Goal: Task Accomplishment & Management: Manage account settings

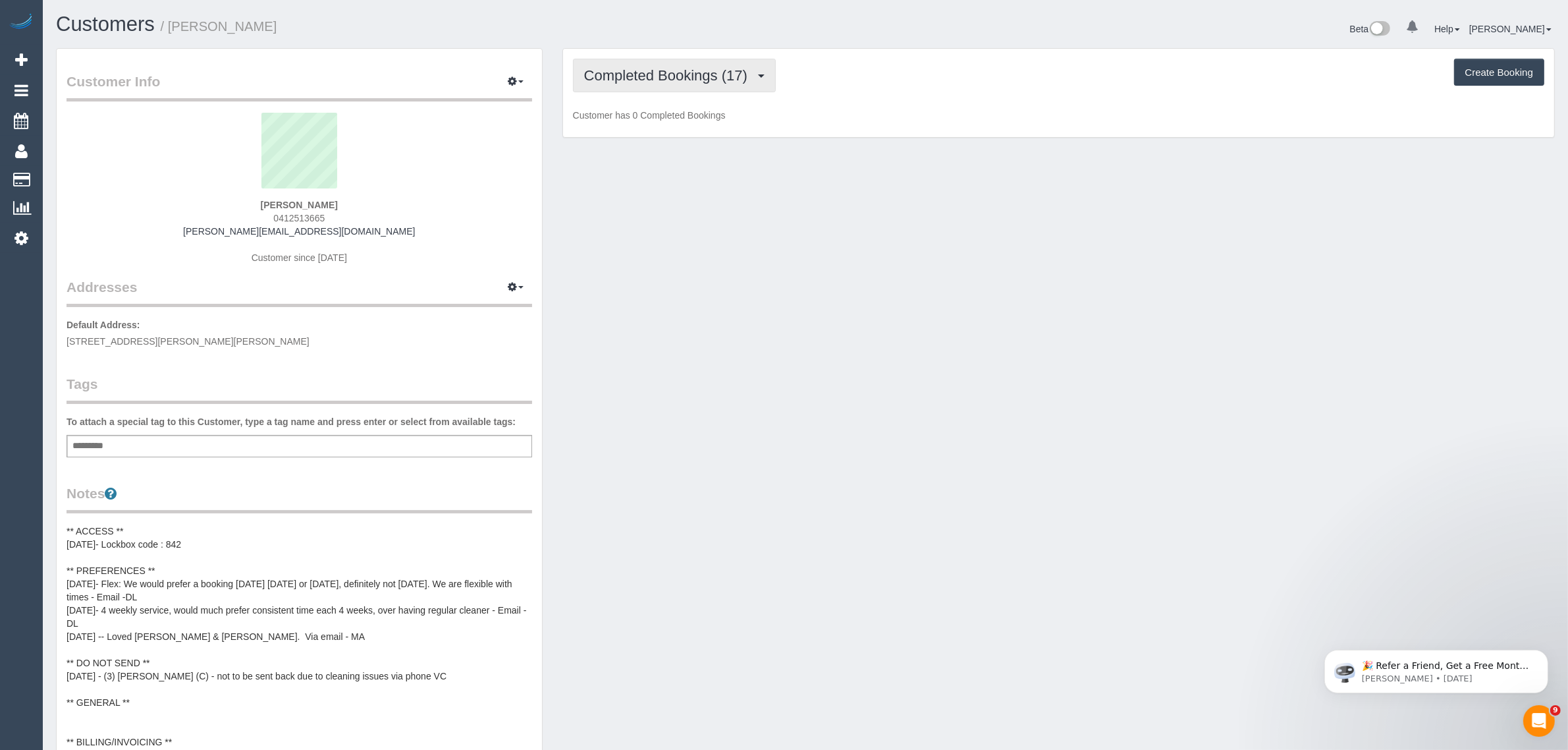
click at [628, 81] on button "Completed Bookings (17)" at bounding box center [674, 76] width 203 height 33
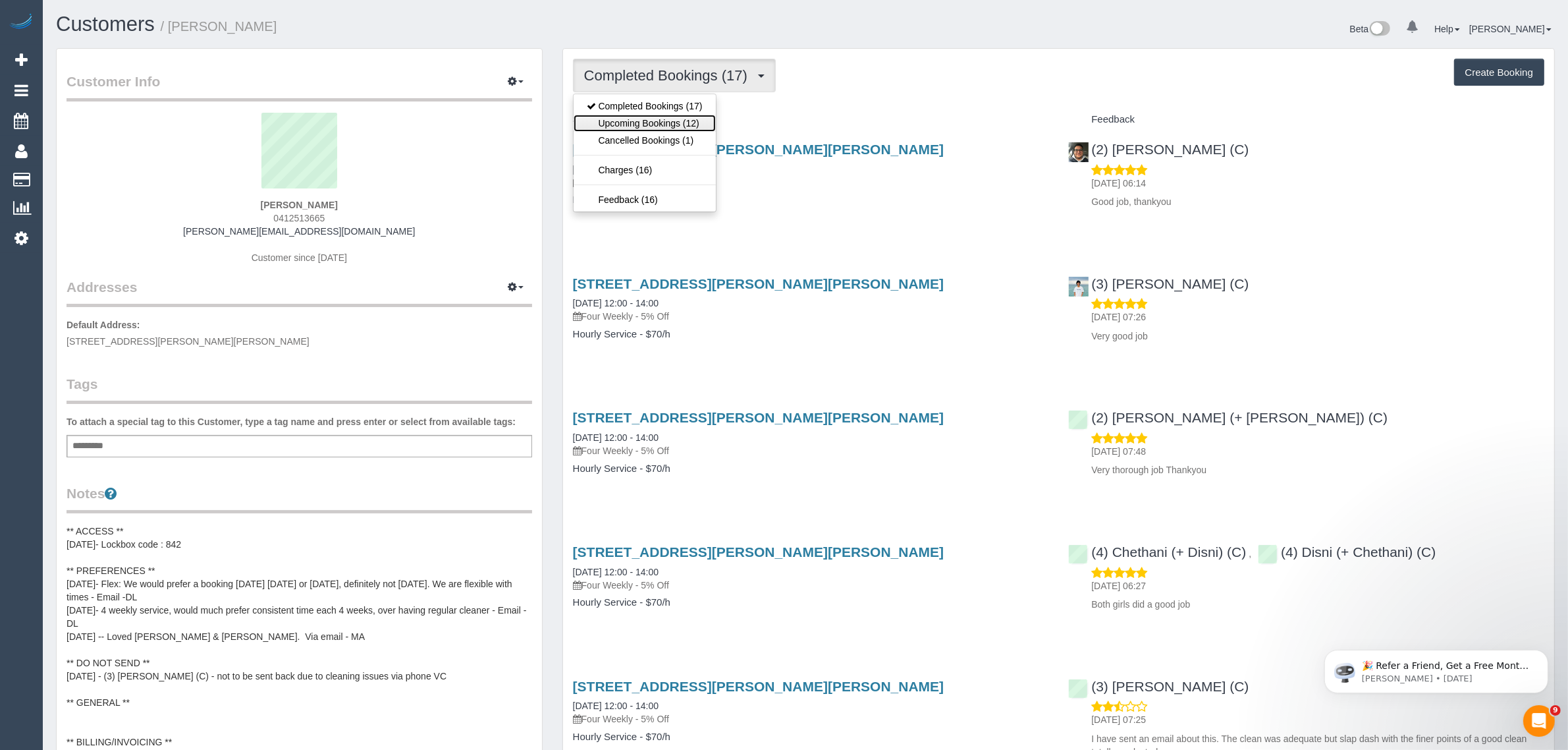
click at [619, 128] on link "Upcoming Bookings (12)" at bounding box center [645, 123] width 142 height 18
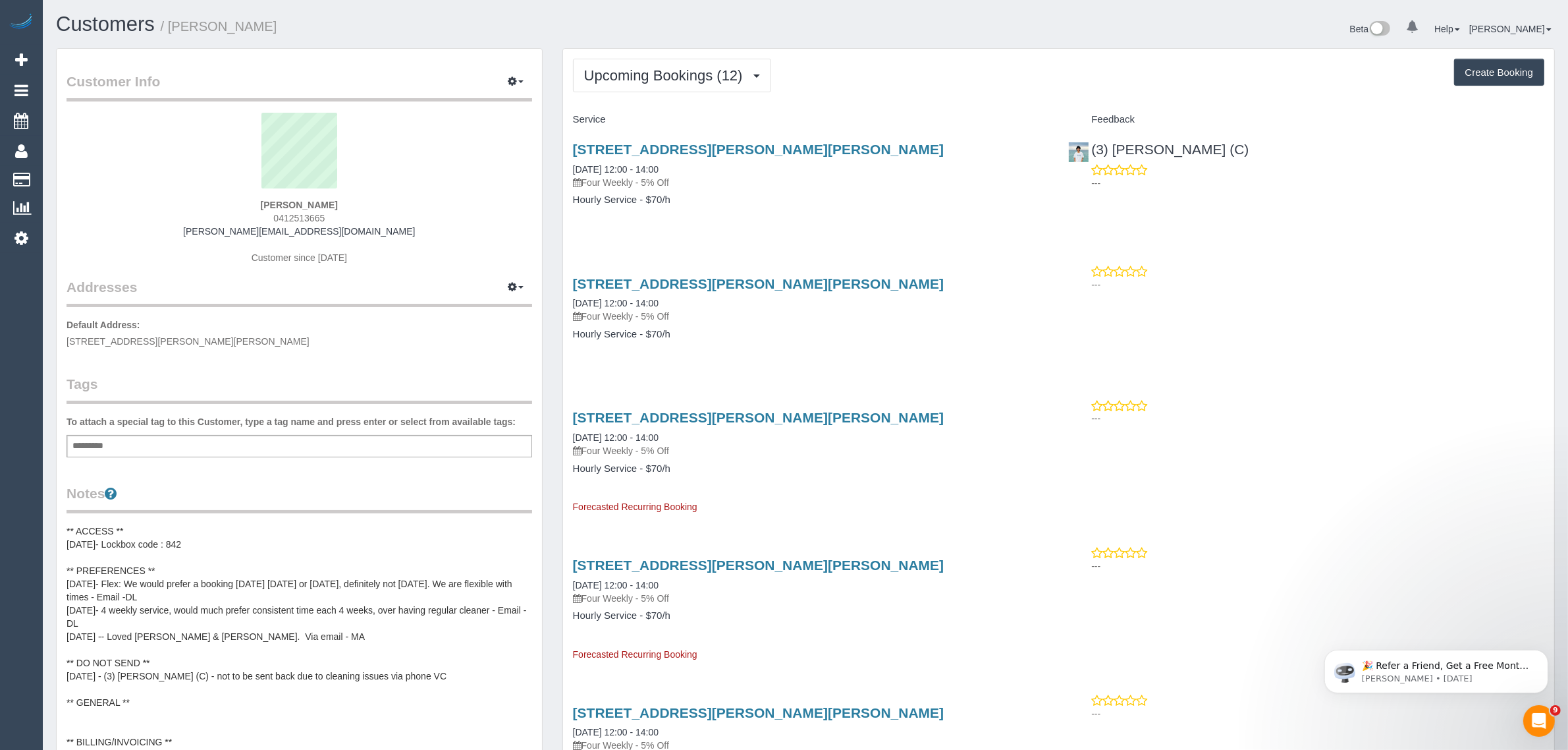
click at [315, 219] on span "0412513665" at bounding box center [298, 217] width 52 height 10
copy span "0412513665"
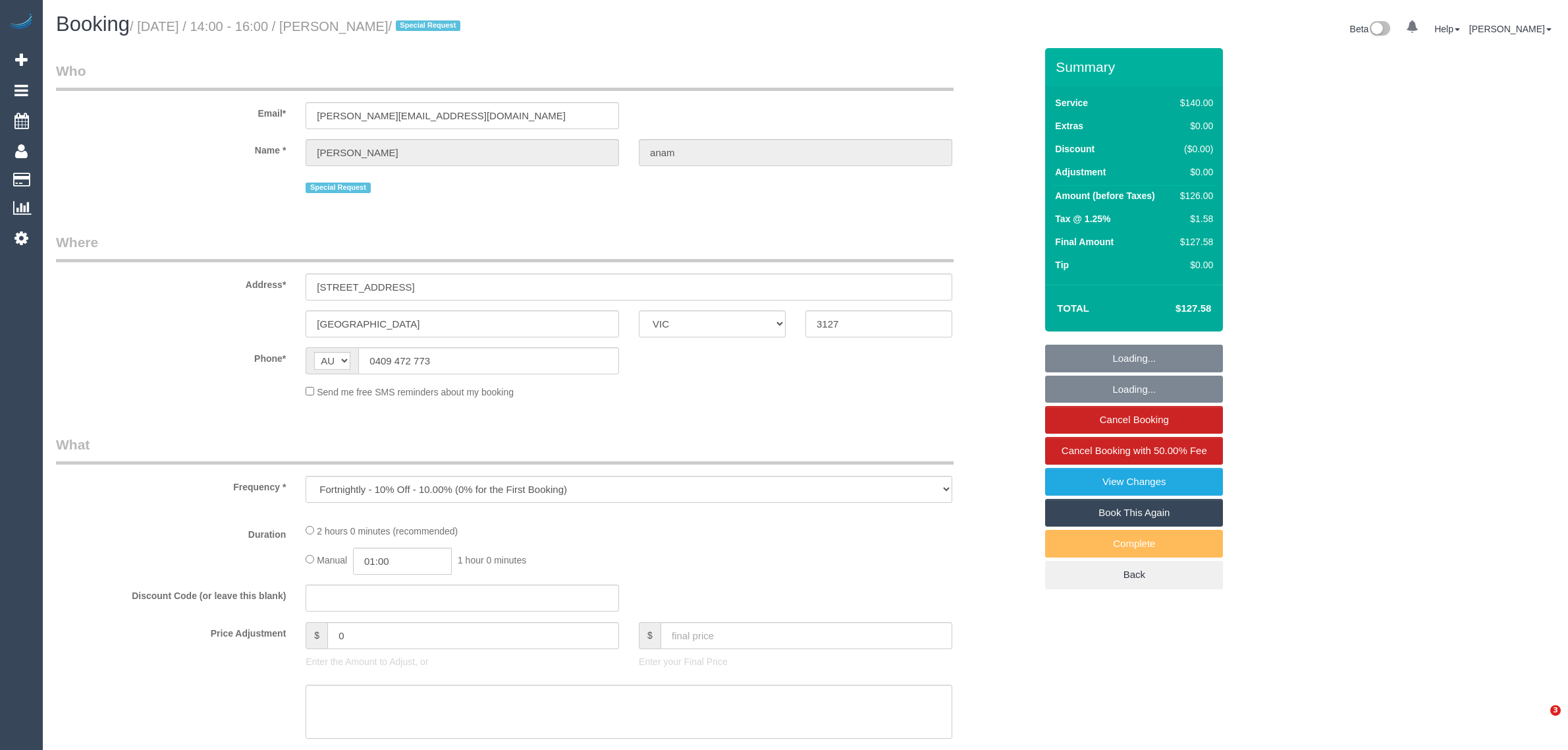
select select "VIC"
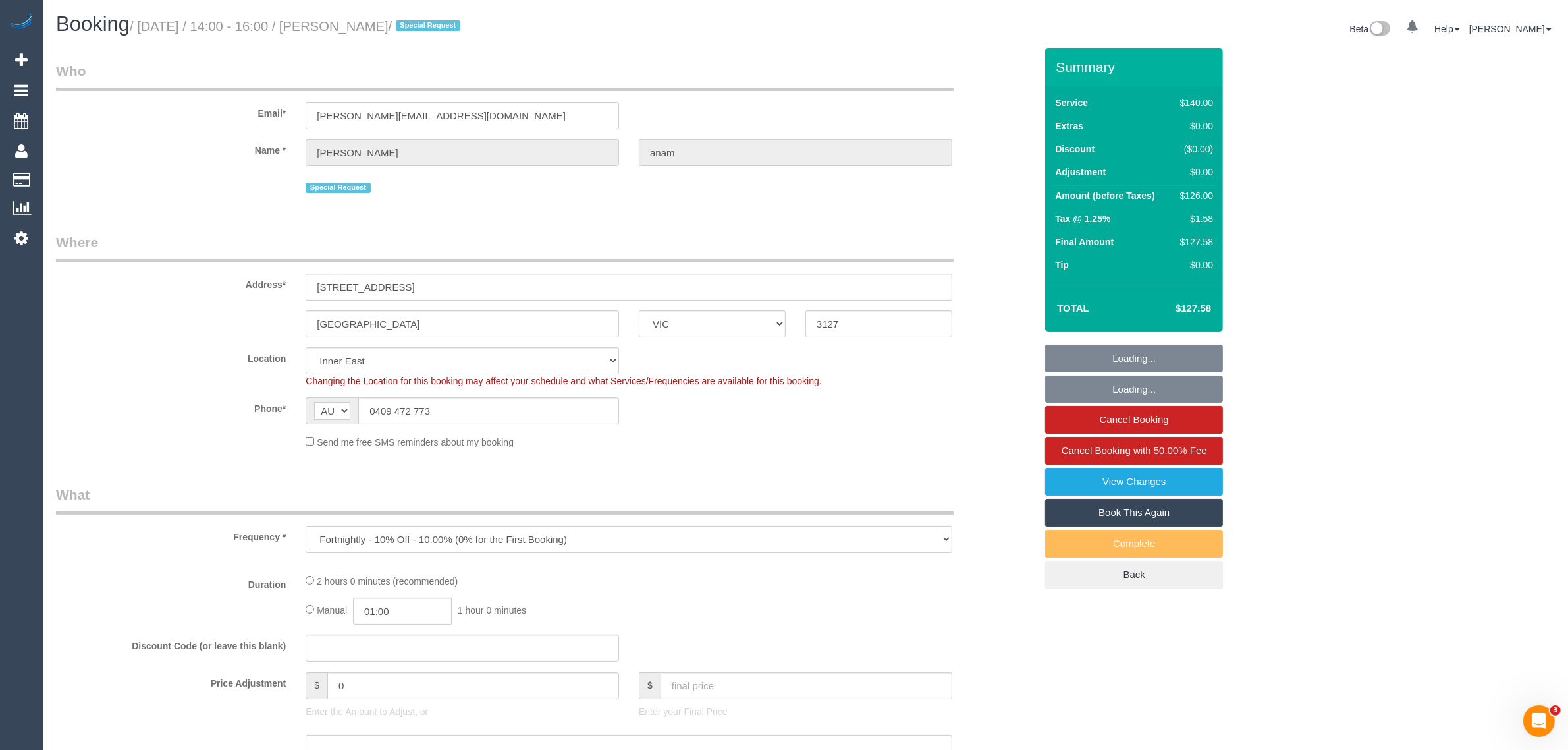
select select "object:594"
select select "string:stripe-pm_1RPExR2GScqysDRVHdGaHHCK"
select select "number:28"
select select "number:14"
select select "number:18"
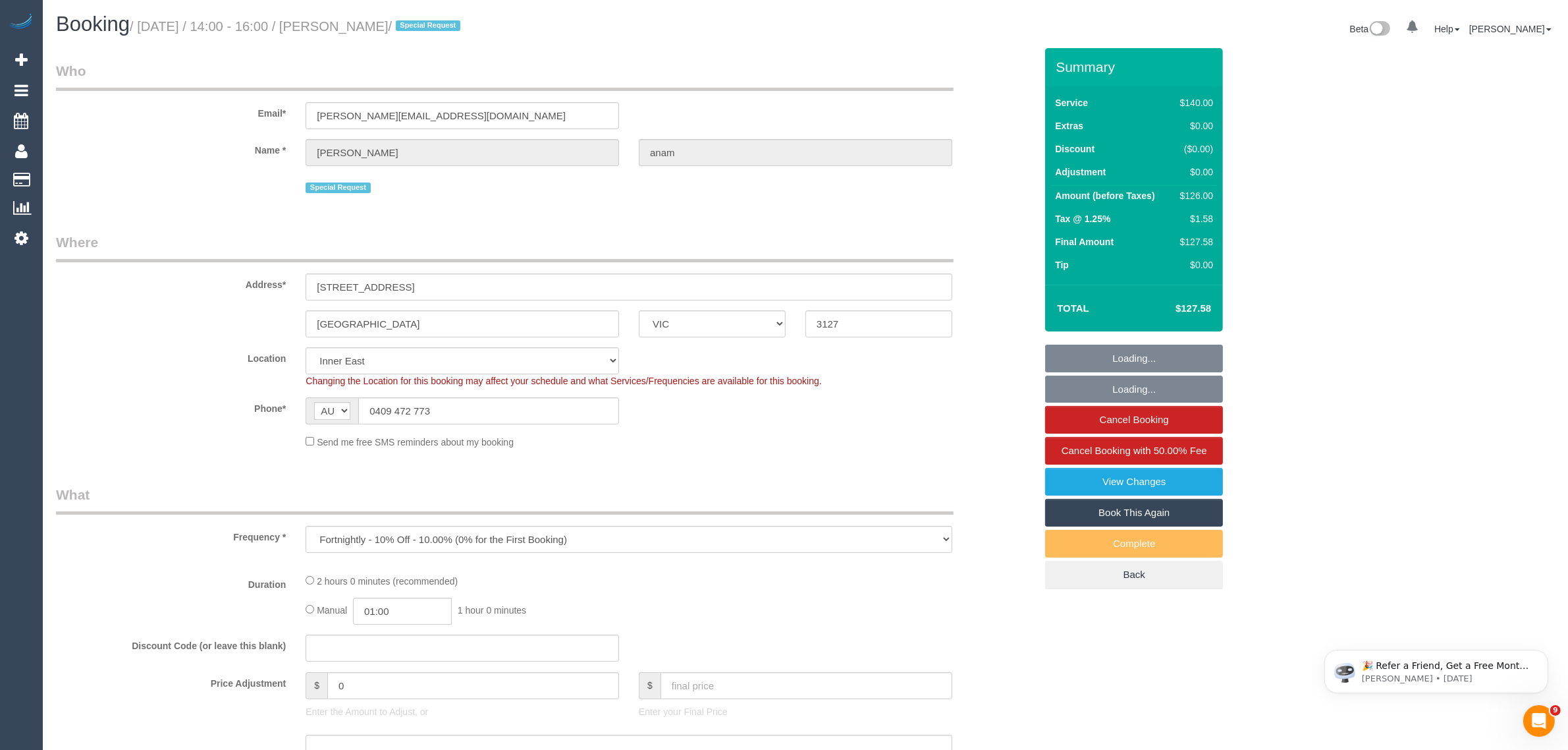
select select "number:25"
select select "number:35"
select select "number:12"
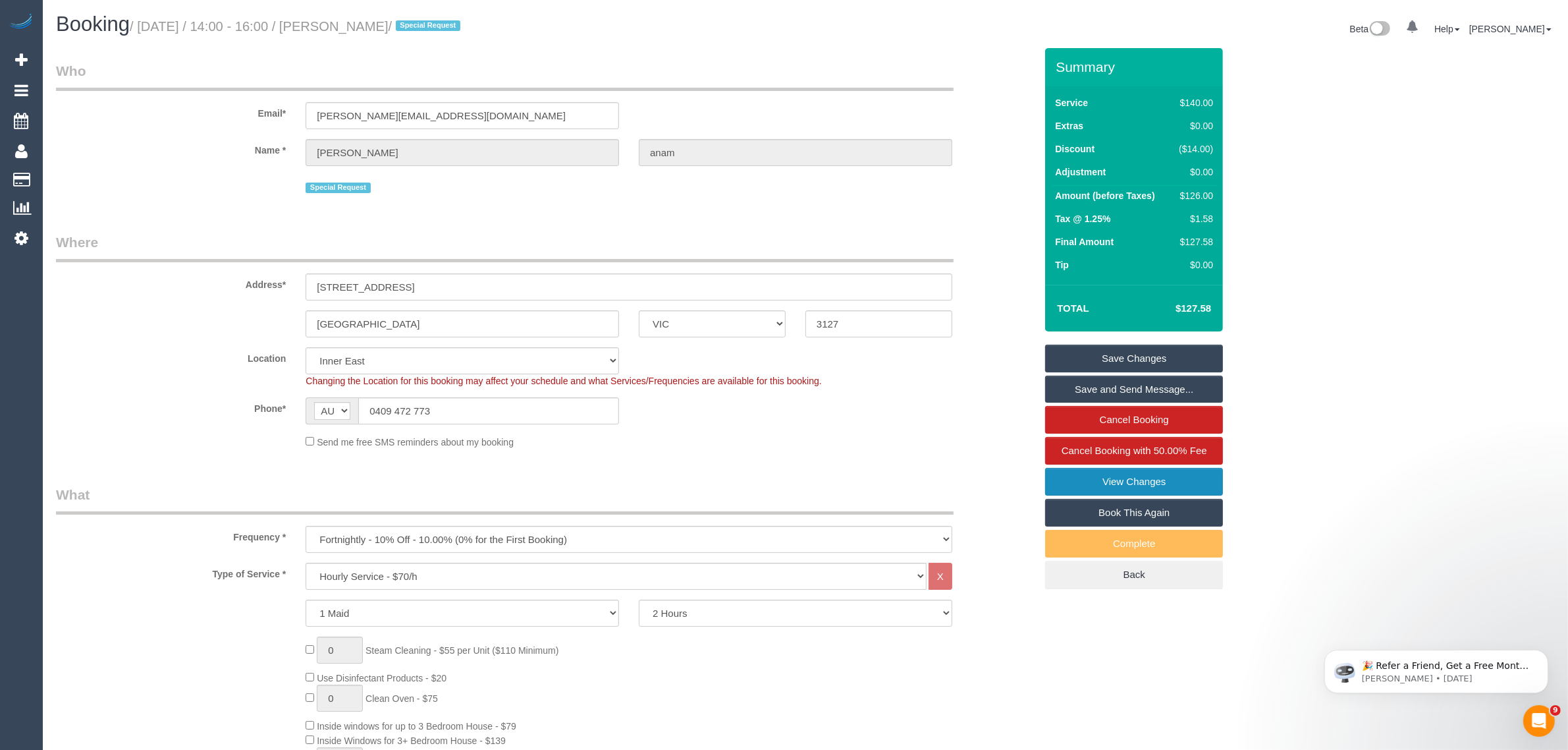
click at [1127, 482] on link "View Changes" at bounding box center [1133, 481] width 177 height 28
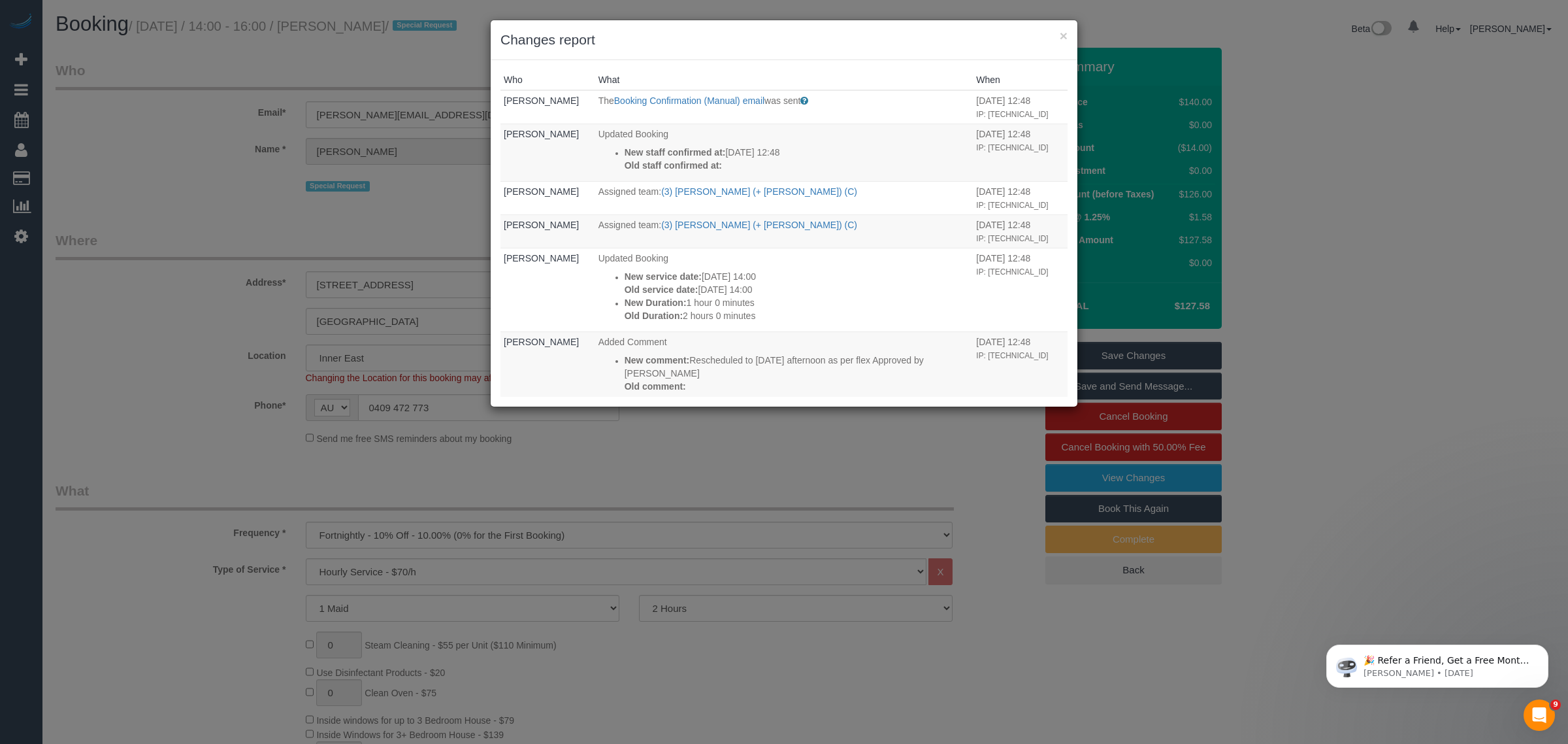
click at [1067, 32] on div "× Changes report" at bounding box center [783, 40] width 587 height 39
click at [1067, 32] on div "× Changes report" at bounding box center [783, 40] width 587 height 39
click at [1062, 39] on button "×" at bounding box center [1063, 35] width 8 height 13
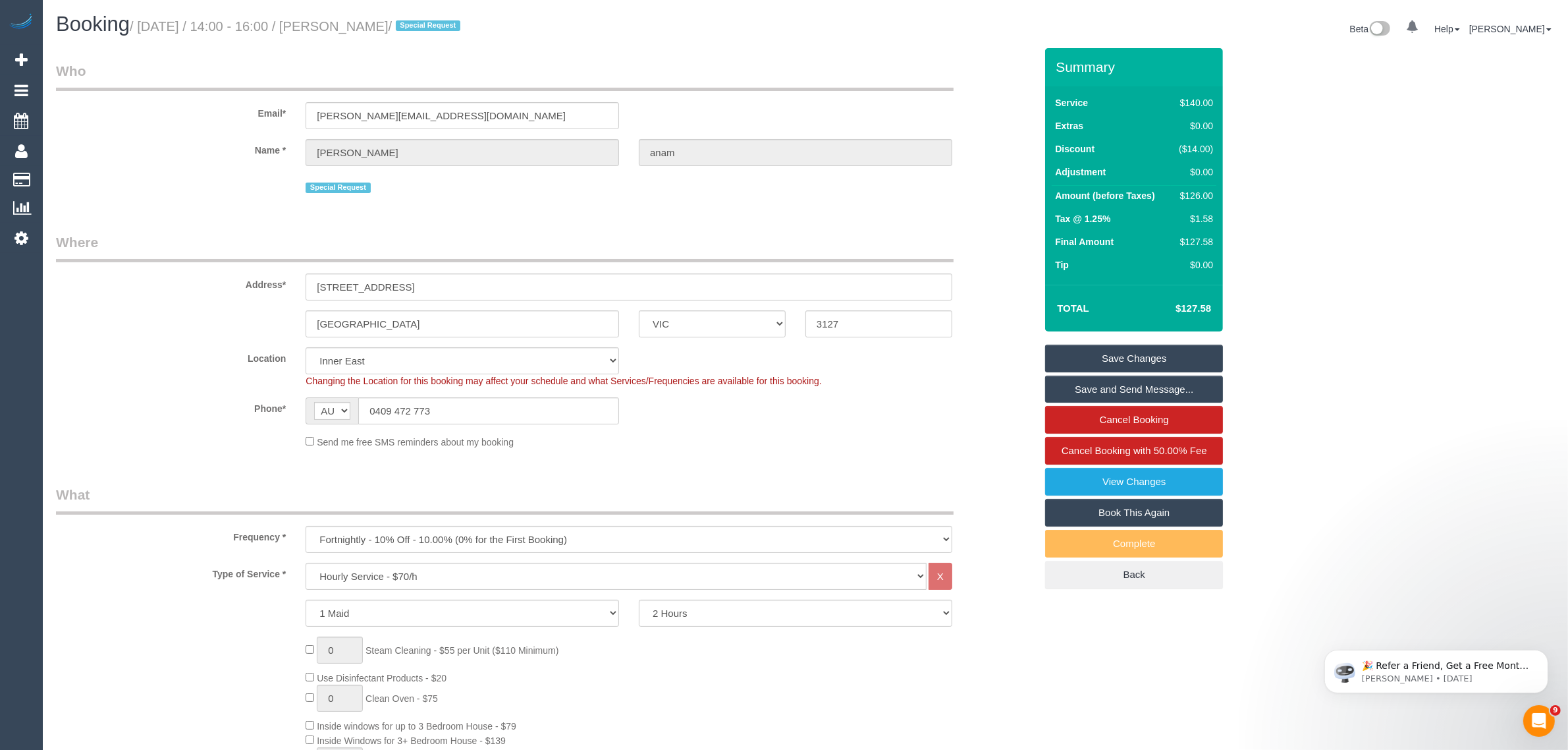
click at [702, 232] on legend "Where" at bounding box center [505, 247] width 898 height 29
drag, startPoint x: 921, startPoint y: 384, endPoint x: 922, endPoint y: 406, distance: 22.0
click at [921, 384] on div "Changing the Location for this booking may affect your schedule and what Servic…" at bounding box center [629, 381] width 666 height 14
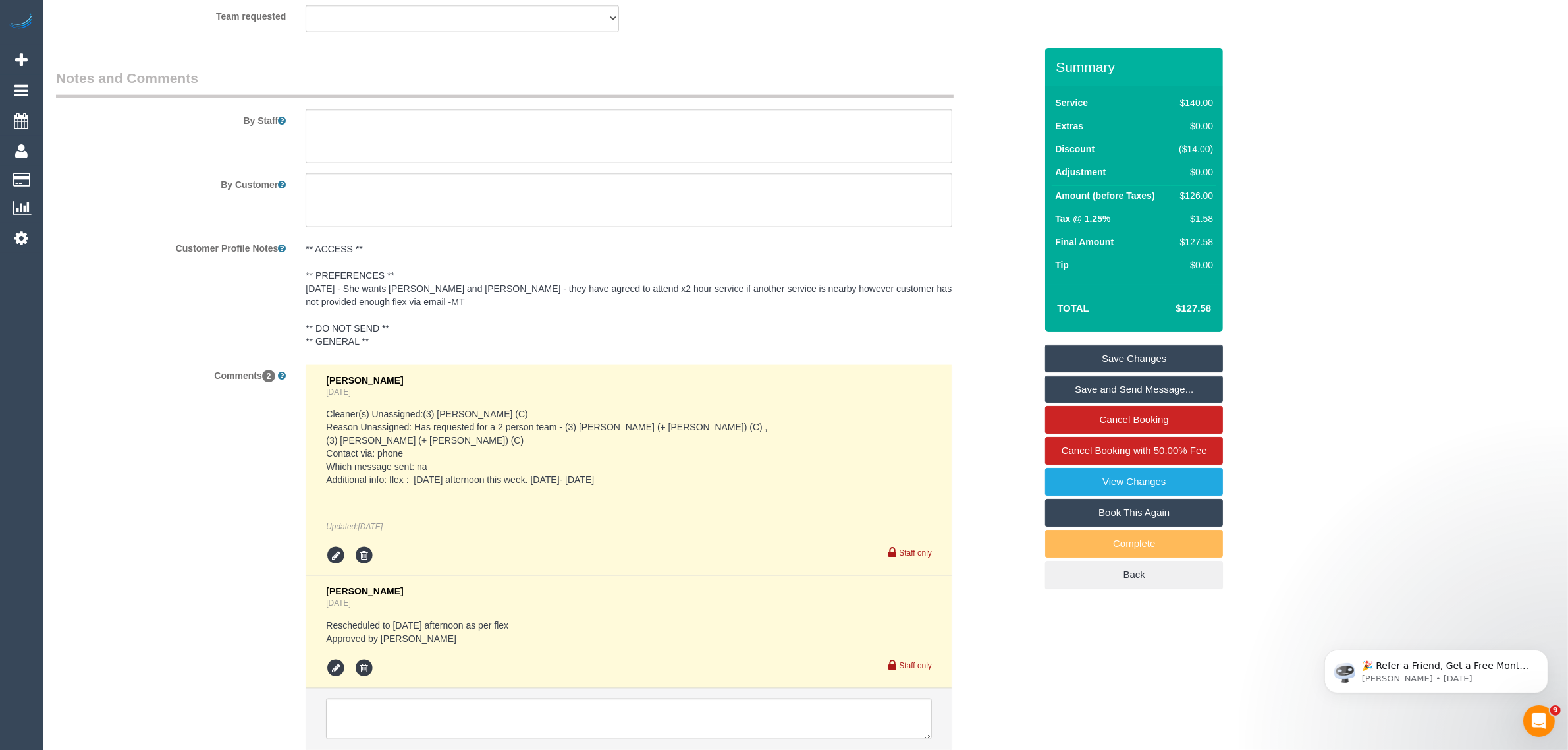
scroll to position [2240, 0]
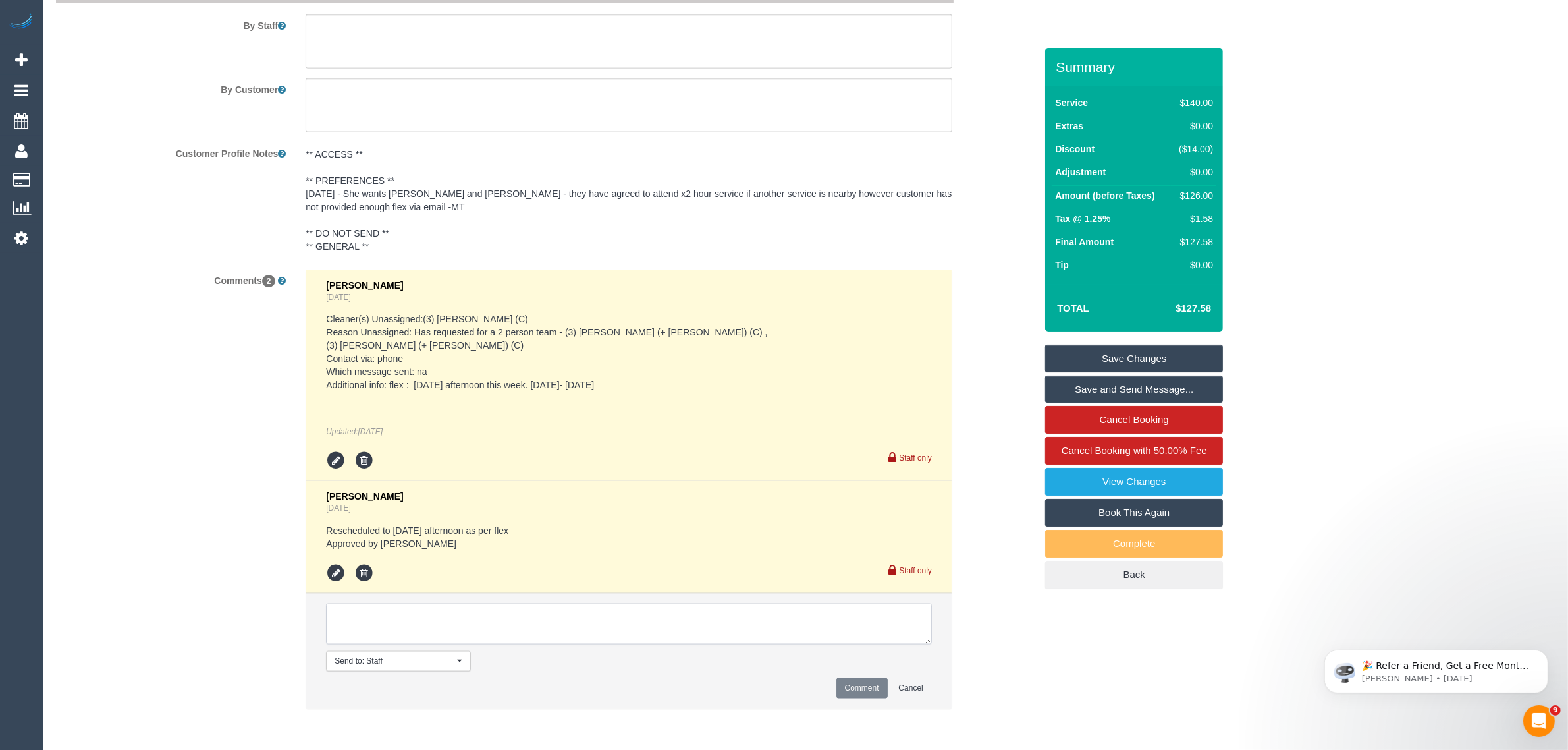
click at [634, 633] on textarea at bounding box center [629, 623] width 606 height 41
paste textarea "Cleaner(s) Unassigned: Reason Unassigned: Contact via: Which message sent: Addi…"
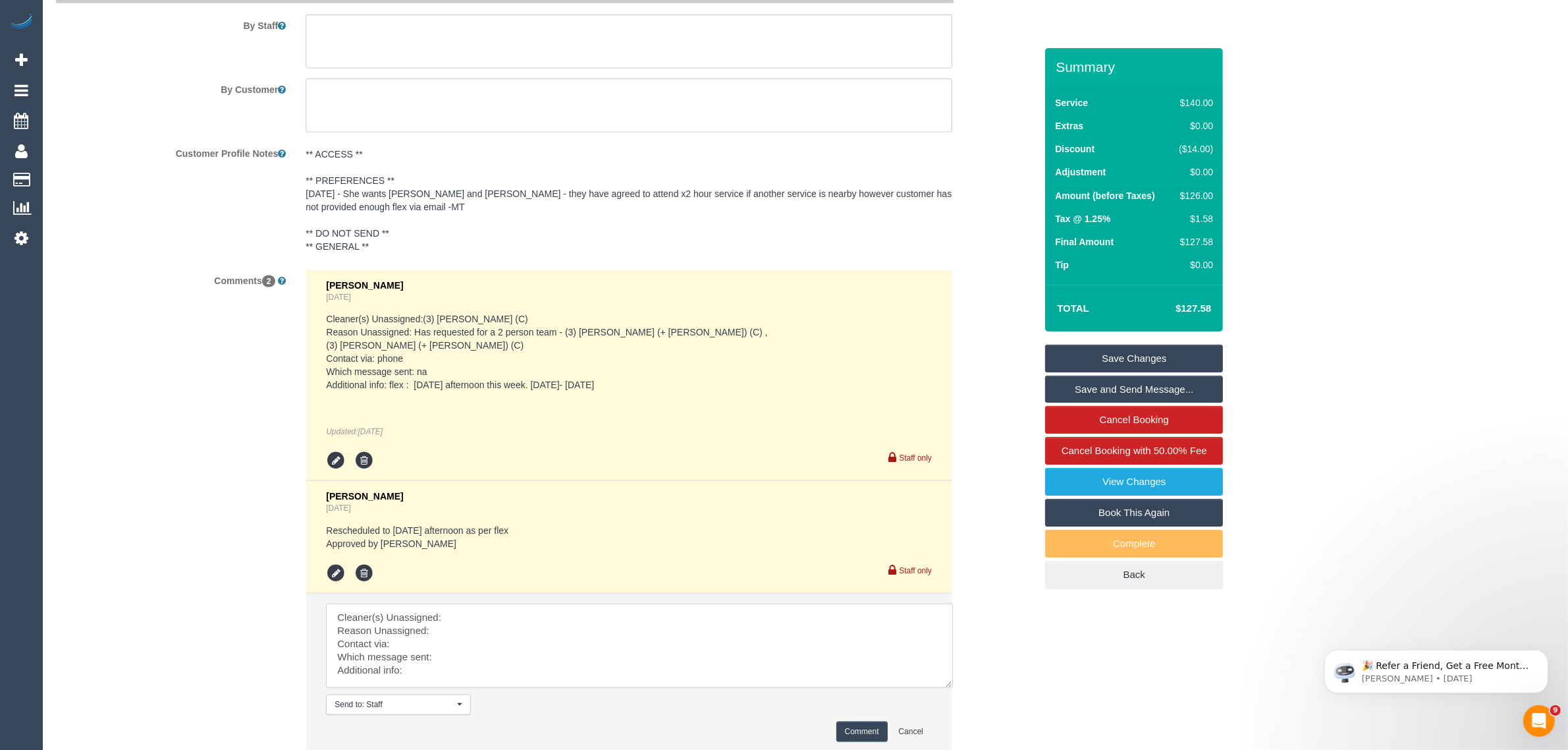
drag, startPoint x: 927, startPoint y: 638, endPoint x: 950, endPoint y: 682, distance: 49.6
click at [950, 682] on textarea at bounding box center [640, 646] width 627 height 84
drag, startPoint x: 944, startPoint y: 686, endPoint x: 948, endPoint y: 697, distance: 11.7
click at [948, 697] on li "Send to: Staff Nothing selected Send to: Staff Send to: Customer Send to: Team …" at bounding box center [629, 672] width 646 height 158
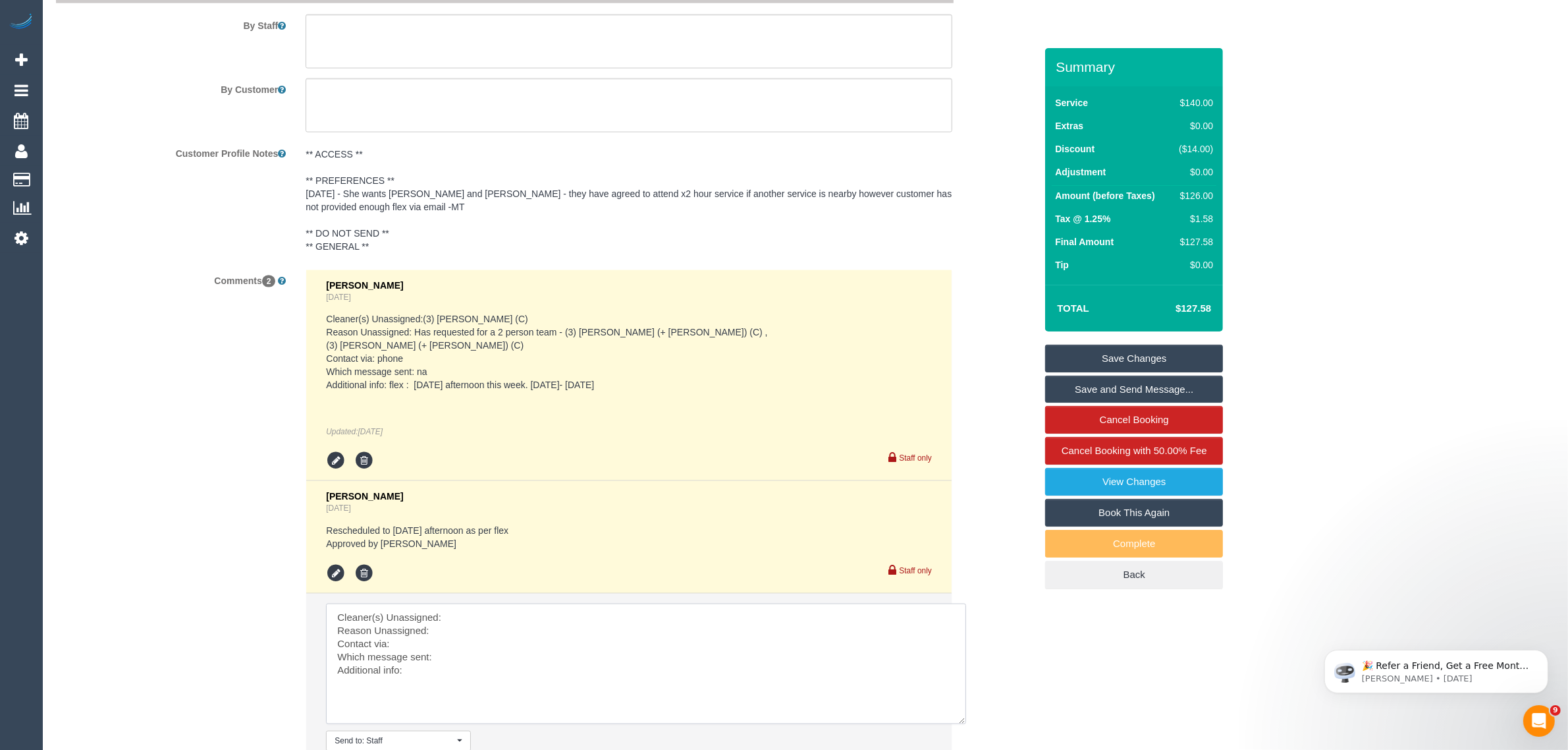
scroll to position [0, 0]
drag, startPoint x: 950, startPoint y: 682, endPoint x: 965, endPoint y: 721, distance: 41.8
click at [965, 721] on textarea at bounding box center [647, 665] width 642 height 123
click at [688, 609] on textarea at bounding box center [647, 665] width 642 height 123
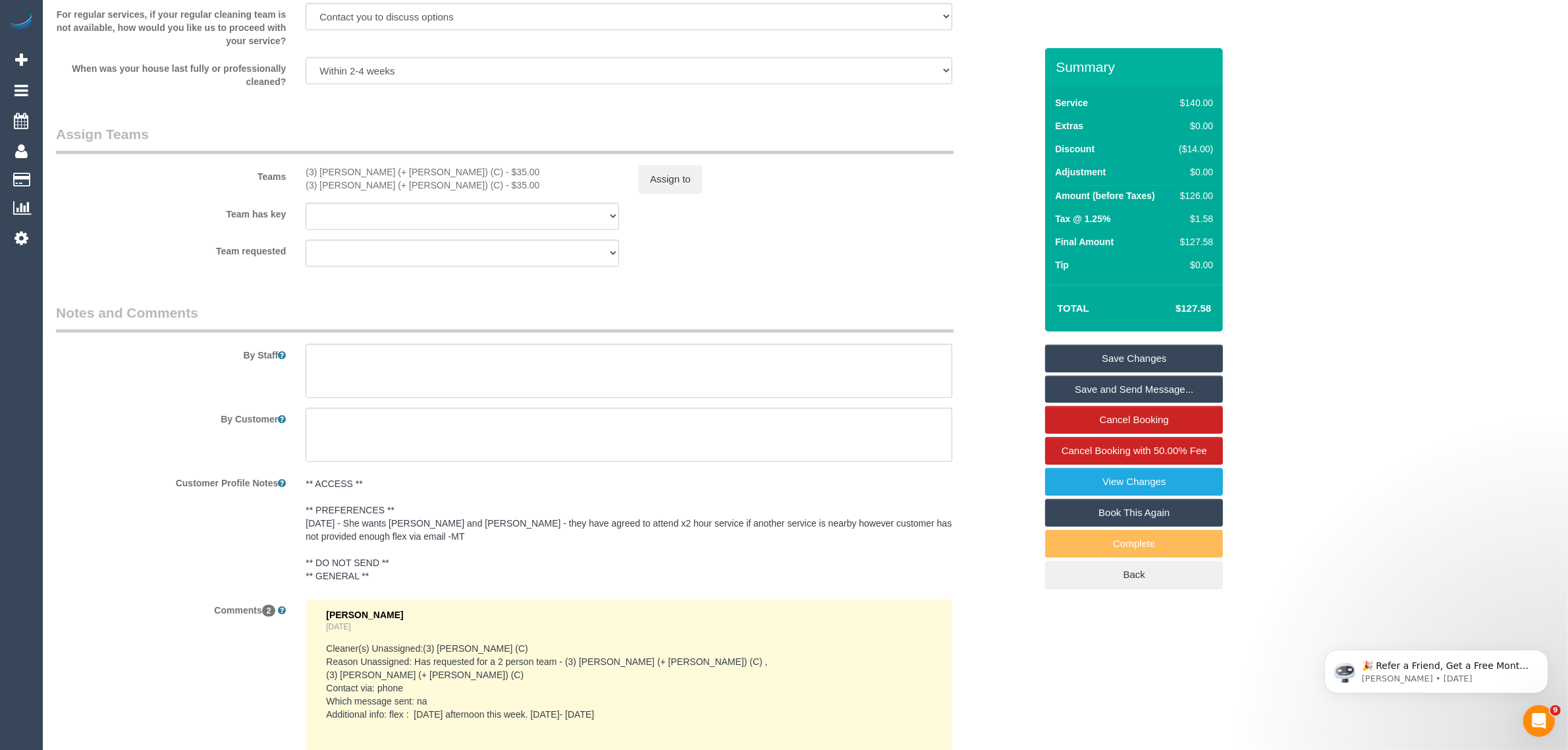
drag, startPoint x: 297, startPoint y: 168, endPoint x: 392, endPoint y: 168, distance: 95.0
click at [392, 168] on div "Teams (3) Jay (+ Smruti) (C) - $35.00 (3) Smruti (+ Jay) (C) - $35.00 Assign to" at bounding box center [545, 158] width 999 height 68
copy div "(3) [PERSON_NAME] (+ [PERSON_NAME]) (C)"
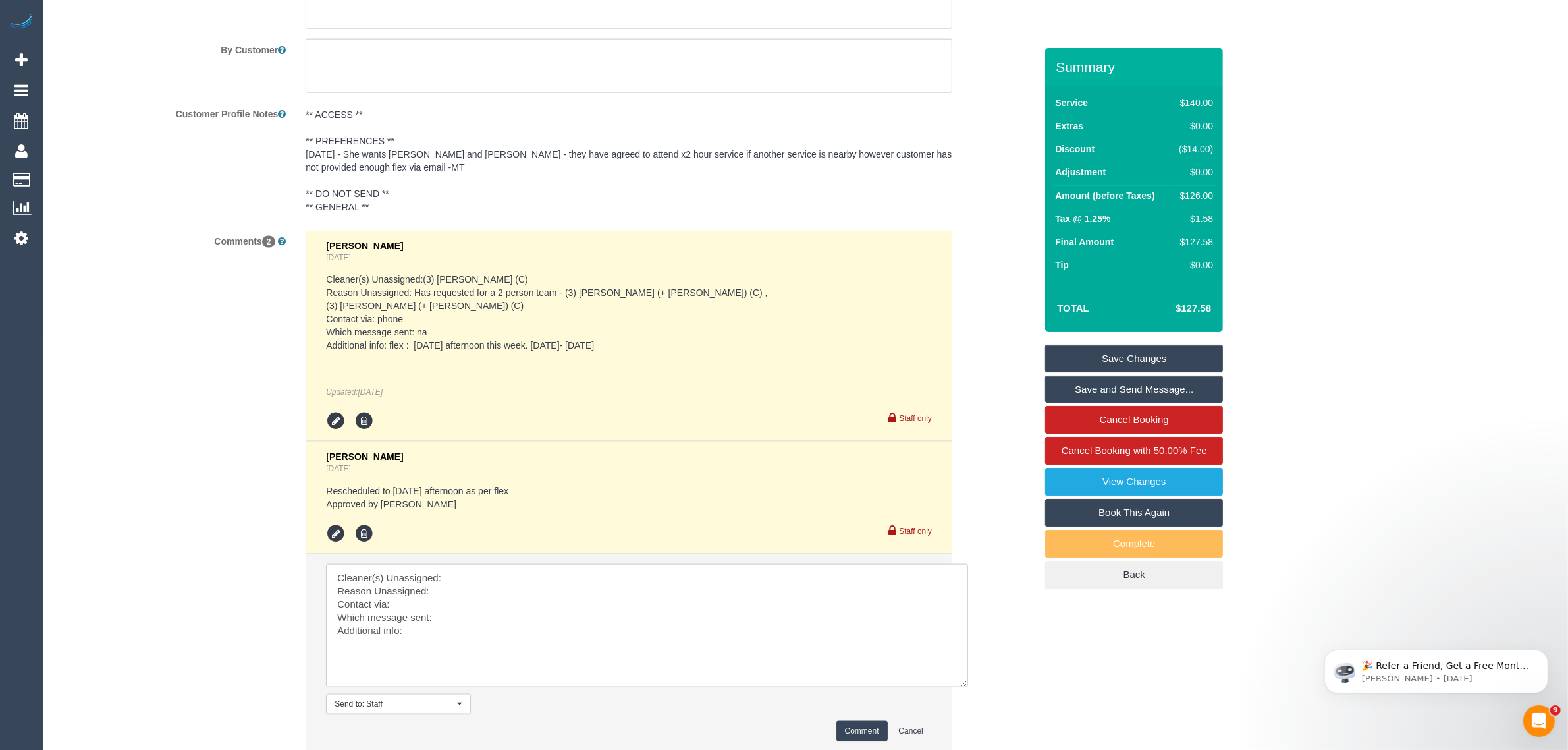
scroll to position [2377, 0]
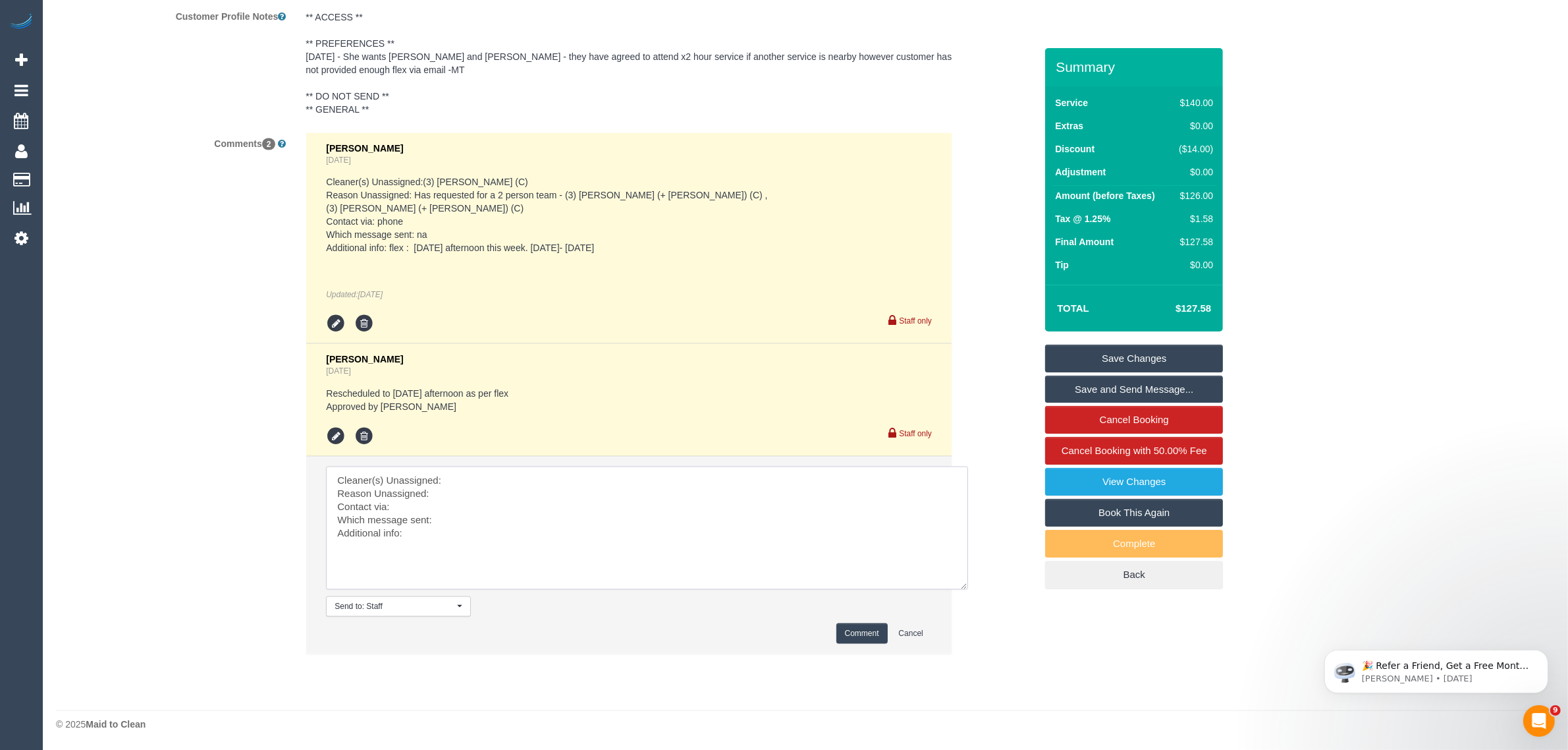
click at [528, 479] on textarea at bounding box center [647, 528] width 642 height 123
paste textarea "(3) [PERSON_NAME] (+ [PERSON_NAME]) (C)"
click at [489, 490] on textarea at bounding box center [647, 528] width 642 height 123
click at [330, 498] on textarea at bounding box center [647, 528] width 642 height 123
click at [513, 502] on textarea at bounding box center [647, 528] width 642 height 123
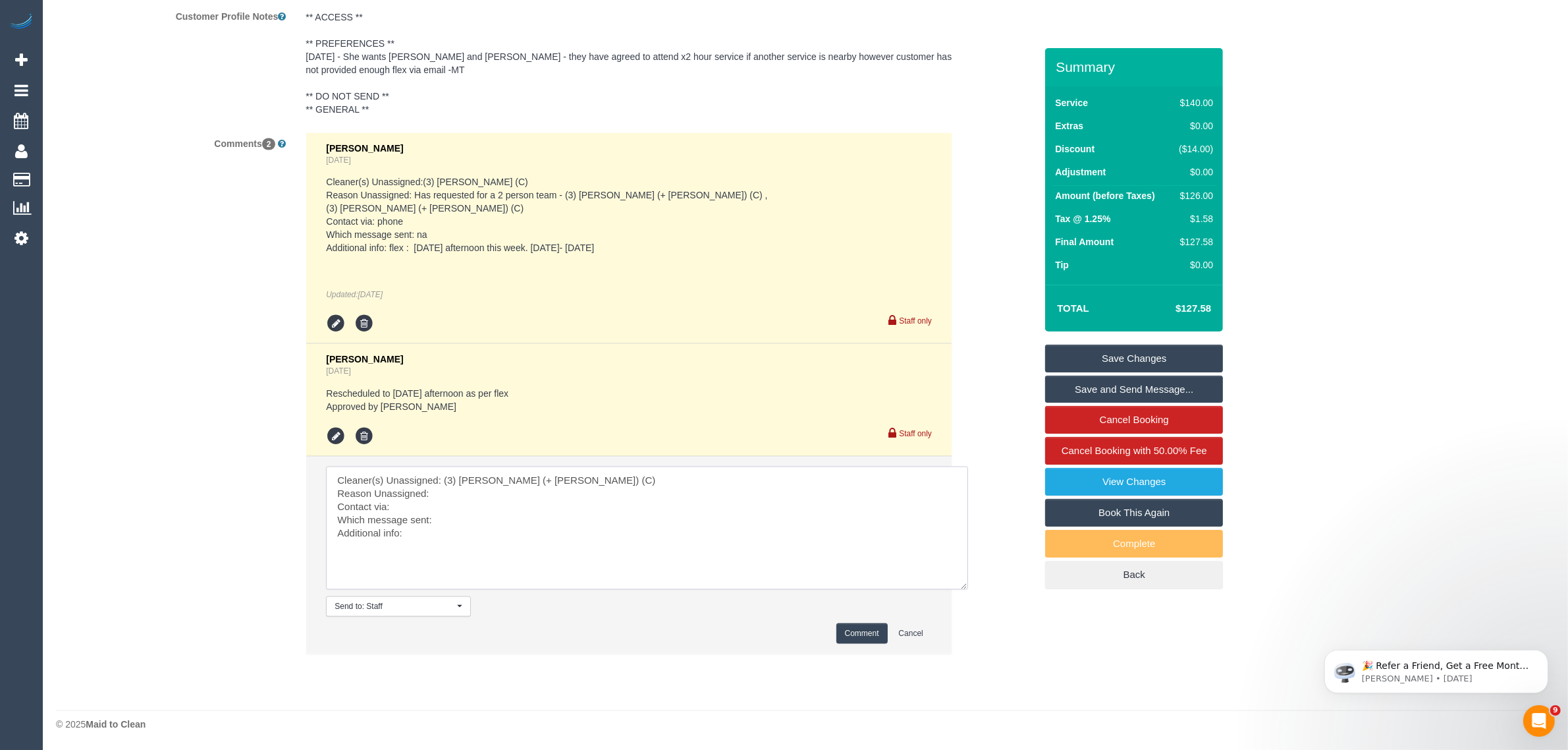
click at [518, 494] on textarea at bounding box center [647, 528] width 642 height 123
click at [454, 502] on textarea at bounding box center [647, 528] width 642 height 123
click at [478, 514] on textarea at bounding box center [647, 528] width 642 height 123
click at [568, 494] on textarea at bounding box center [647, 528] width 642 height 123
click at [565, 511] on textarea at bounding box center [647, 528] width 642 height 123
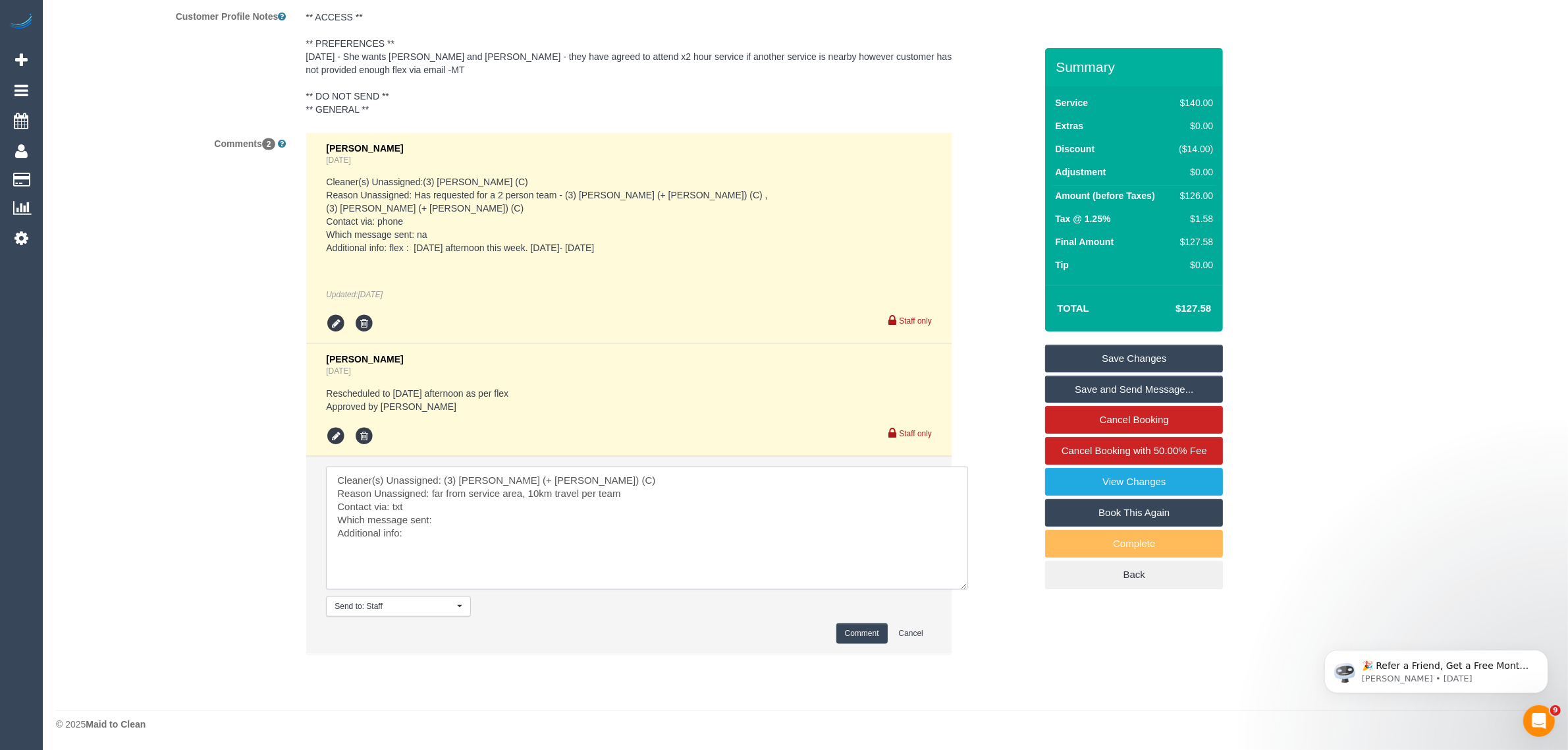
click at [558, 515] on textarea at bounding box center [647, 528] width 642 height 123
click at [545, 538] on textarea at bounding box center [647, 528] width 642 height 123
type textarea "Cleaner(s) Unassigned: (3) Jay (+ Smruti) (C) Reason Unassigned: far from servi…"
click at [864, 639] on button "Comment" at bounding box center [862, 634] width 52 height 21
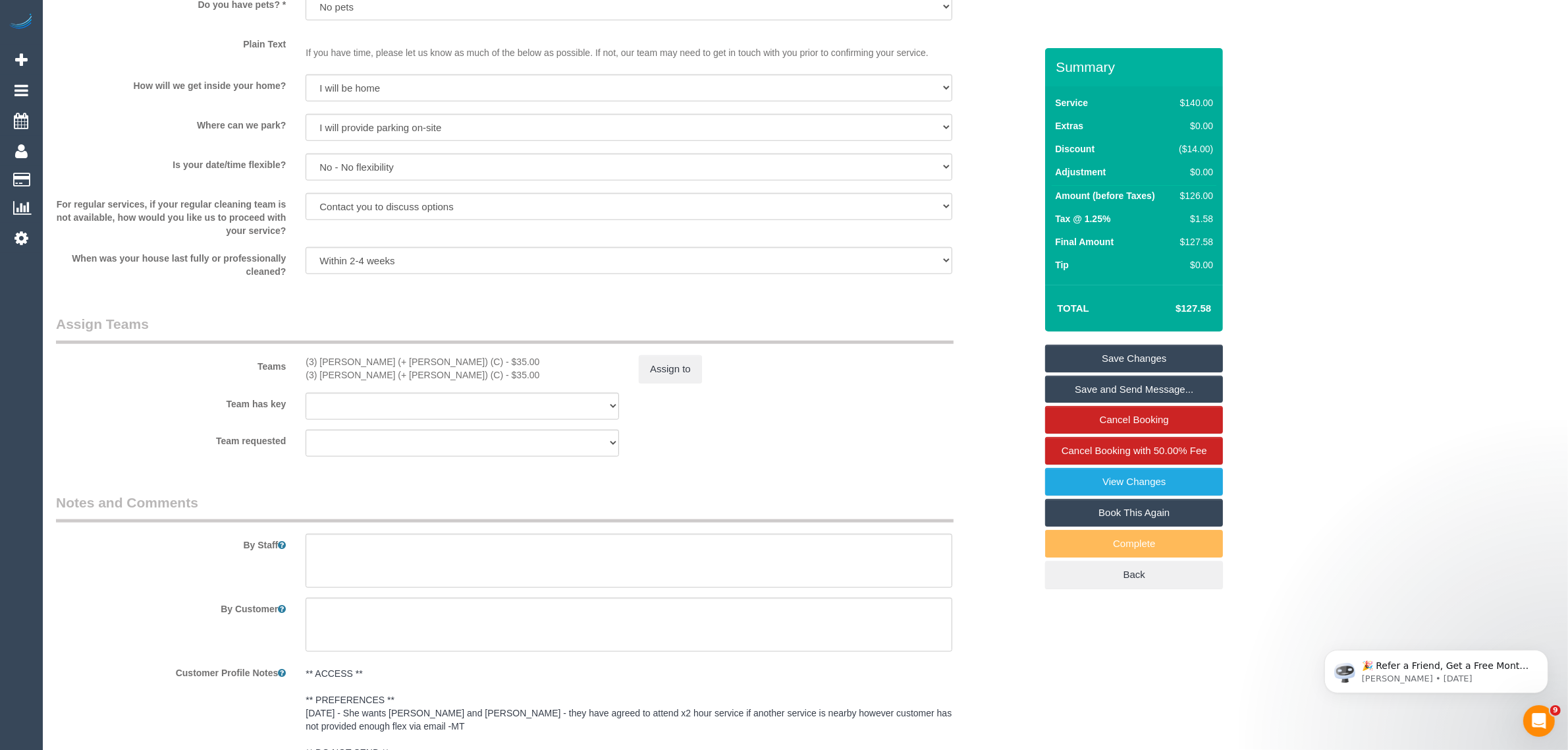
scroll to position [1718, 0]
drag, startPoint x: 669, startPoint y: 389, endPoint x: 673, endPoint y: 381, distance: 8.9
click at [670, 387] on sui-booking-teams "Teams (3) Jay (+ Smruti) (C) - $35.00 (3) Smruti (+ Jay) (C) - $35.00 Assign to…" at bounding box center [545, 388] width 979 height 143
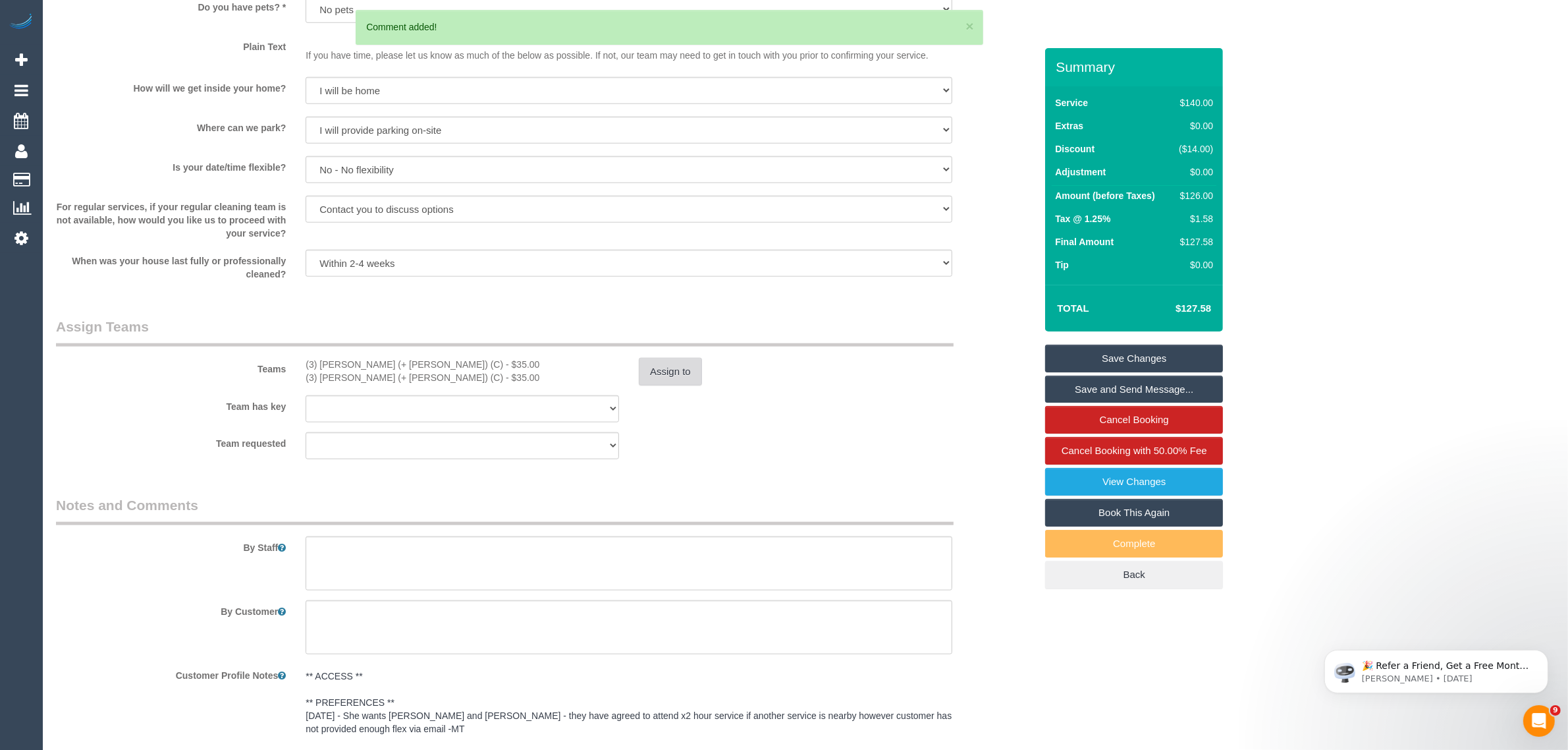
click at [677, 374] on button "Assign to" at bounding box center [670, 371] width 63 height 28
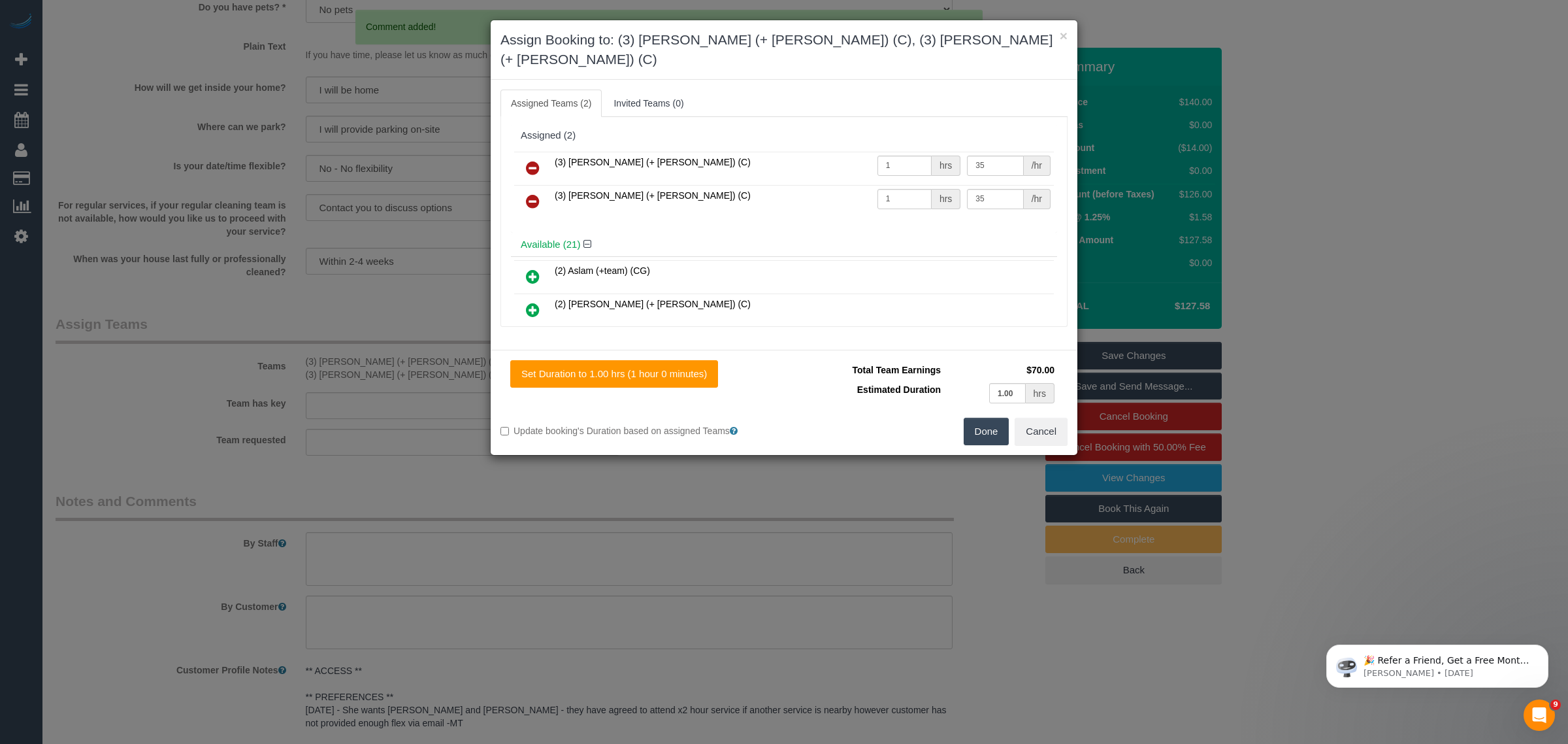
click at [535, 160] on icon at bounding box center [532, 168] width 13 height 16
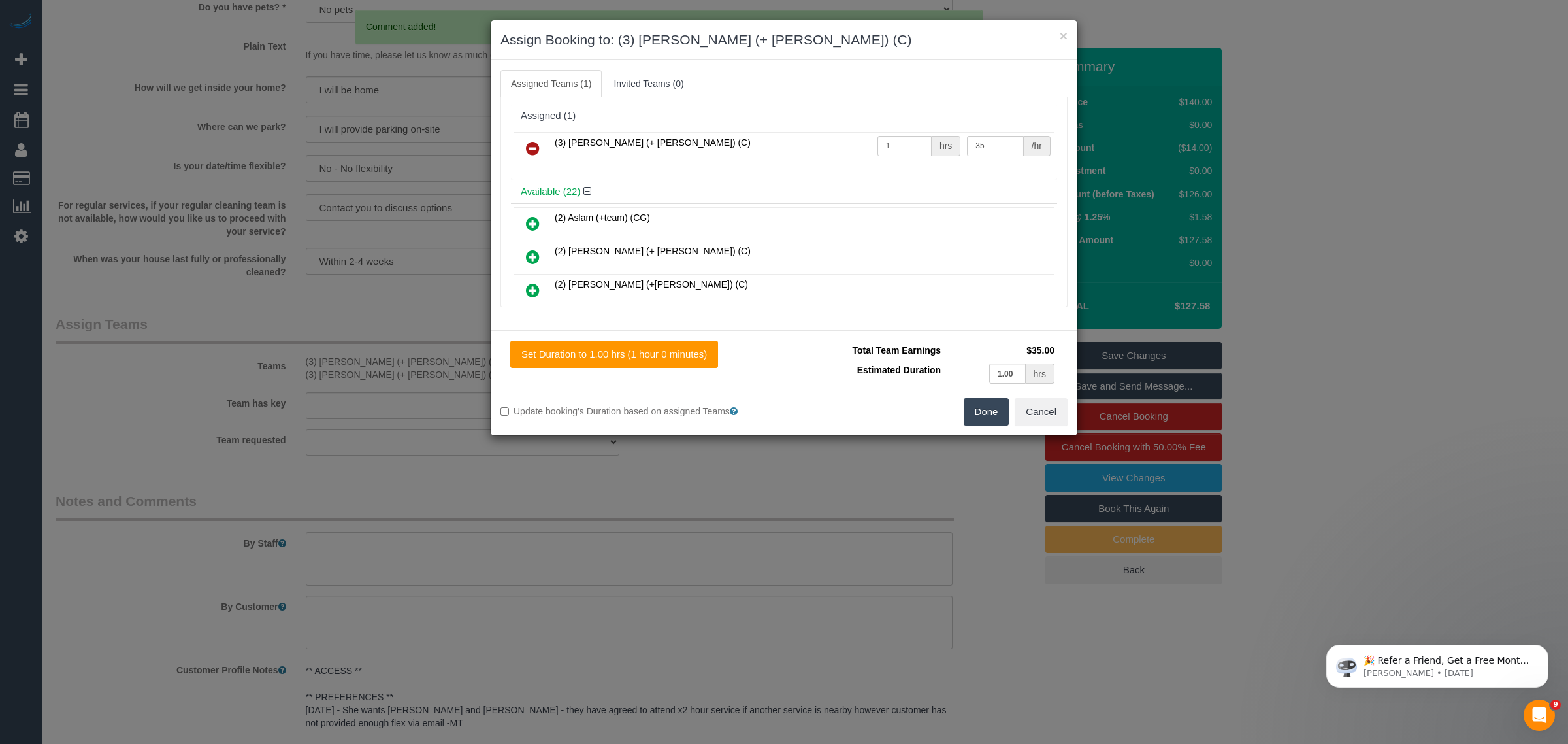
click at [535, 142] on icon at bounding box center [532, 148] width 13 height 16
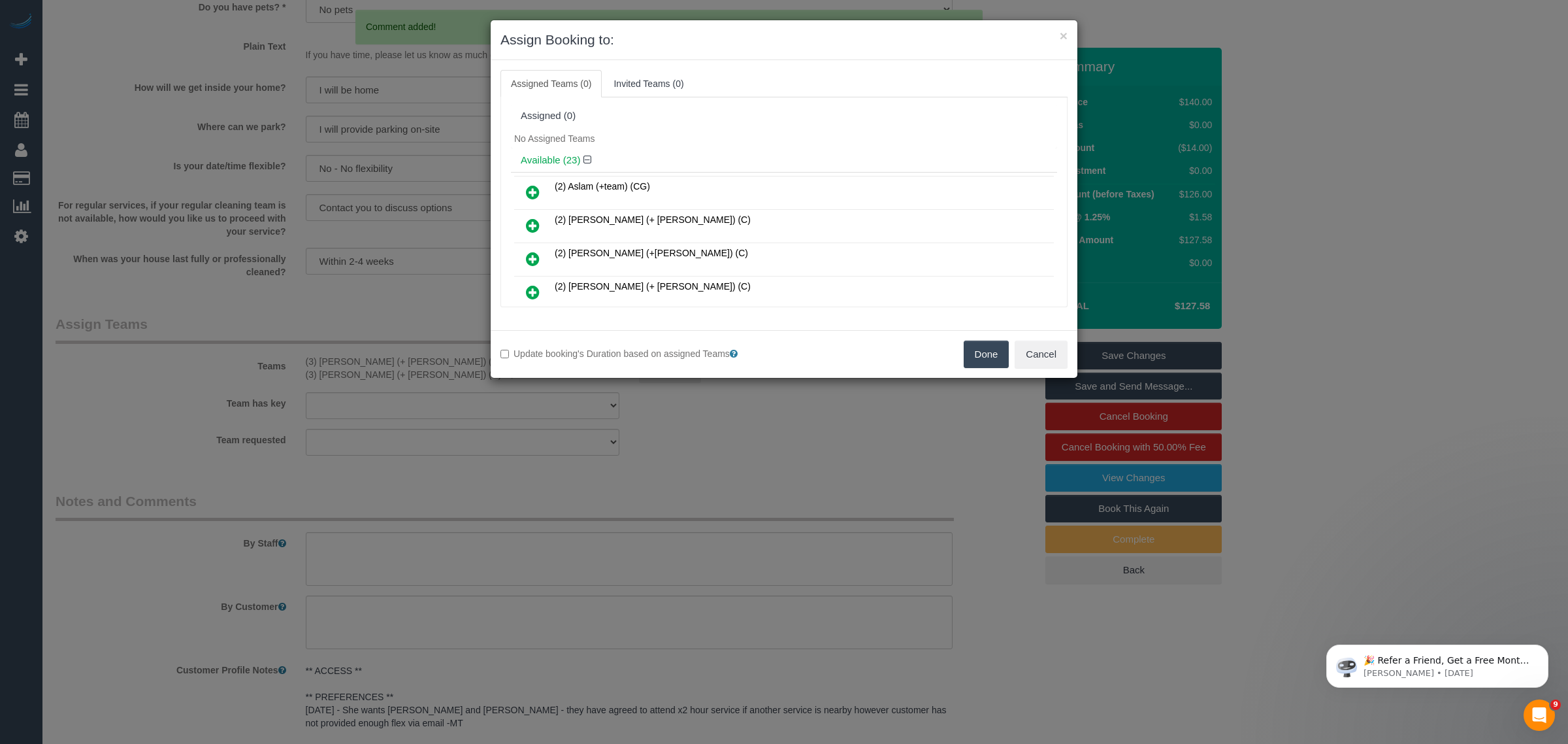
click at [973, 347] on button "Done" at bounding box center [986, 354] width 46 height 28
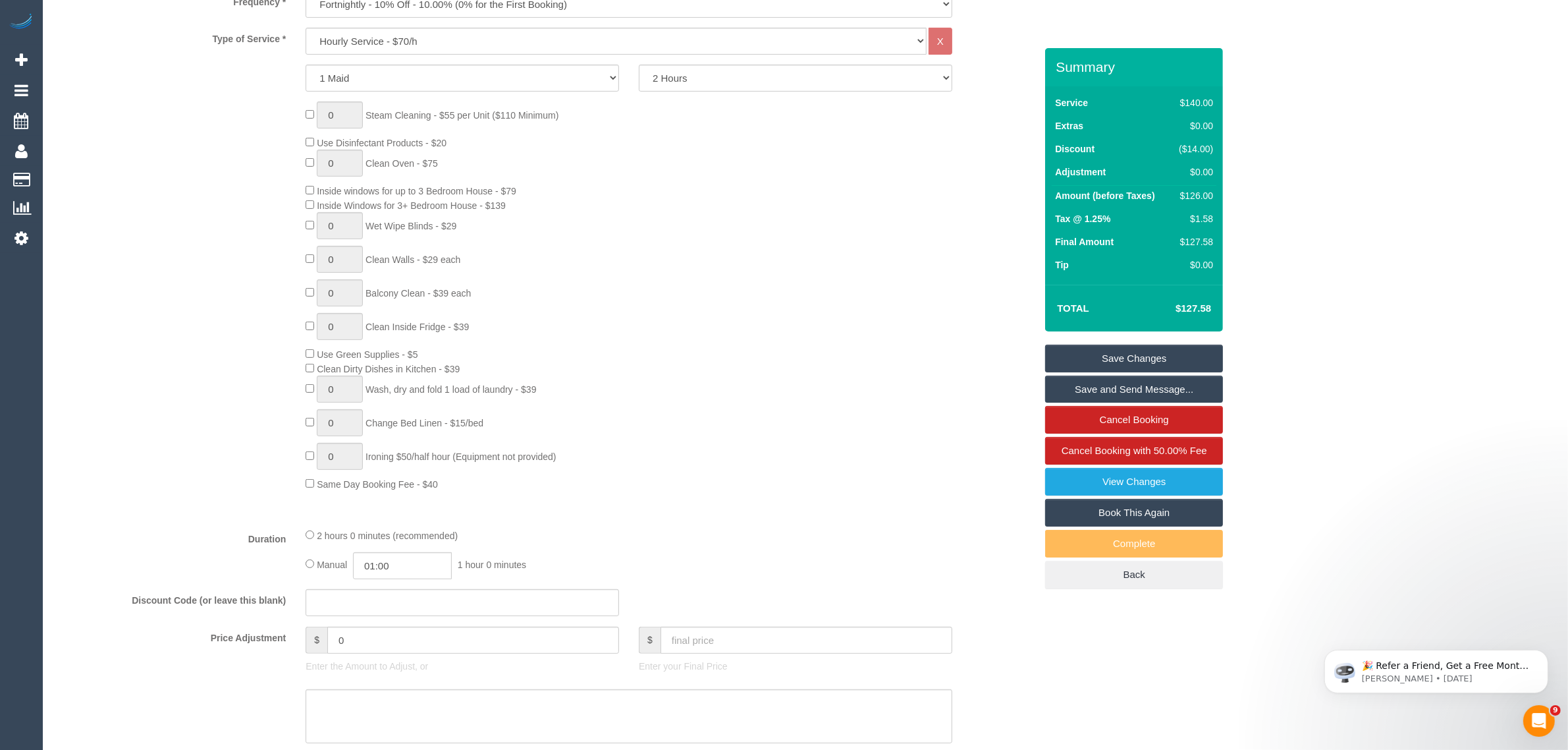
scroll to position [0, 0]
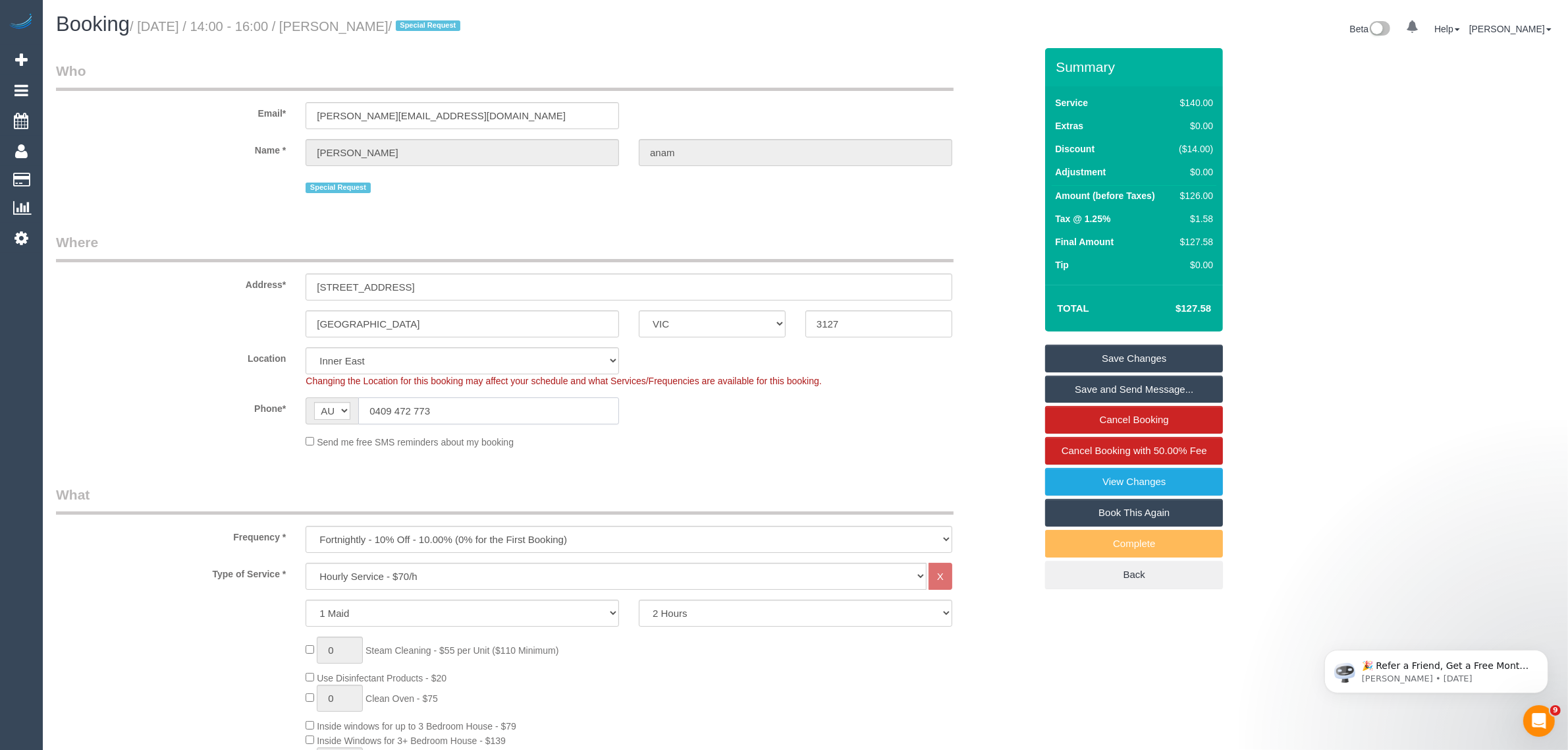
click at [583, 415] on input "0409 472 773" at bounding box center [489, 411] width 261 height 27
click at [782, 450] on fieldset "Where Address* 472a Whitehorse Road SURREY HILLS ACT NSW NT QLD SA TAS VIC WA 3…" at bounding box center [545, 346] width 979 height 226
click at [1148, 354] on link "Save Changes" at bounding box center [1133, 358] width 177 height 28
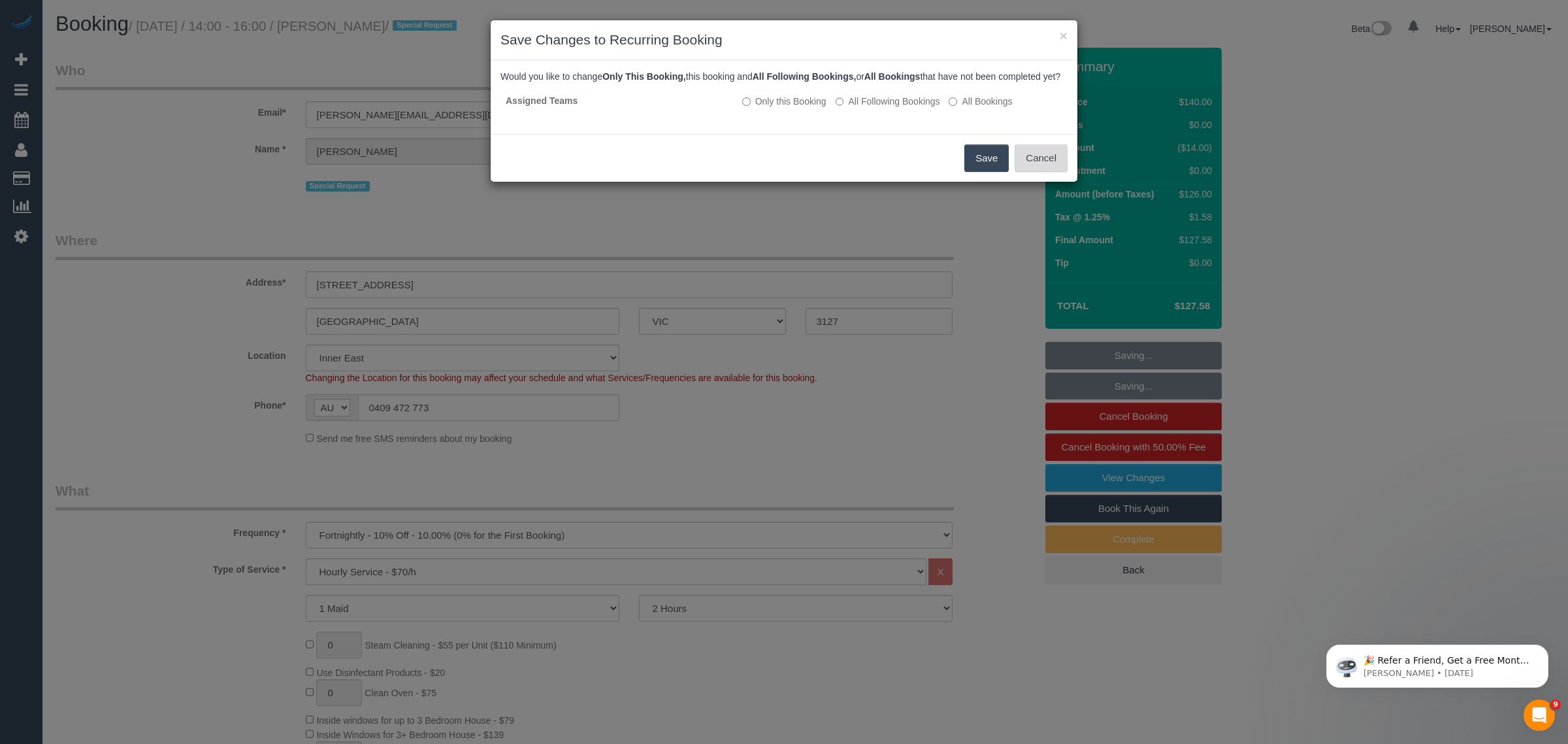
click at [1034, 168] on button "Cancel" at bounding box center [1041, 158] width 53 height 28
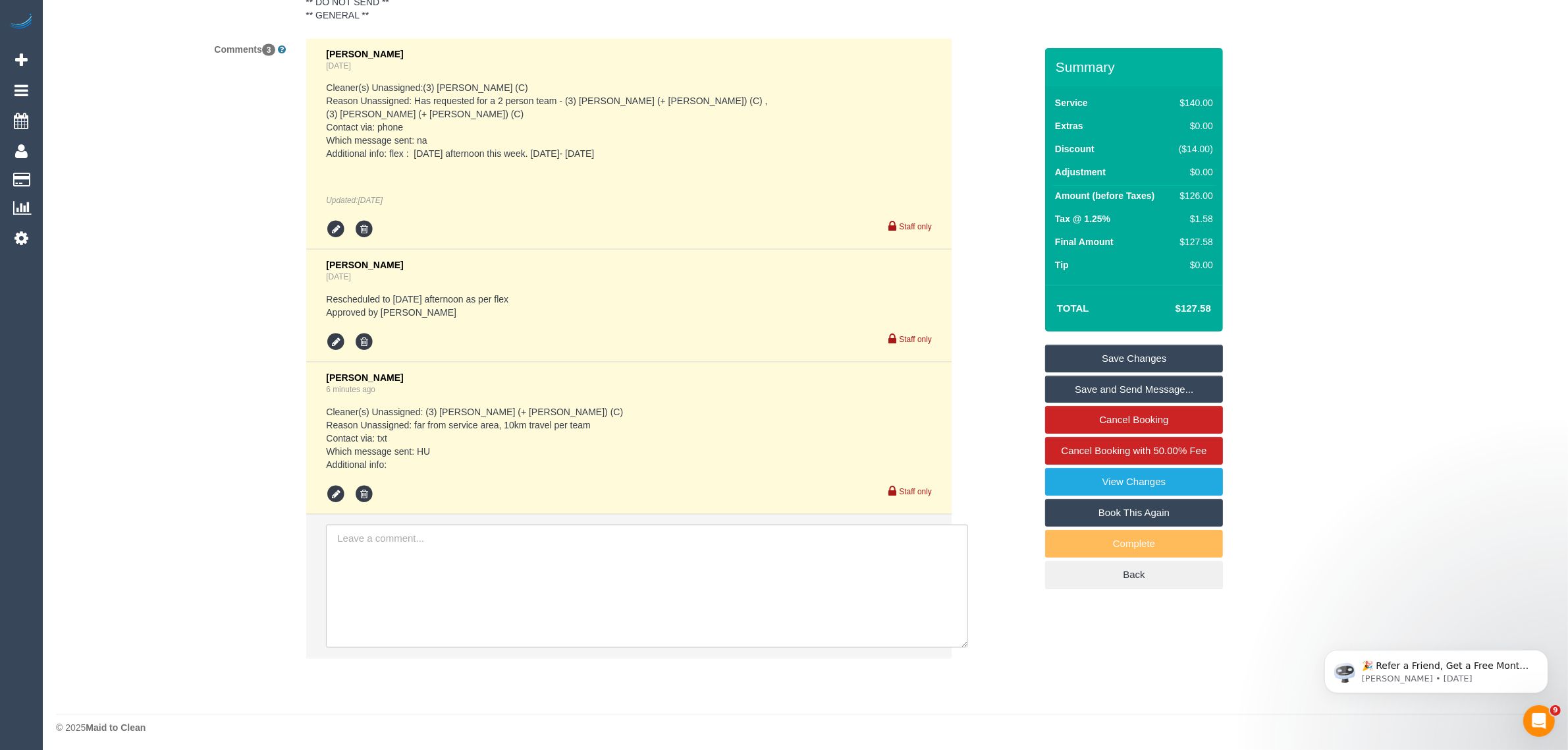
scroll to position [2474, 0]
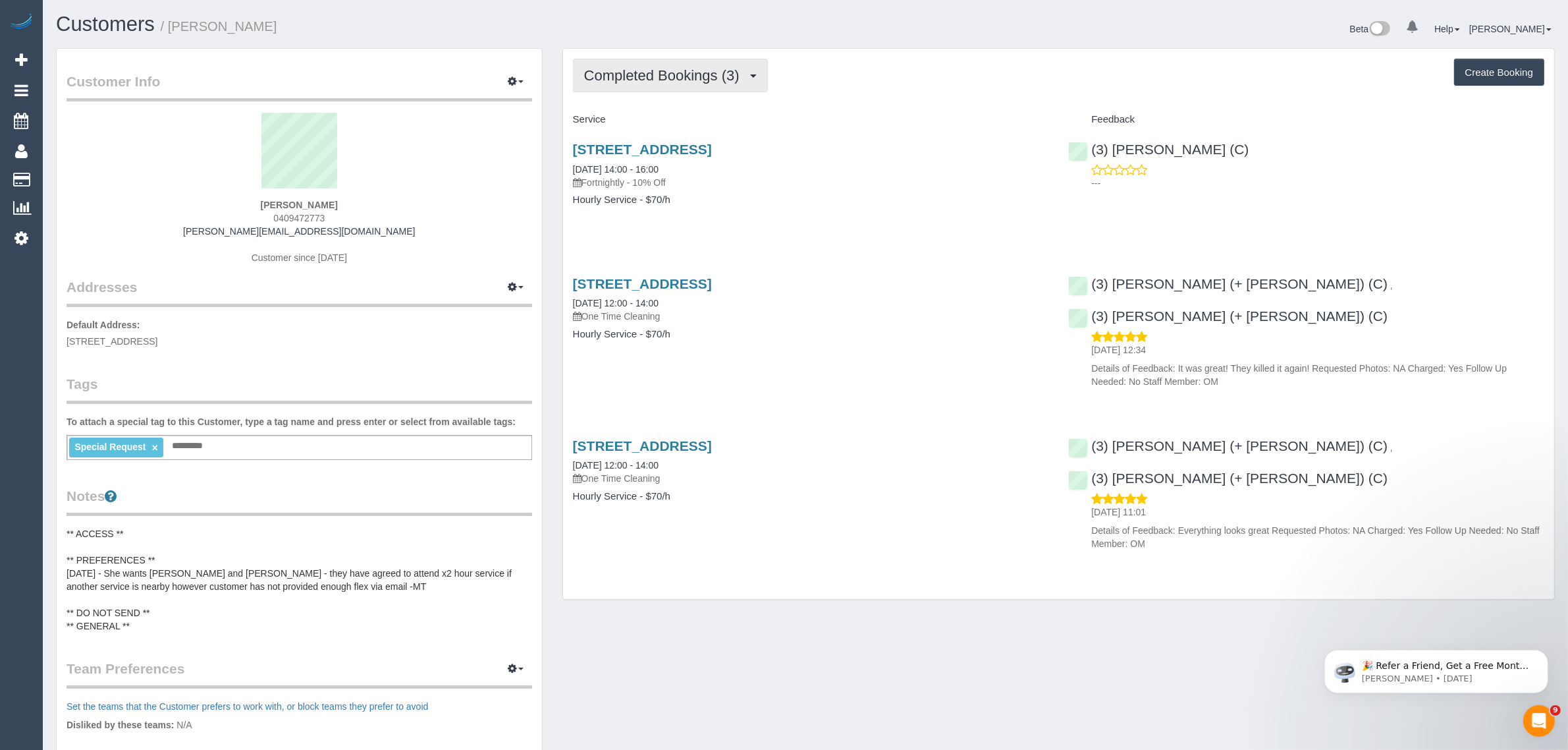
click at [693, 81] on span "Completed Bookings (3)" at bounding box center [665, 75] width 162 height 17
click at [666, 115] on link "Upcoming Bookings (12)" at bounding box center [643, 123] width 139 height 18
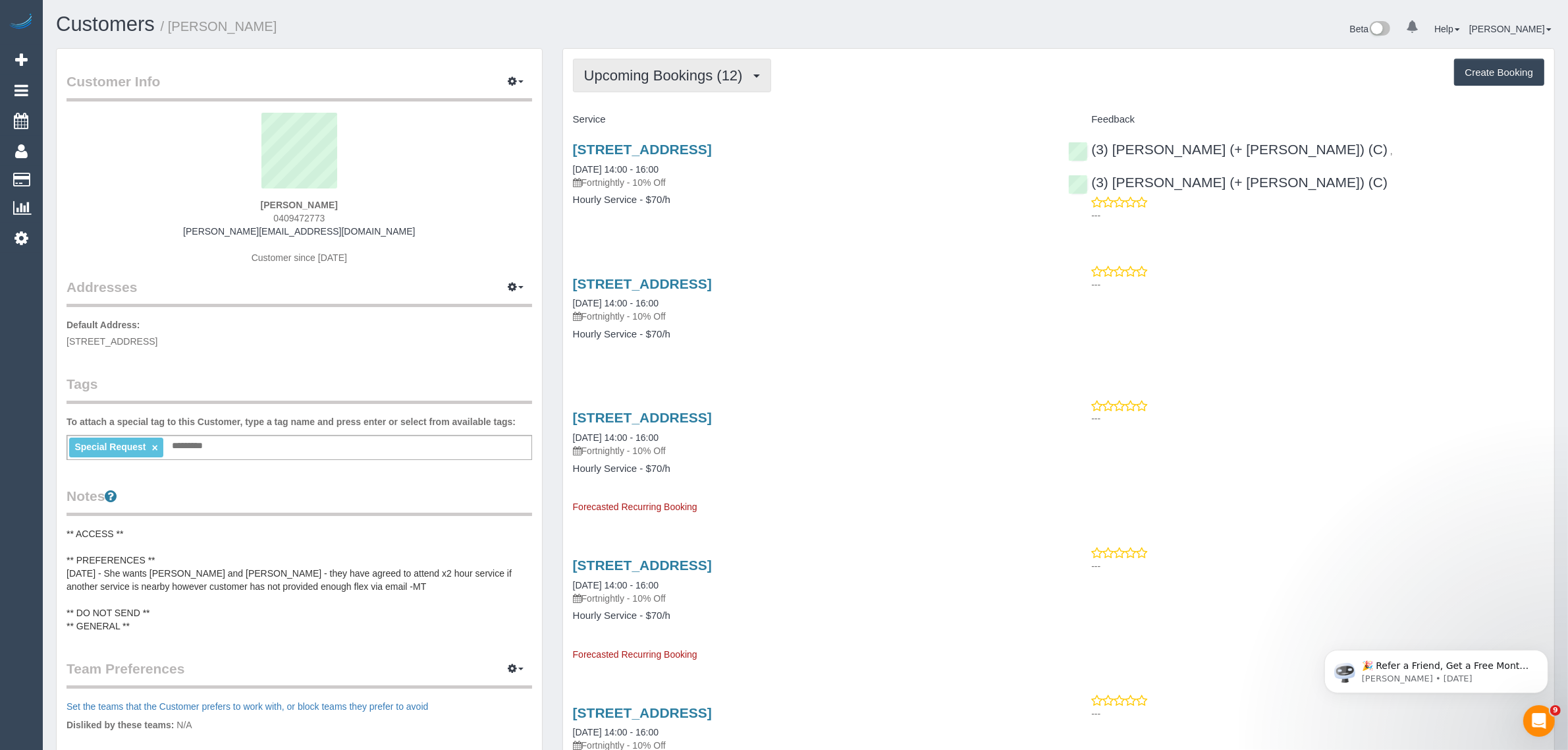
click at [672, 77] on span "Upcoming Bookings (12)" at bounding box center [667, 75] width 166 height 17
click at [657, 106] on link "Completed Bookings (3)" at bounding box center [643, 106] width 139 height 18
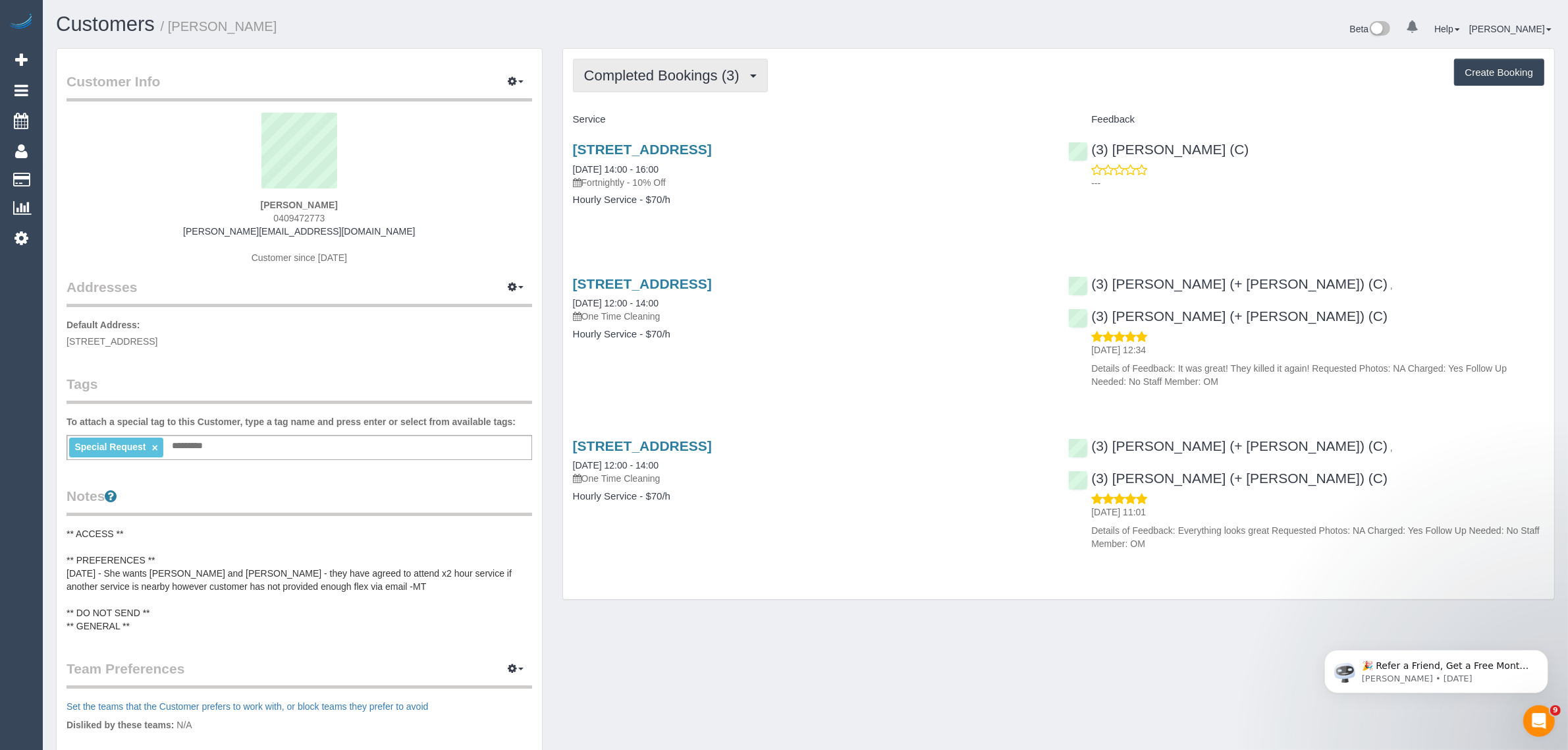
click at [677, 82] on button "Completed Bookings (3)" at bounding box center [670, 76] width 195 height 33
click at [656, 122] on link "Upcoming Bookings (12)" at bounding box center [643, 123] width 139 height 18
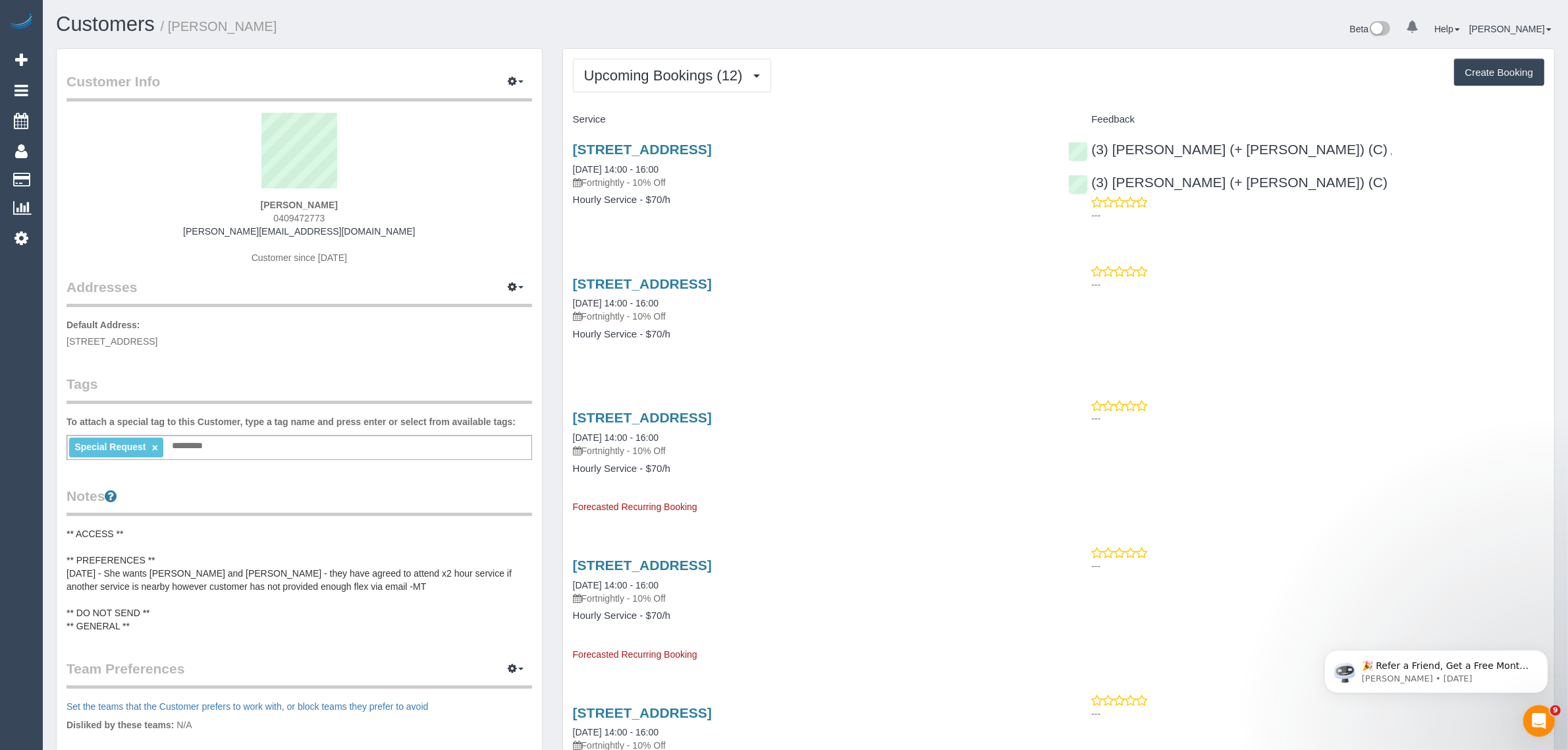
drag, startPoint x: 656, startPoint y: 168, endPoint x: 563, endPoint y: 163, distance: 93.1
click at [563, 163] on div "472a Whitehorse Road, Surrey Hills, VIC 3127 22/08/2025 14:00 - 16:00 Fortnight…" at bounding box center [810, 181] width 496 height 101
copy link "22/08/2025 14:00 - 16:00"
drag, startPoint x: 1430, startPoint y: 149, endPoint x: 1259, endPoint y: 150, distance: 171.0
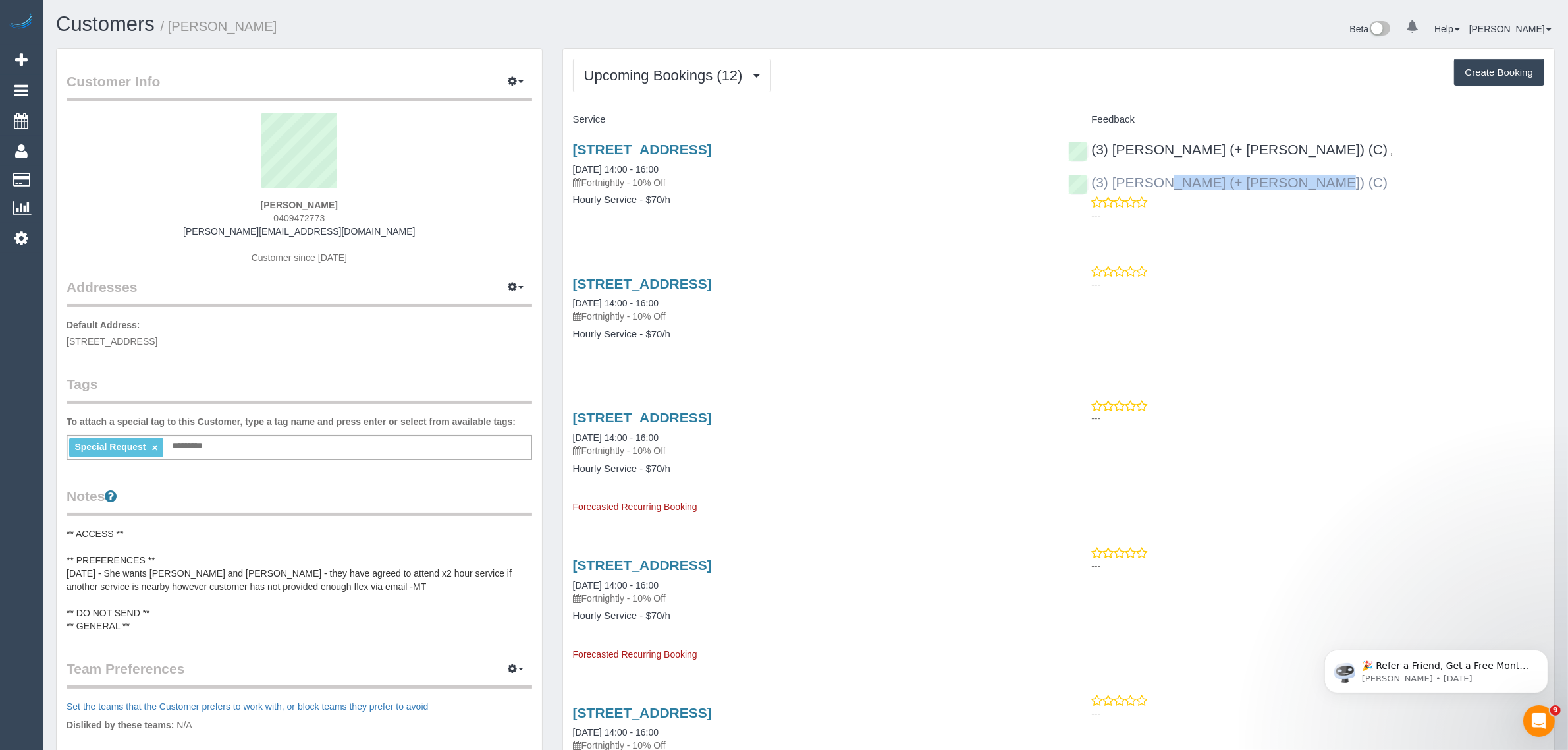
click at [1259, 150] on div "(3) Jay (+ Smruti) (C) , (3) Smruti (+ Jay) (C) ---" at bounding box center [1306, 179] width 496 height 97
copy link "(3) Smruti (+ Jay) (C)"
click at [916, 205] on div "472a Whitehorse Road, Surrey Hills, VIC 3127 22/08/2025 14:00 - 16:00 Fortnight…" at bounding box center [810, 181] width 496 height 101
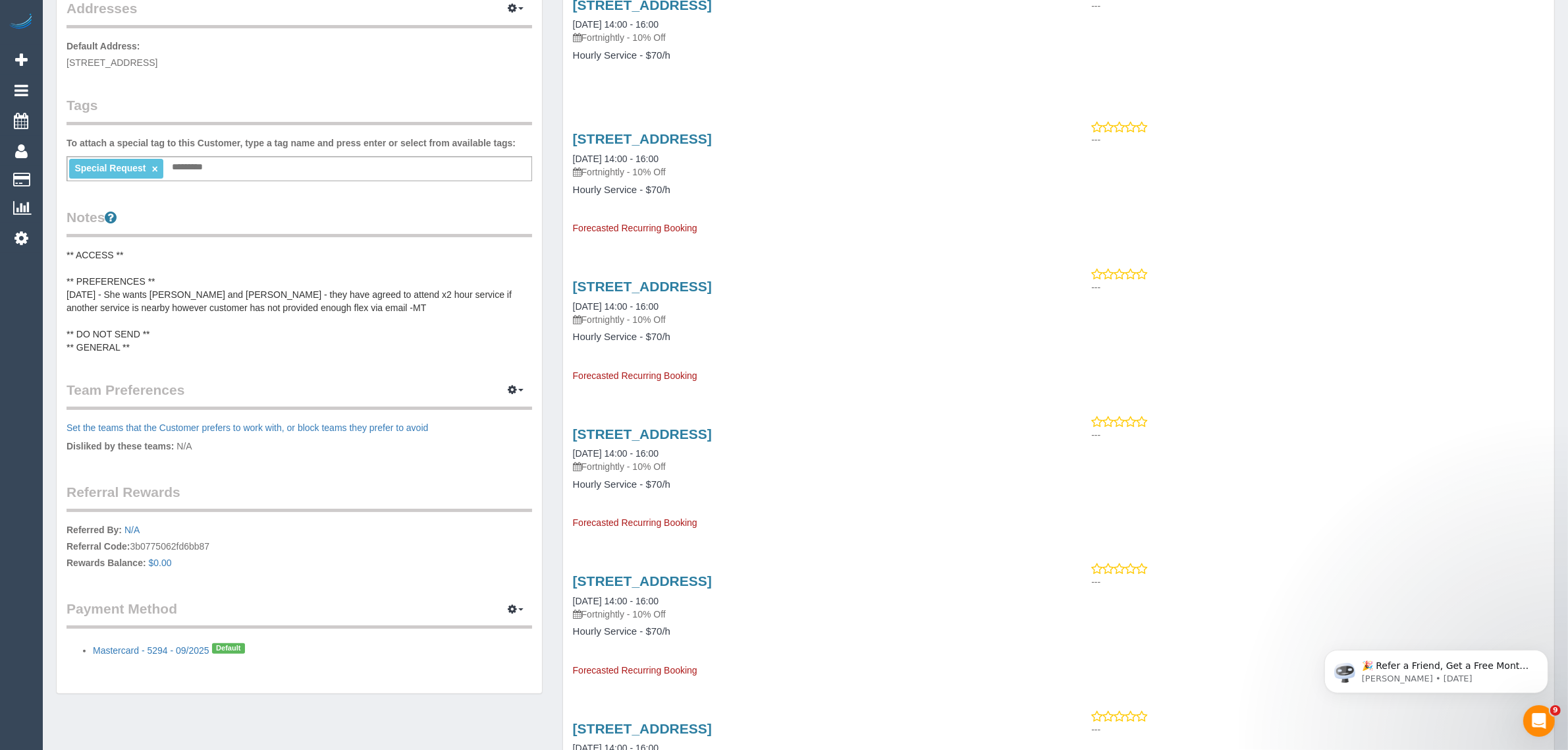
scroll to position [330, 0]
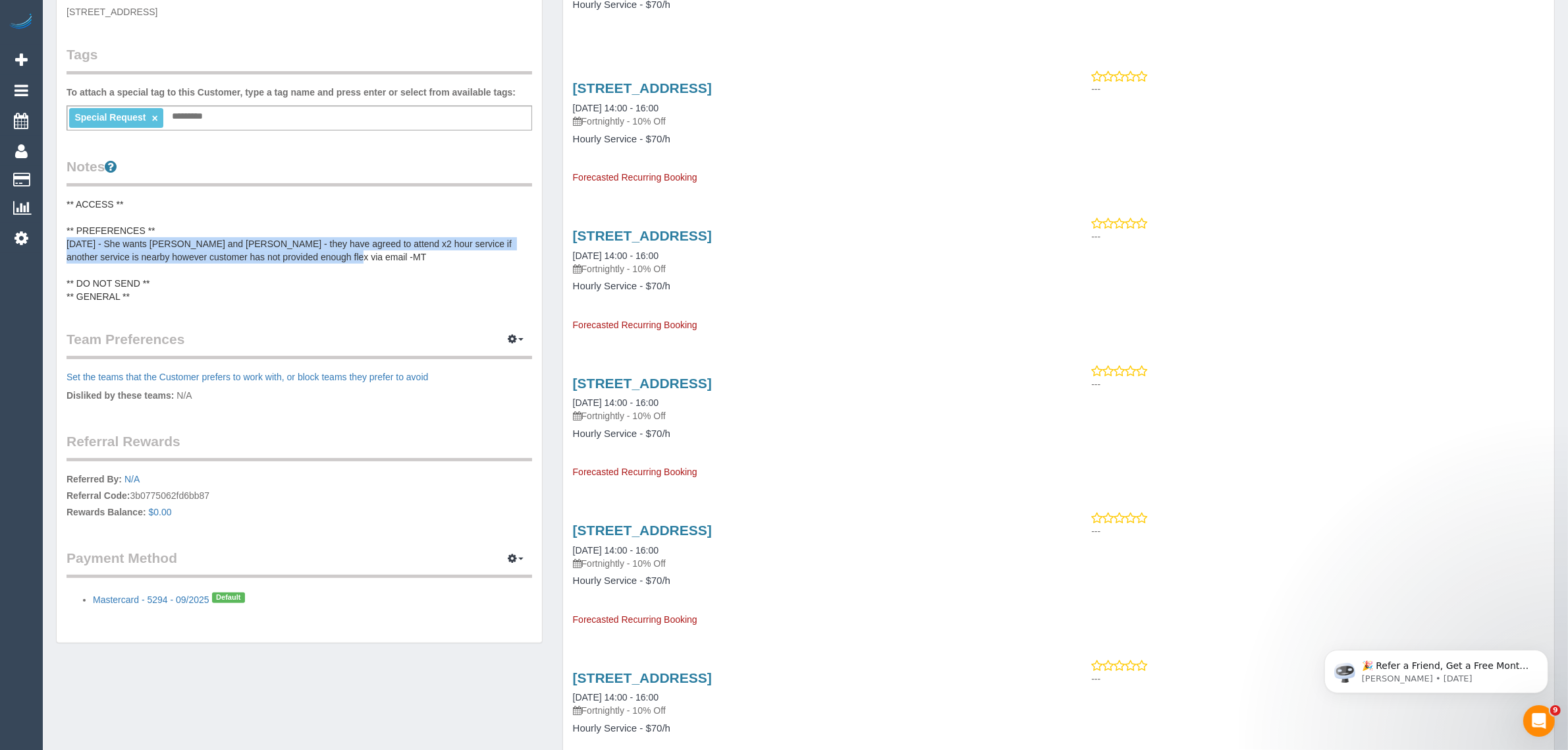
drag, startPoint x: 330, startPoint y: 254, endPoint x: 67, endPoint y: 239, distance: 263.4
click at [67, 239] on pre "** ACCESS ** ** PREFERENCES ** 13/08/25 - She wants Jay and Smruti - they have …" at bounding box center [299, 250] width 466 height 105
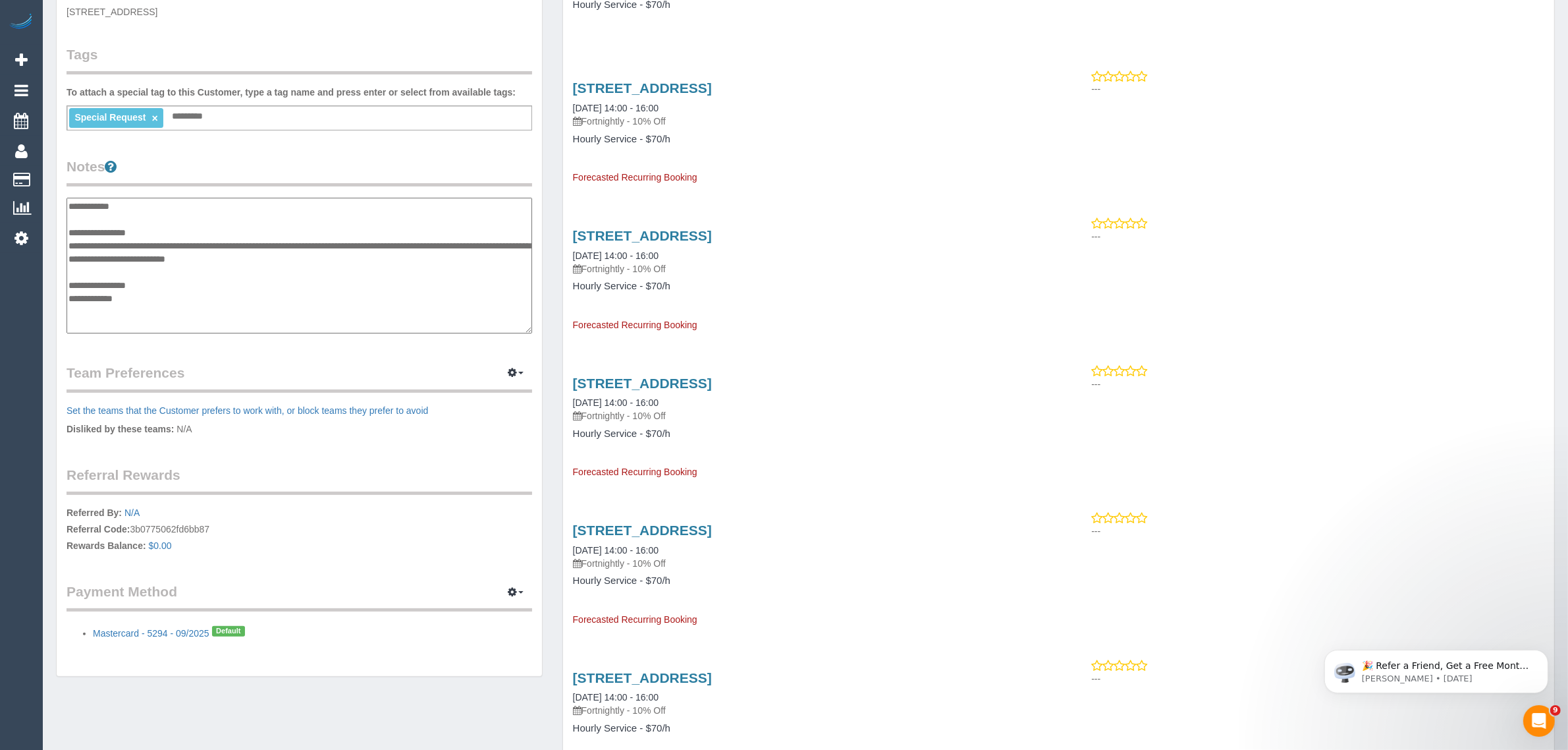
drag, startPoint x: 327, startPoint y: 260, endPoint x: 58, endPoint y: 242, distance: 269.6
click at [58, 242] on div "Customer Info Edit Contact Info Send Message Email Preferences Special Sales Ta…" at bounding box center [299, 198] width 486 height 957
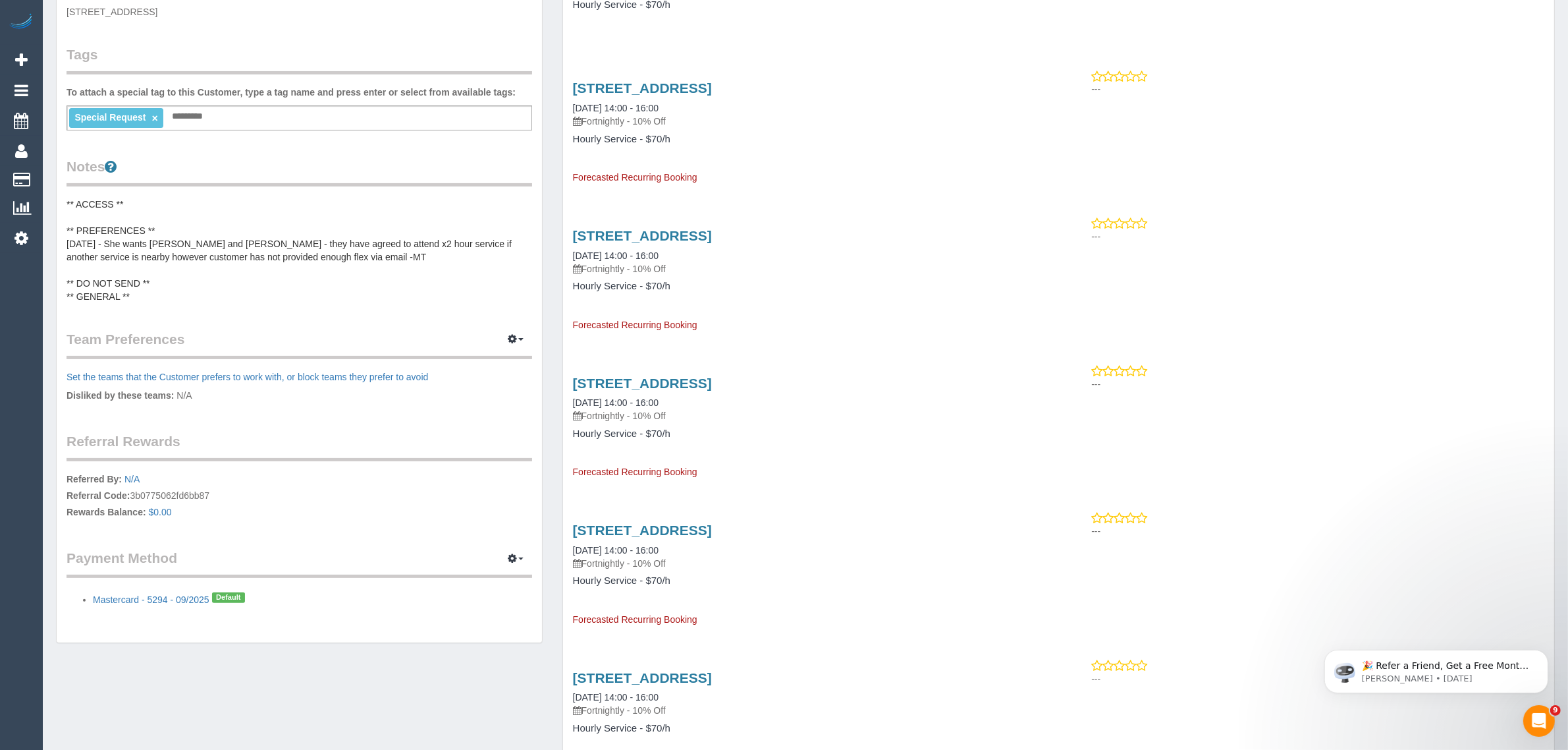
click at [414, 667] on div "Customer Info Edit Contact Info Send Message Email Preferences Special Sales Ta…" at bounding box center [805, 643] width 1519 height 1848
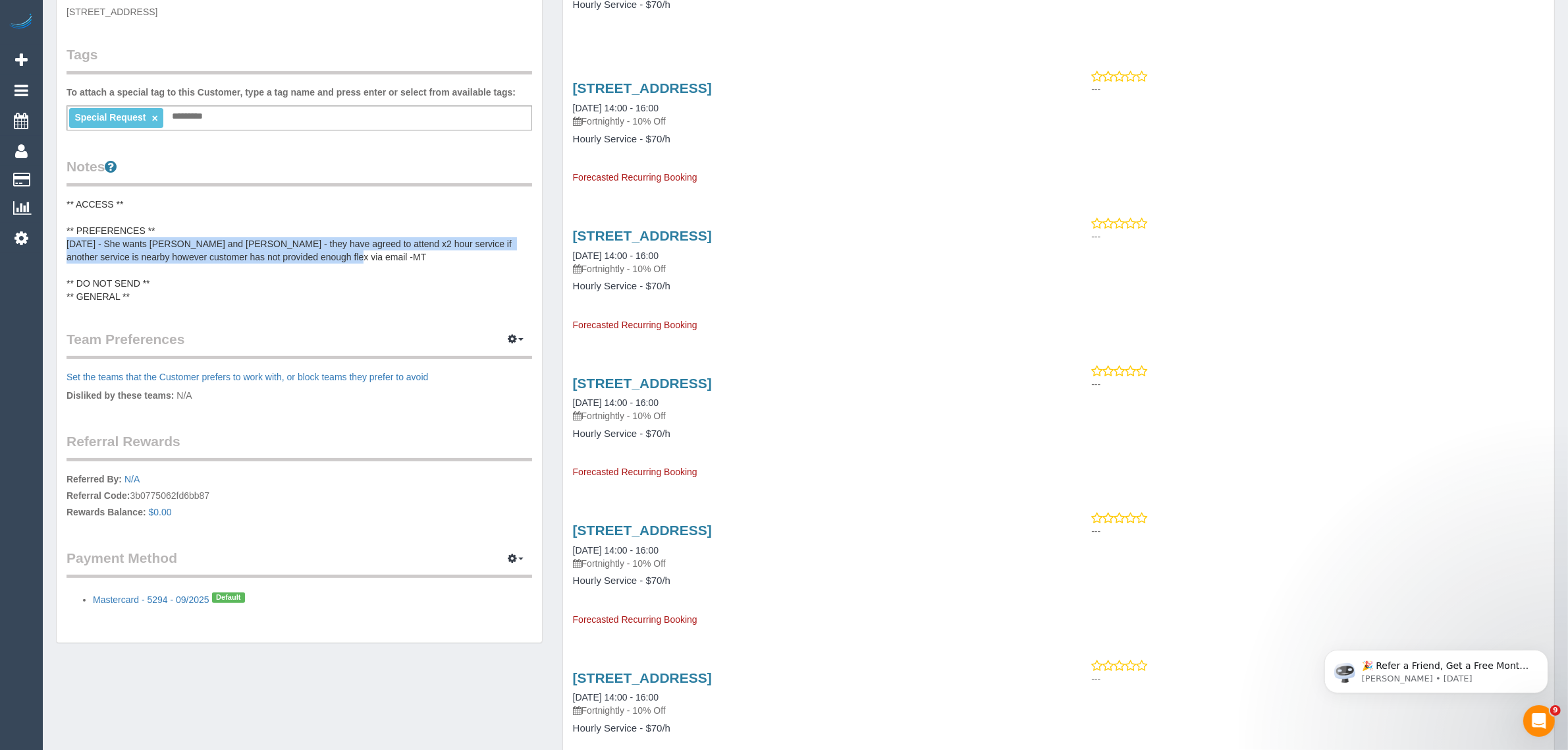
drag, startPoint x: 330, startPoint y: 256, endPoint x: 59, endPoint y: 246, distance: 271.2
click at [59, 246] on div "Customer Info Edit Contact Info Send Message Email Preferences Special Sales Ta…" at bounding box center [299, 182] width 486 height 924
copy pre "13/08/25 - She wants Jay and Smruti - they have agreed to attend x2 hour servic…"
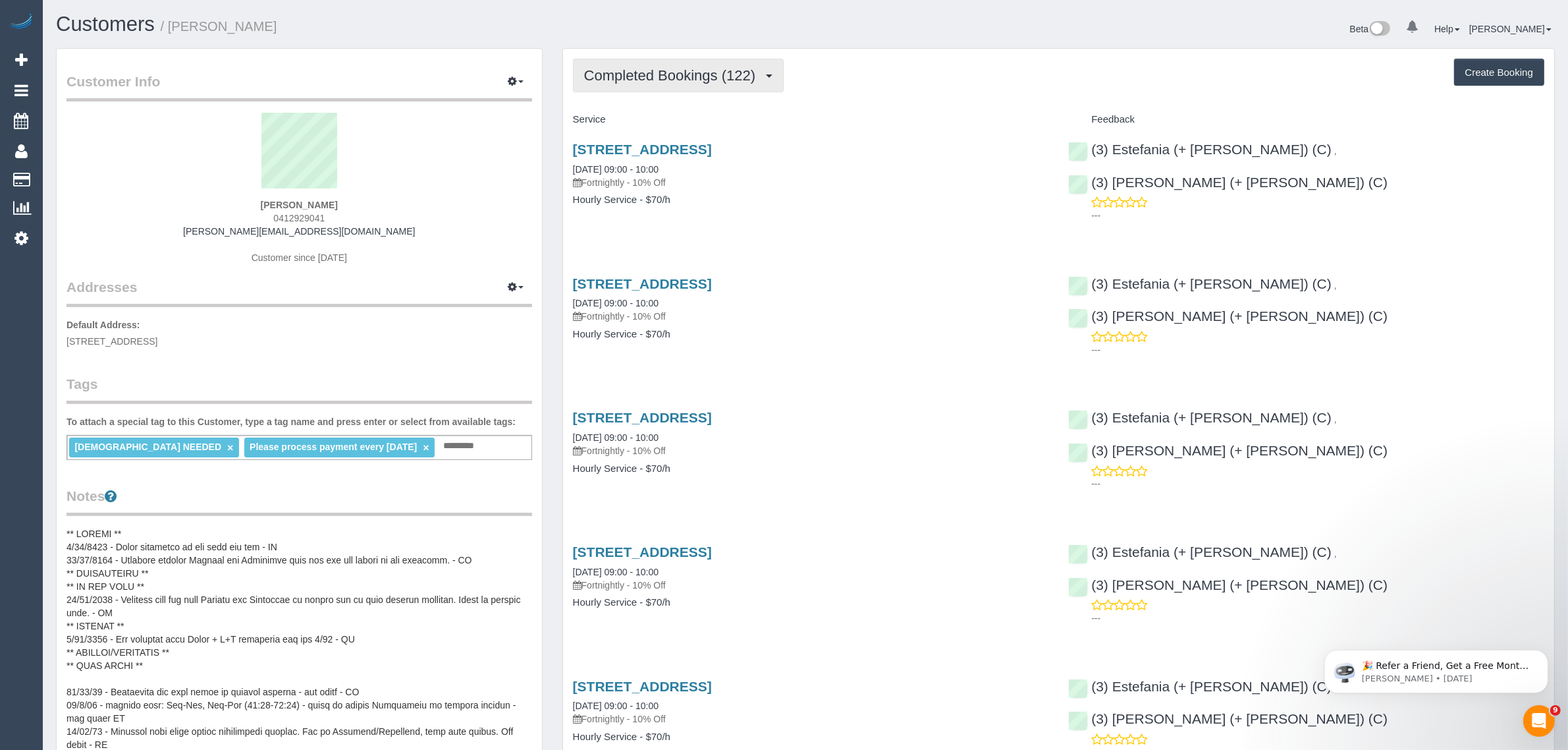
click at [620, 67] on span "Completed Bookings (122)" at bounding box center [673, 75] width 177 height 17
click at [634, 125] on link "Upcoming Bookings (11)" at bounding box center [647, 123] width 147 height 18
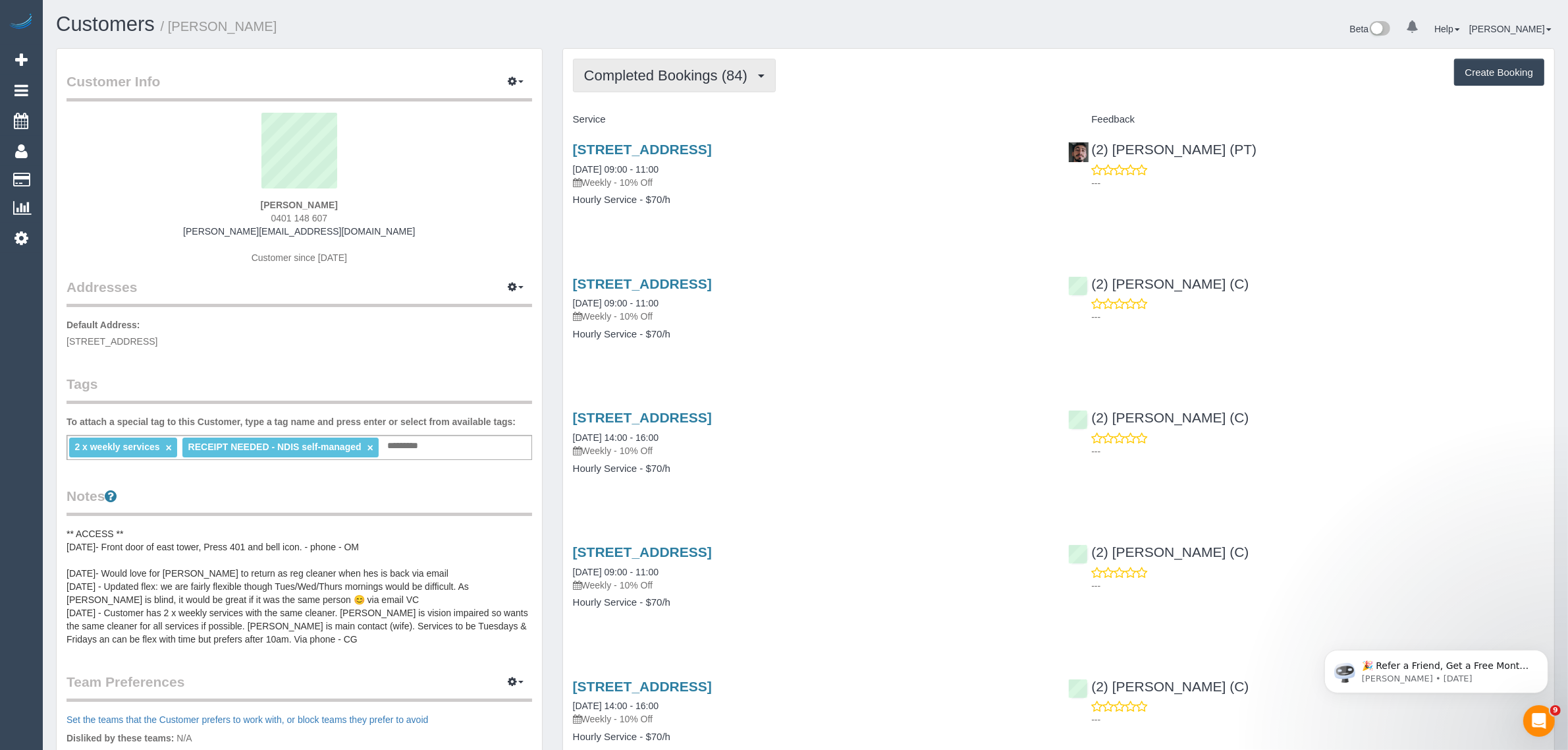
click at [669, 69] on span "Completed Bookings (84)" at bounding box center [669, 75] width 170 height 17
click at [652, 115] on link "Upcoming Bookings (23)" at bounding box center [645, 123] width 142 height 18
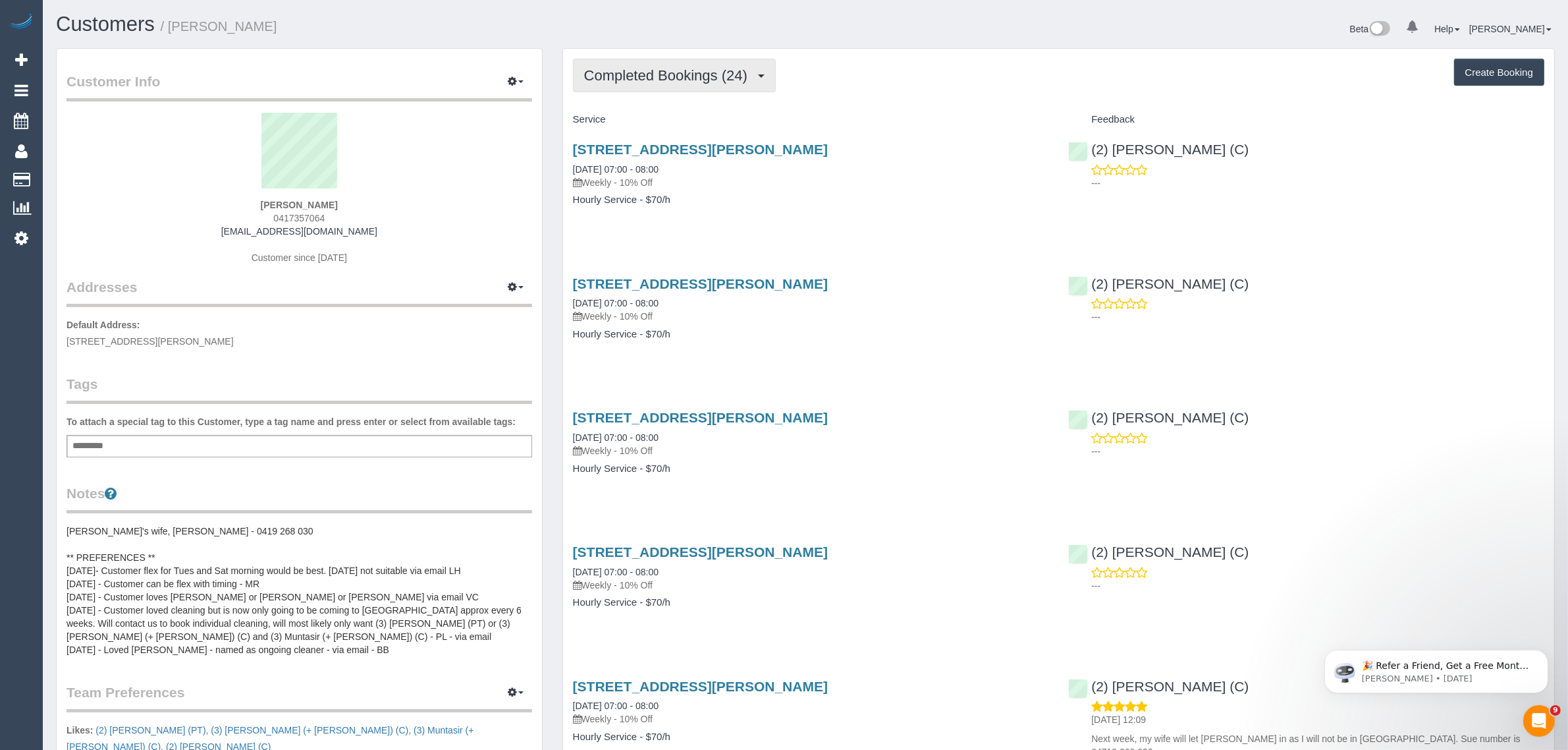
click at [732, 71] on span "Completed Bookings (24)" at bounding box center [669, 75] width 170 height 17
click at [688, 119] on link "Upcoming Bookings (12)" at bounding box center [645, 123] width 142 height 18
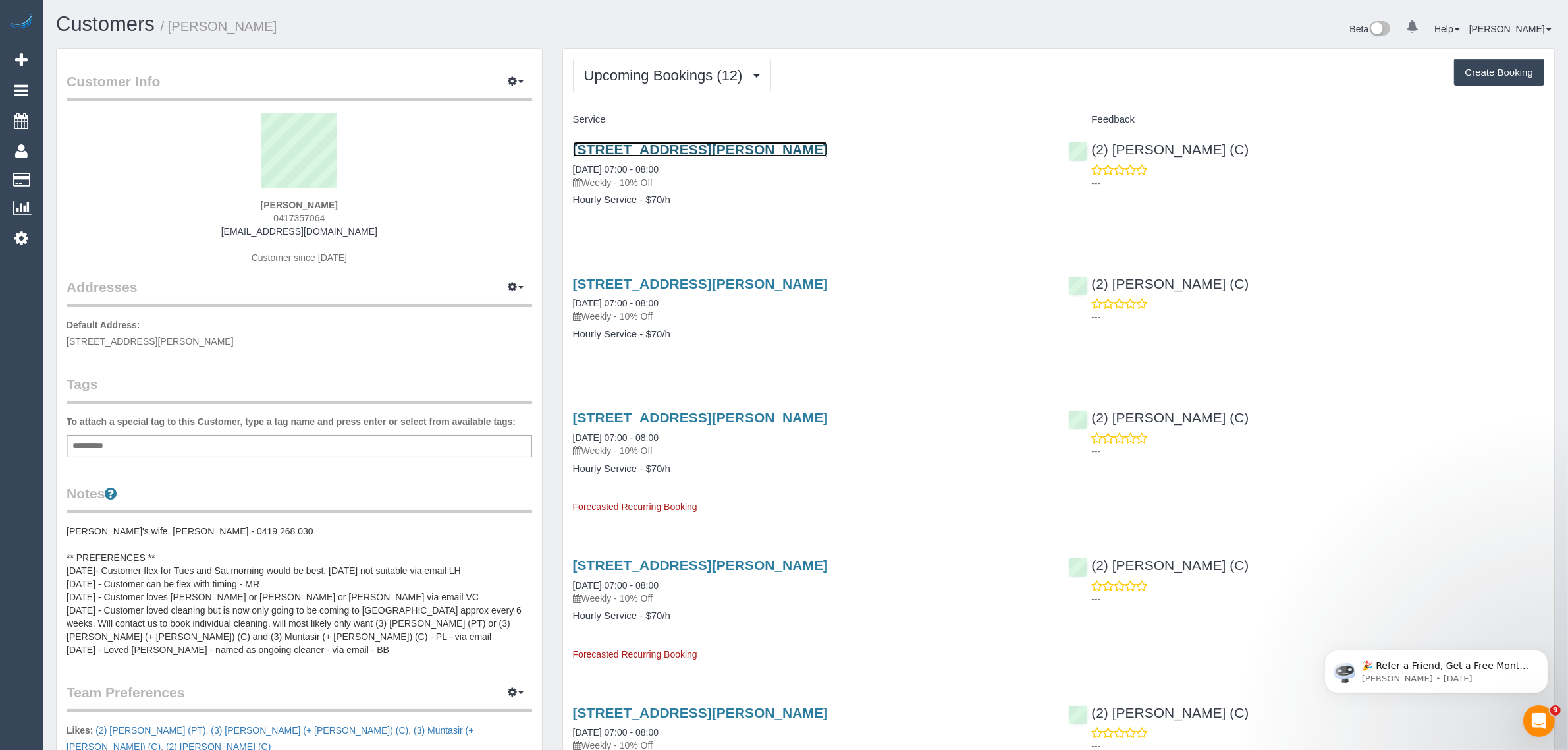
click at [642, 149] on link "[STREET_ADDRESS][PERSON_NAME]" at bounding box center [700, 149] width 255 height 15
click at [685, 67] on span "Upcoming Bookings (12)" at bounding box center [667, 75] width 166 height 17
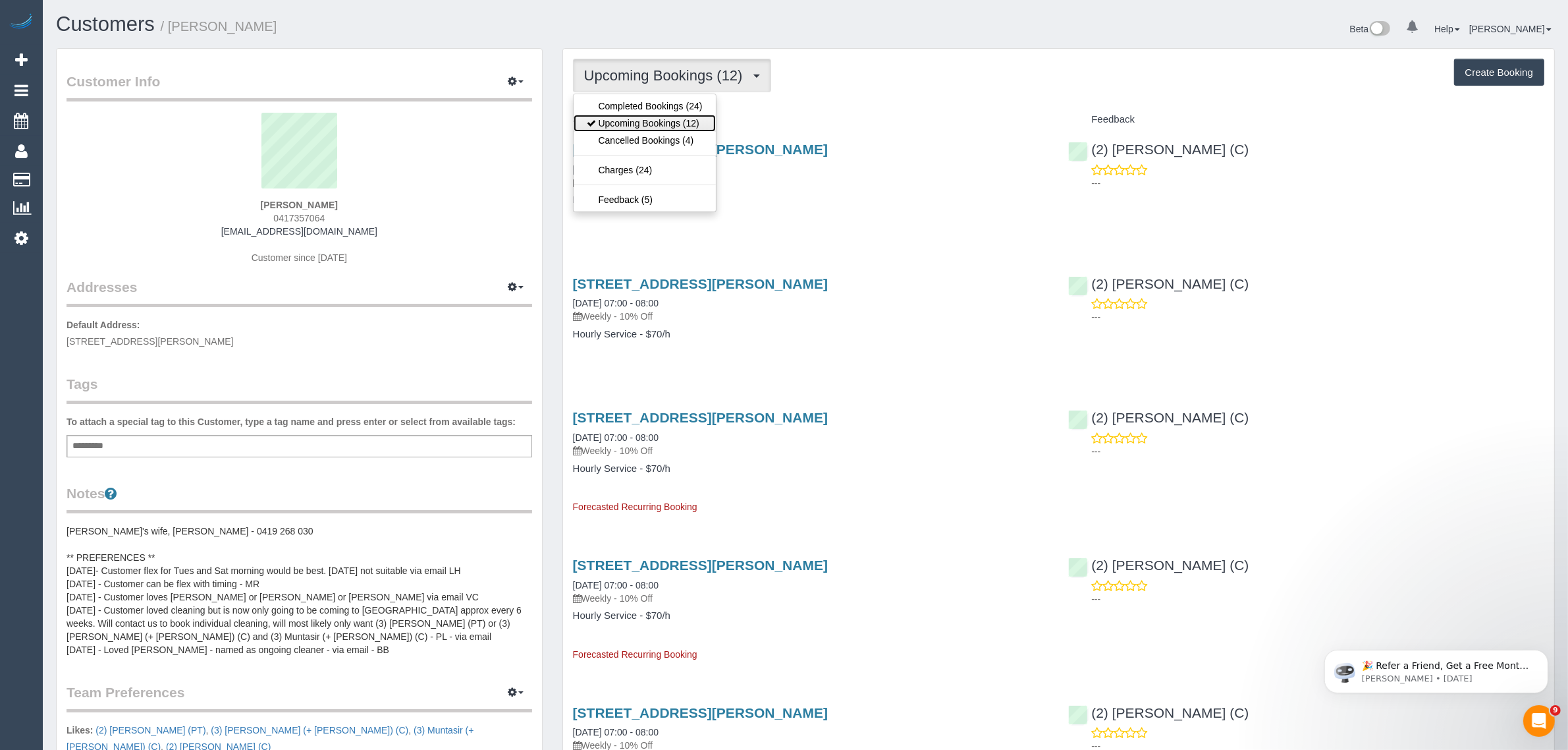
click at [649, 127] on link "Upcoming Bookings (12)" at bounding box center [645, 123] width 142 height 18
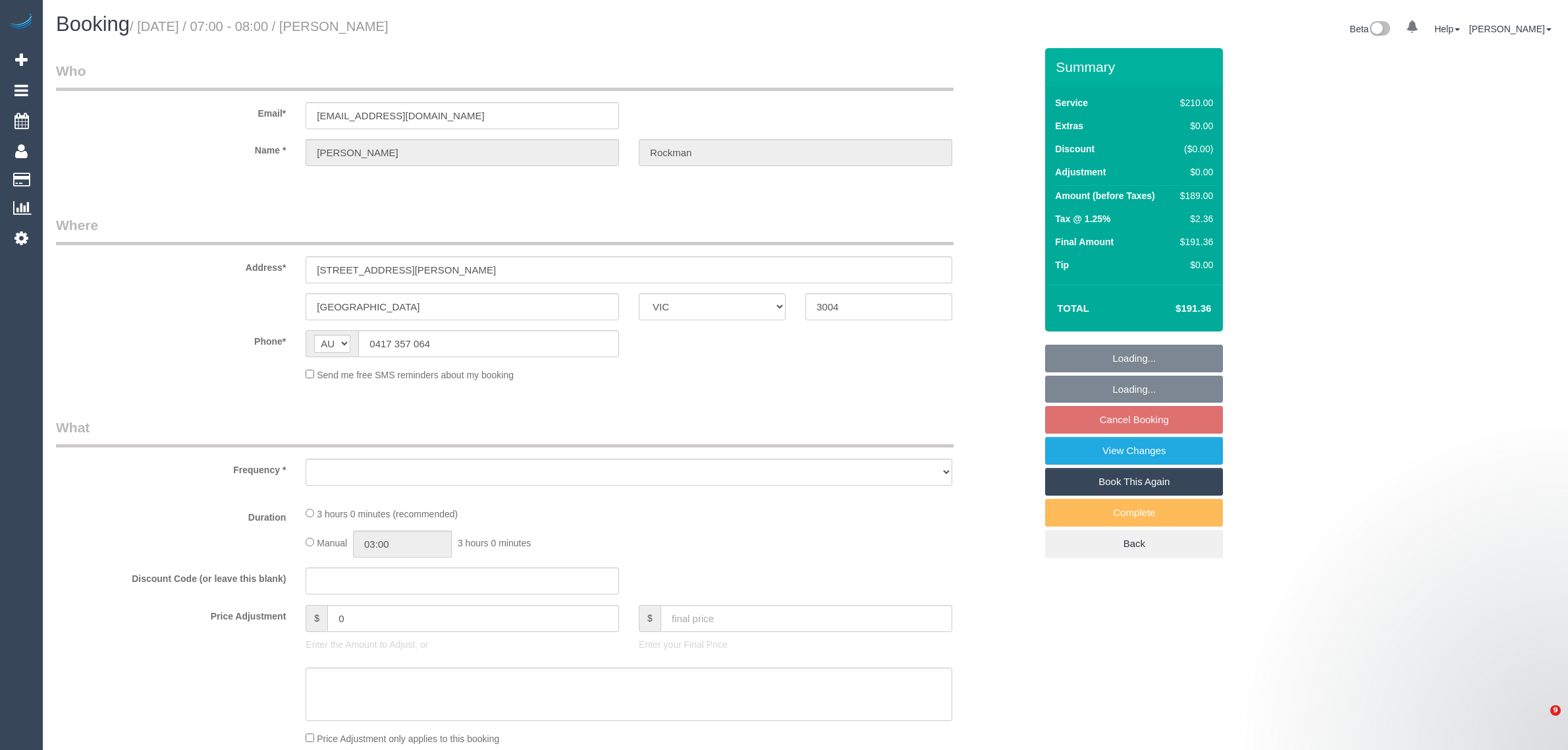
select select "VIC"
select select "object:528"
select select "180"
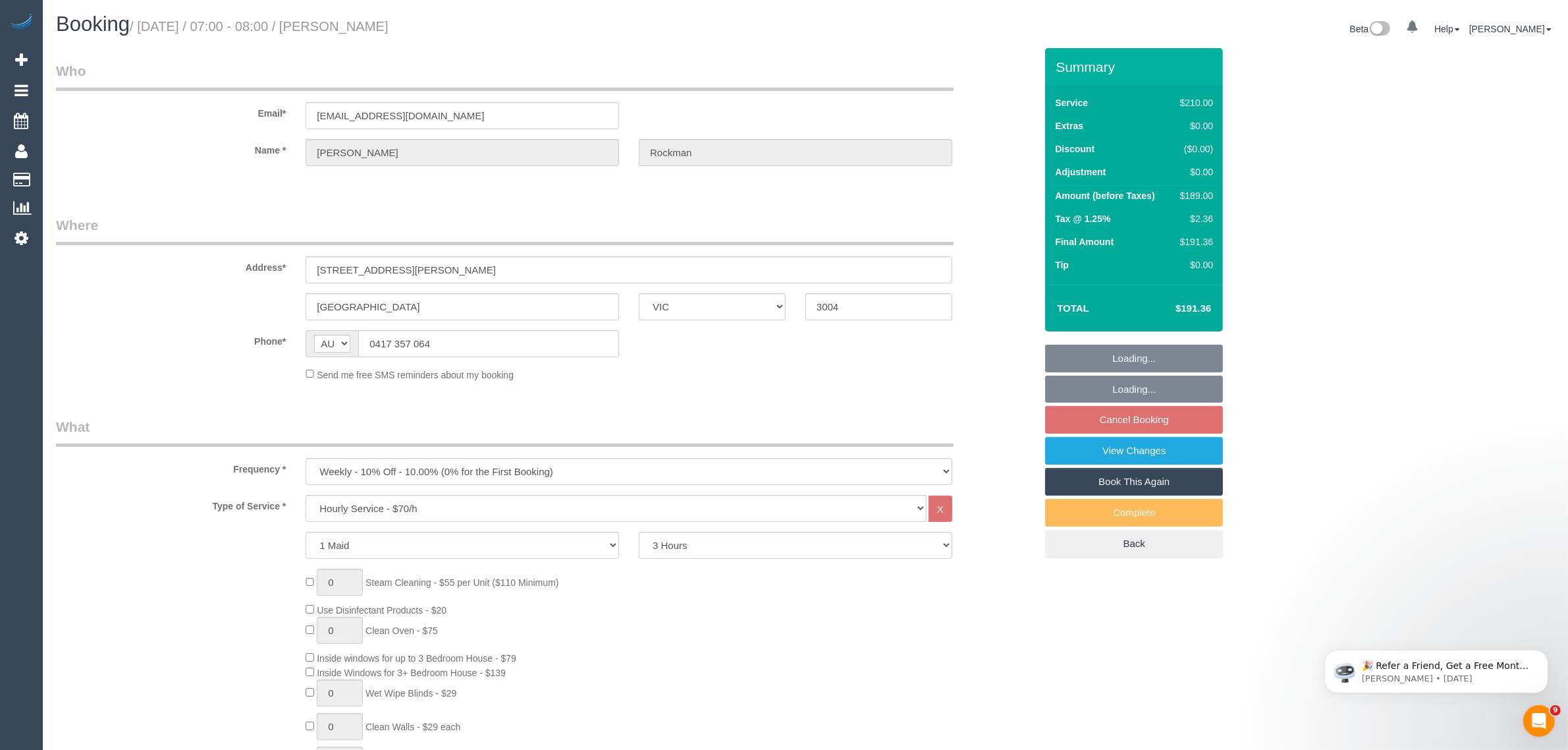
select select "string:stripe-pm_1Px0ia2GScqysDRV9S15UkWc"
select select "number:29"
select select "number:14"
select select "number:18"
select select "number:24"
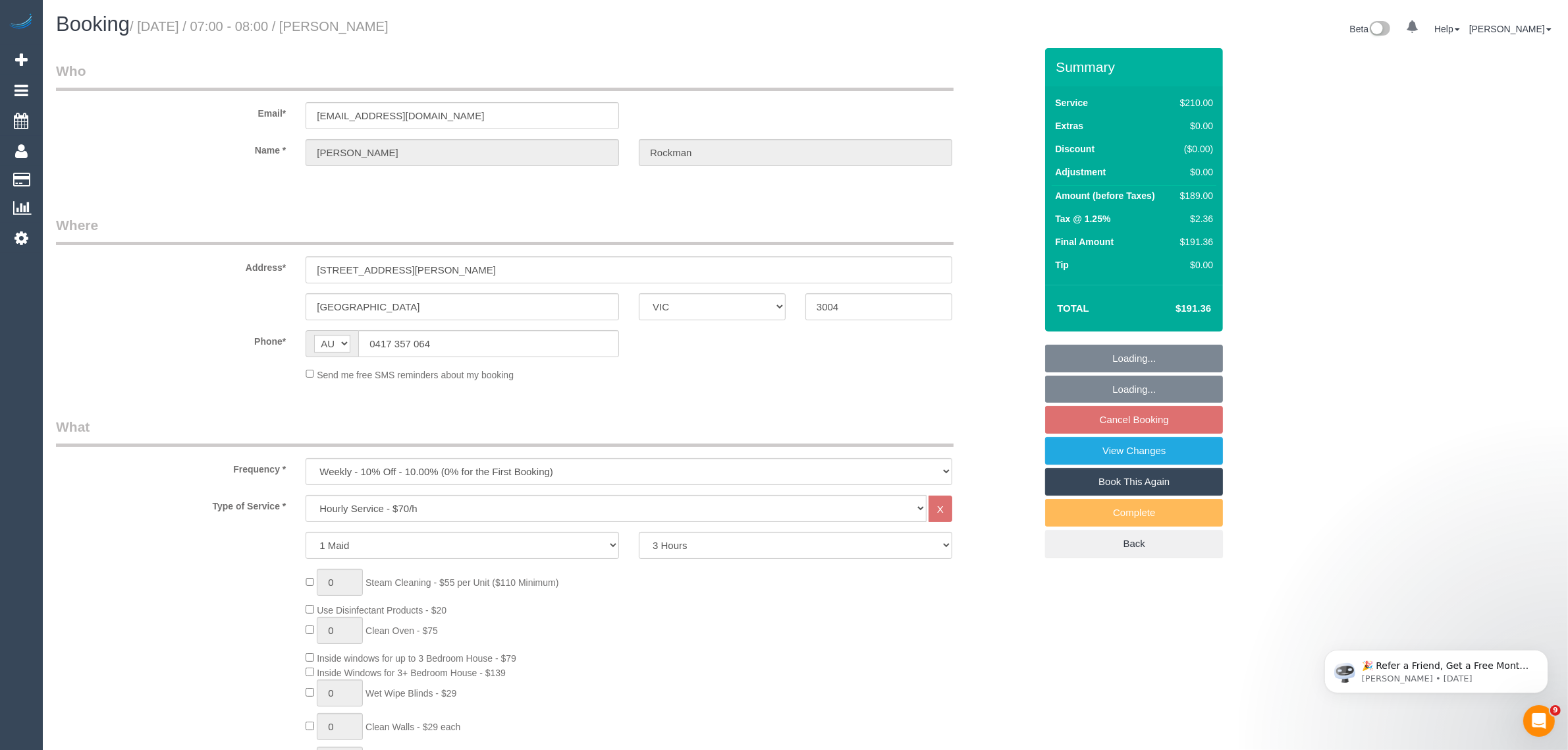
select select "number:34"
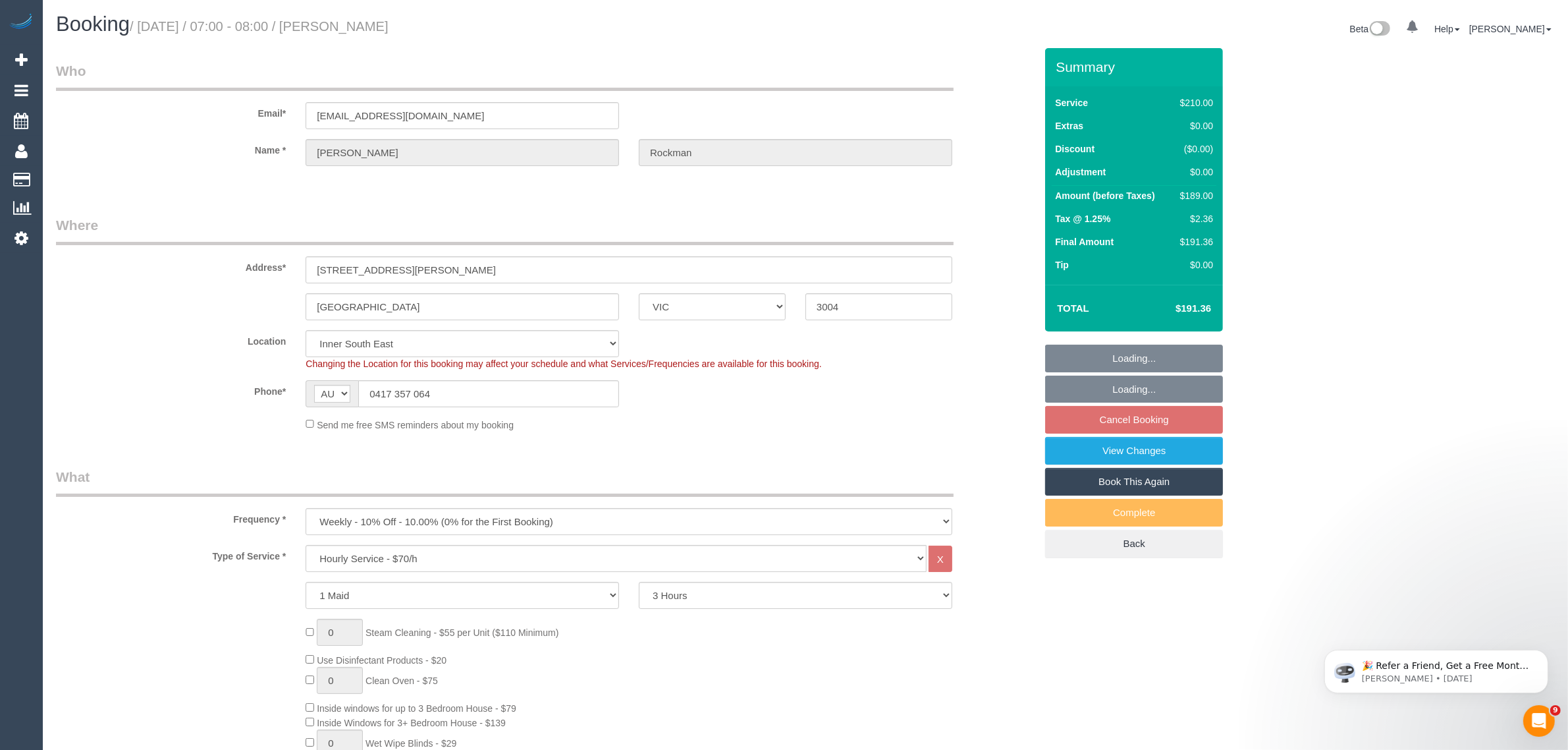
click at [733, 433] on fieldset "Where Address* [STREET_ADDRESS][PERSON_NAME] [GEOGRAPHIC_DATA] ACT [GEOGRAPHIC_…" at bounding box center [545, 329] width 979 height 226
select select "object:1432"
click at [581, 409] on sui-booking-location "Location [GEOGRAPHIC_DATA] (North) East (South) [GEOGRAPHIC_DATA] (East) [GEOGR…" at bounding box center [545, 381] width 979 height 101
click at [584, 403] on input "0417 357 064" at bounding box center [489, 393] width 261 height 27
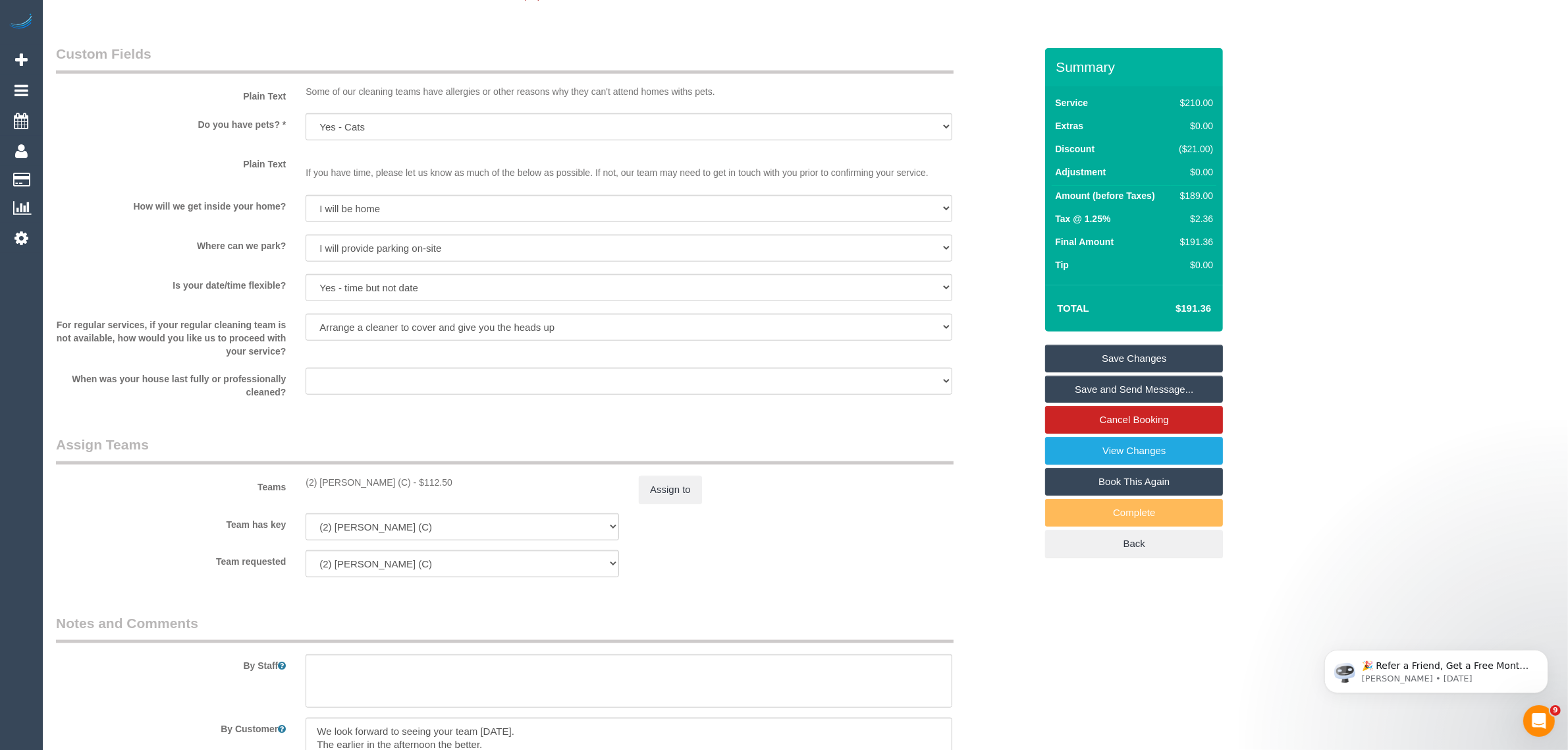
scroll to position [1912, 0]
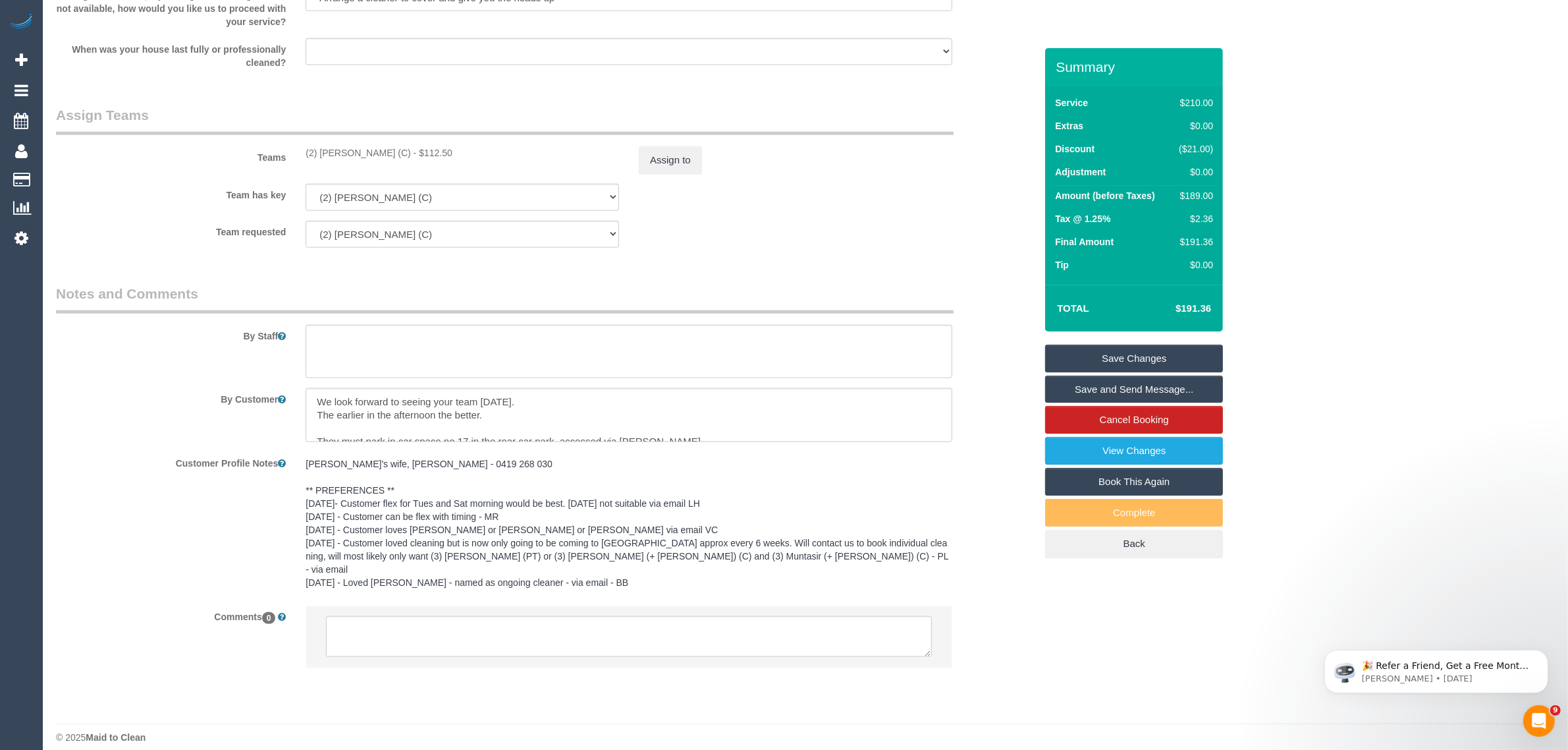
drag, startPoint x: 1006, startPoint y: 326, endPoint x: 990, endPoint y: 373, distance: 49.6
click at [1006, 326] on div "By Staff" at bounding box center [545, 331] width 999 height 95
click at [791, 616] on textarea at bounding box center [629, 636] width 606 height 41
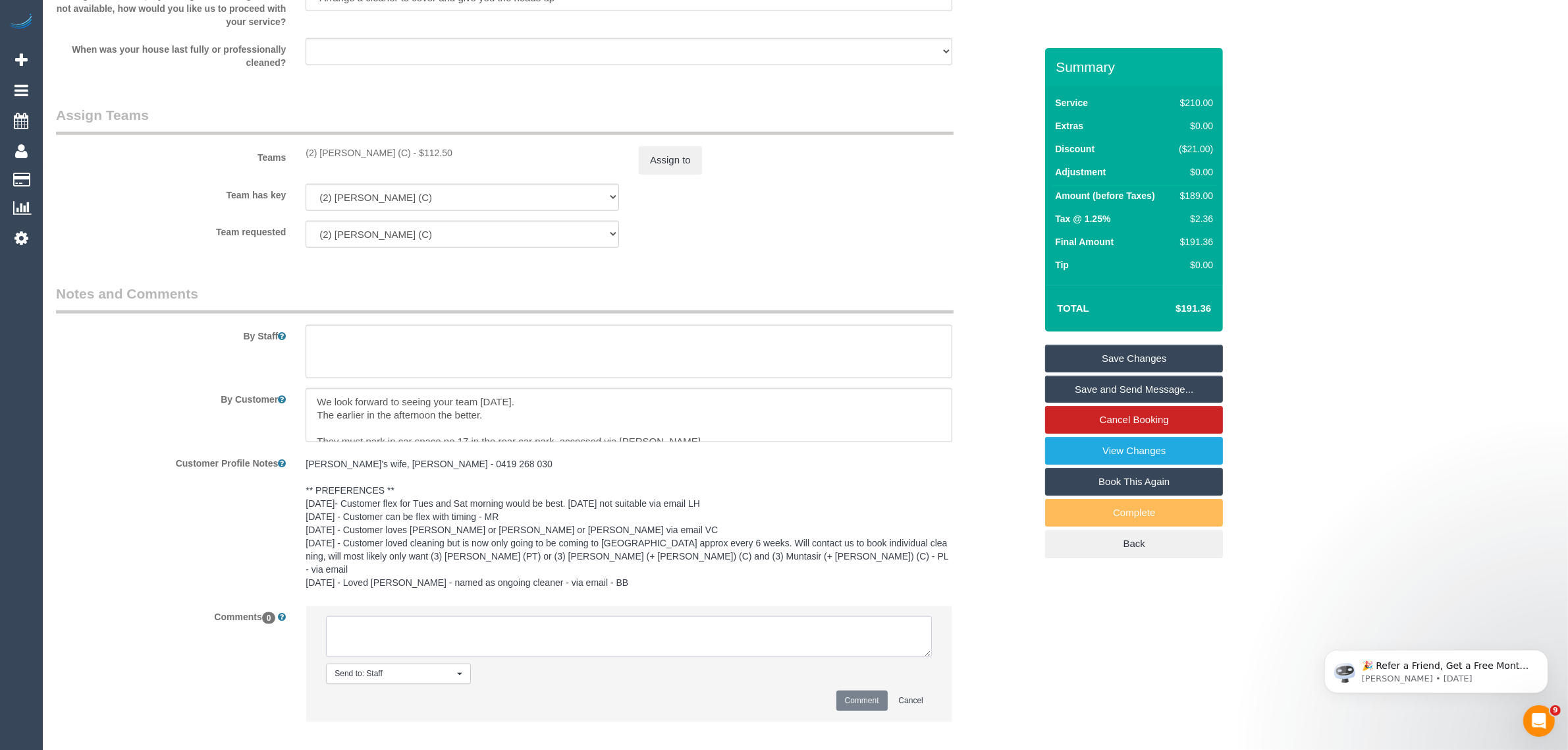
paste textarea "Cleaner(s) Unassigned: Reason Unassigned: Contact via: Which message sent: Addi…"
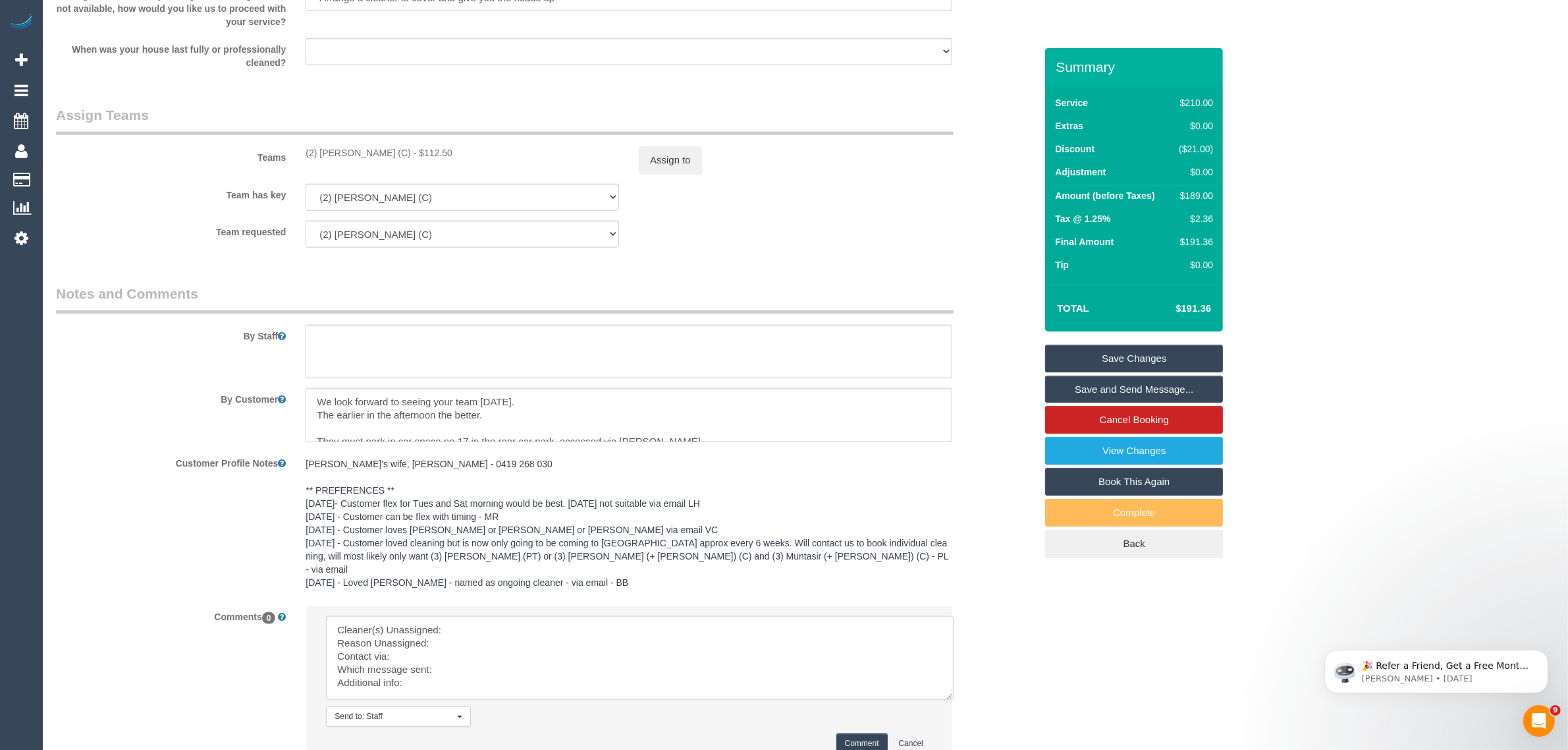
scroll to position [0, 0]
drag, startPoint x: 919, startPoint y: 639, endPoint x: 949, endPoint y: 708, distance: 75.2
click at [949, 700] on textarea at bounding box center [640, 658] width 628 height 84
click at [723, 623] on textarea at bounding box center [644, 670] width 635 height 109
drag, startPoint x: 290, startPoint y: 136, endPoint x: 419, endPoint y: 151, distance: 129.9
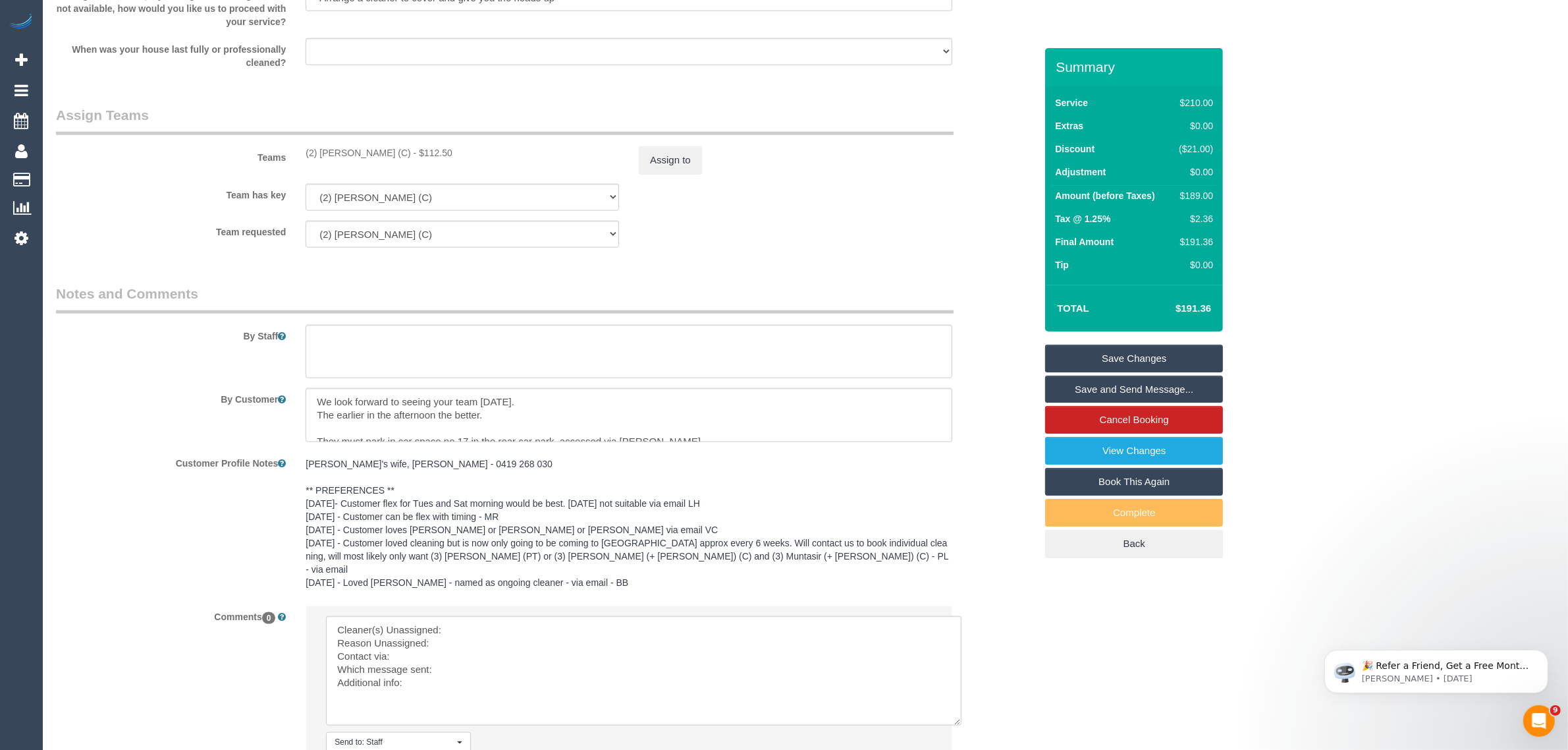
click at [419, 151] on div "Teams (2) Megan Kaewpinich (C) - $112.50 Assign to" at bounding box center [545, 139] width 999 height 68
copy div "(2) [PERSON_NAME] (C) -"
click at [532, 606] on li "Send to: Staff Nothing selected Send to: Staff Send to: Customer Send to: Team …" at bounding box center [629, 697] width 646 height 183
click at [521, 618] on textarea at bounding box center [644, 670] width 635 height 109
paste textarea "(2) [PERSON_NAME] (C) -"
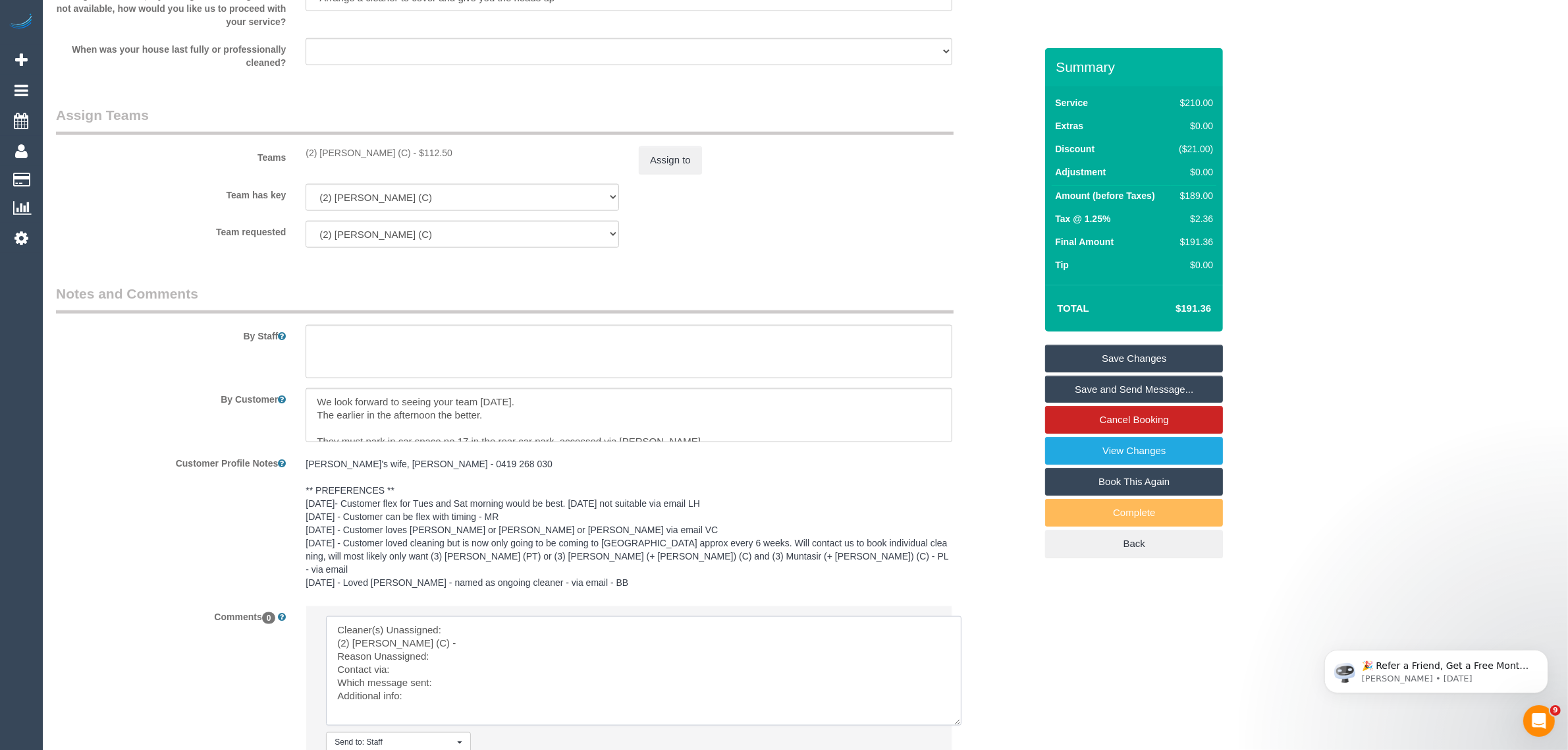
click at [337, 634] on textarea at bounding box center [644, 670] width 635 height 109
click at [521, 637] on textarea at bounding box center [644, 670] width 635 height 109
click at [525, 630] on textarea at bounding box center [644, 670] width 635 height 109
click at [564, 658] on textarea at bounding box center [644, 670] width 635 height 109
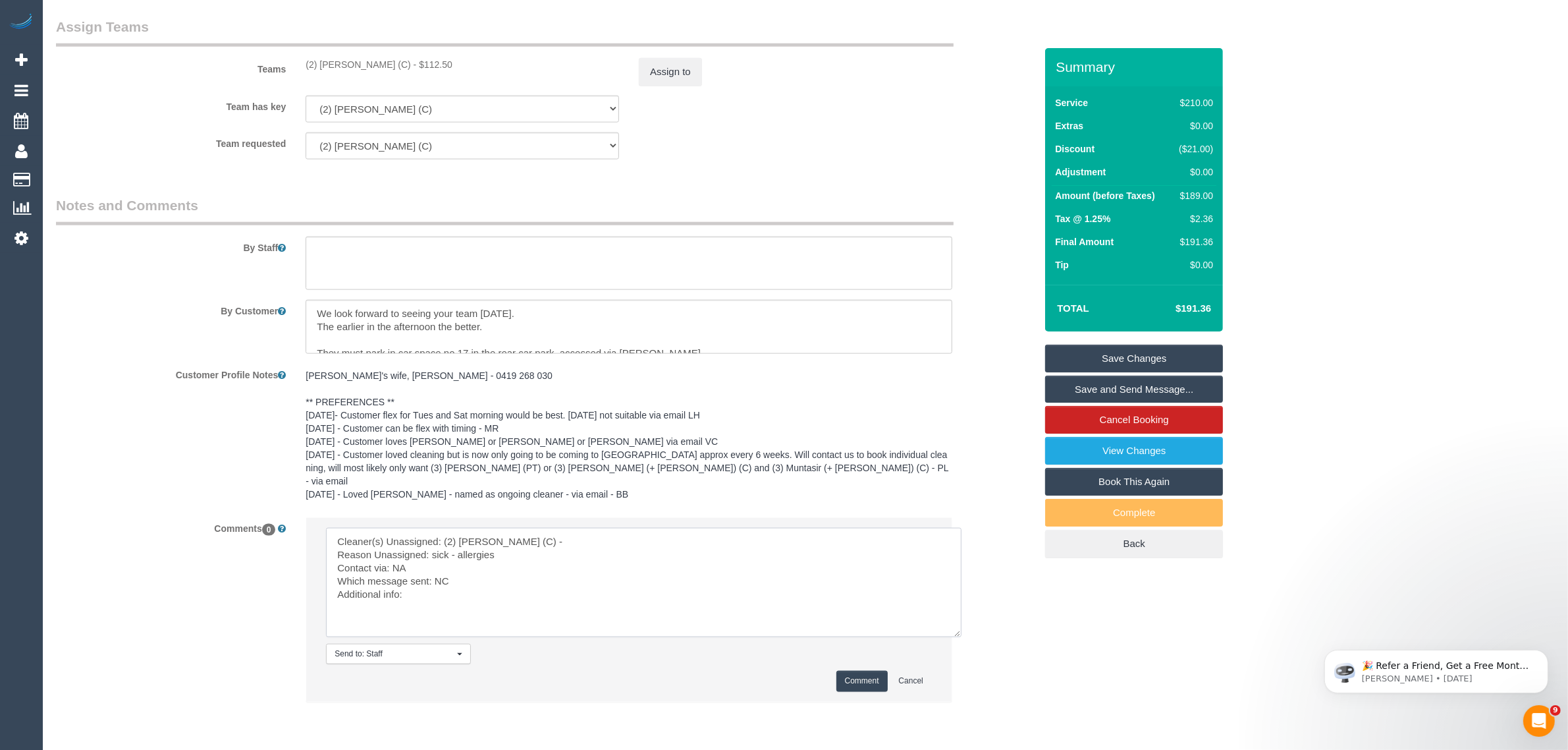
scroll to position [2037, 0]
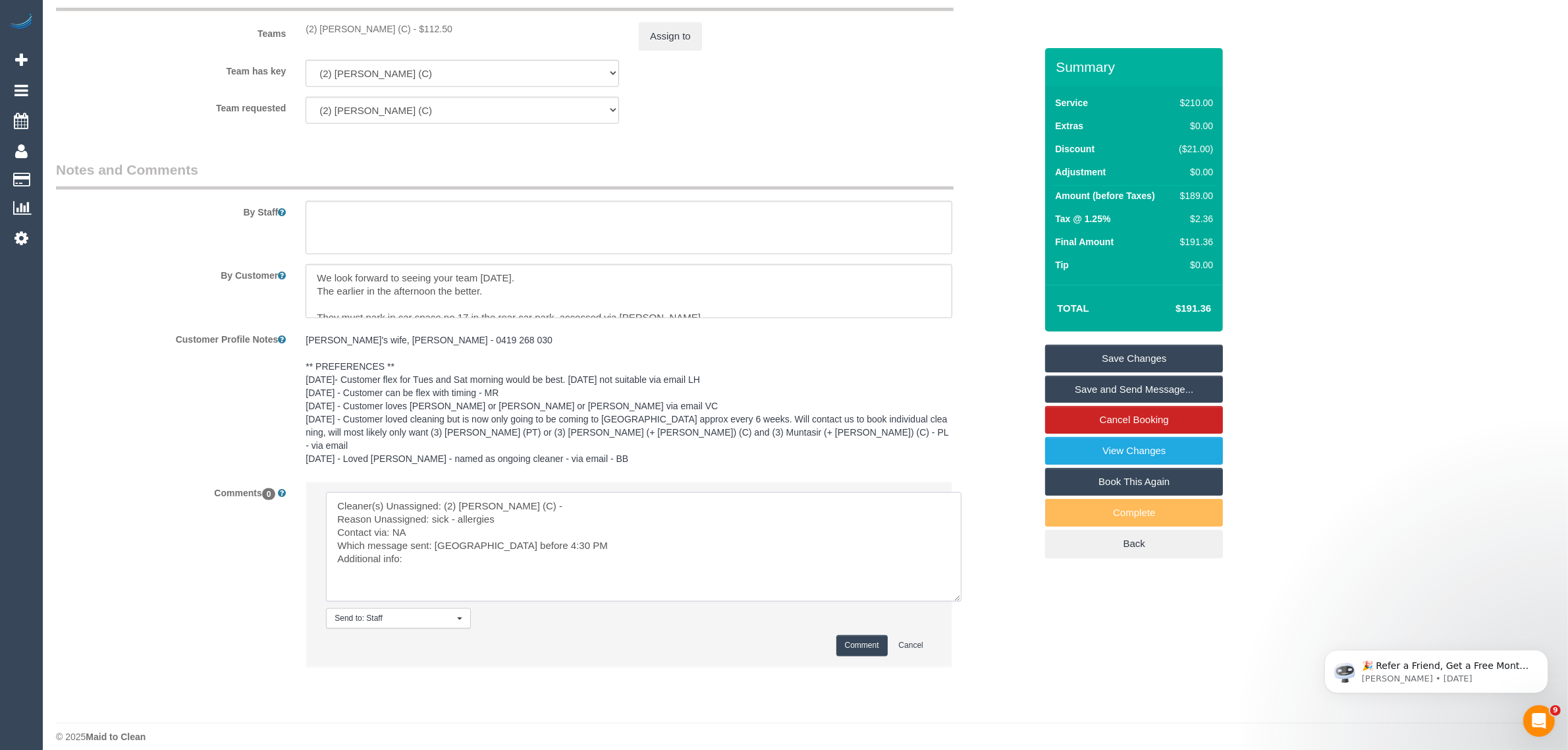
type textarea "Cleaner(s) Unassigned: (2) Megan Kaewpinich (C) - Reason Unassigned: sick - all…"
click at [866, 635] on button "Comment" at bounding box center [862, 646] width 52 height 21
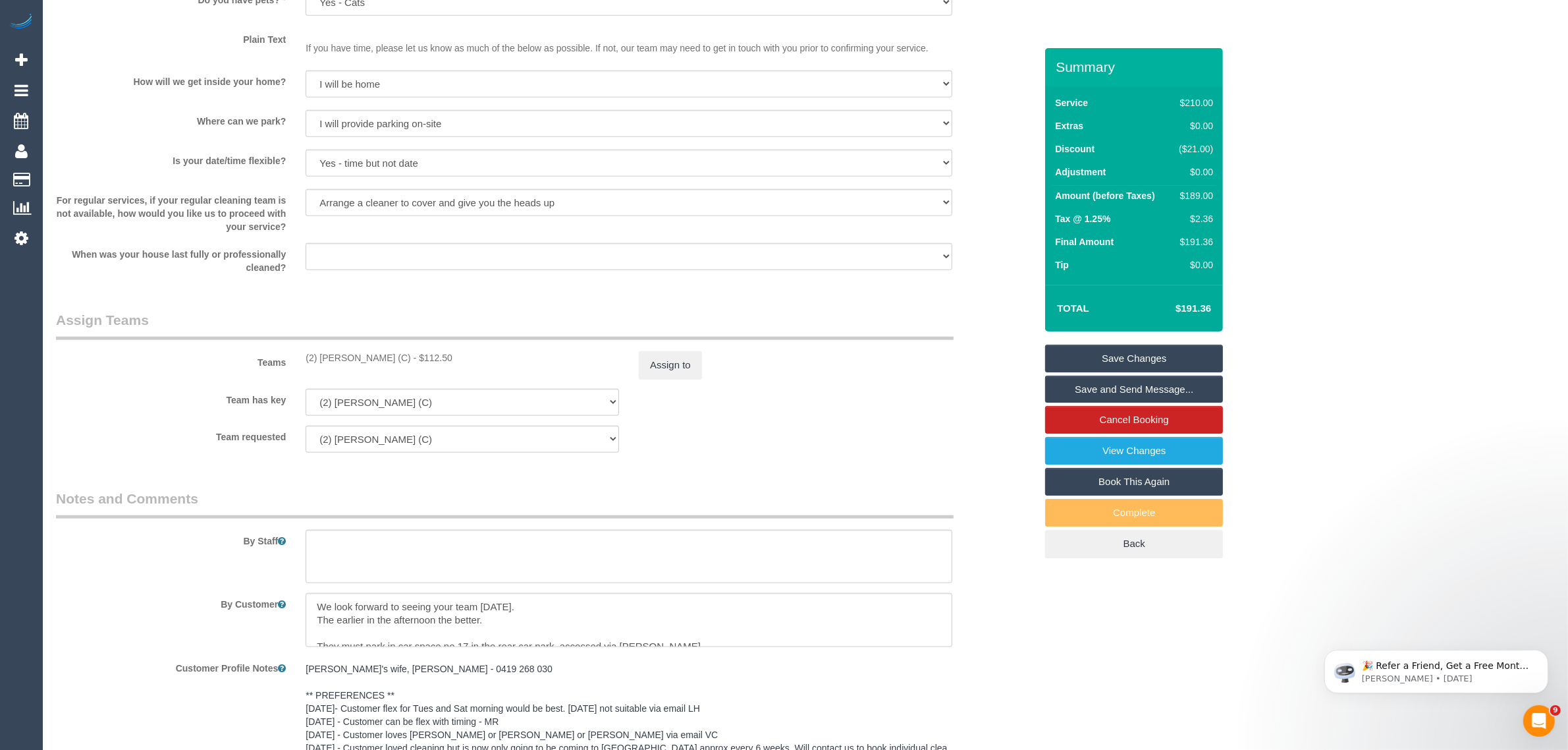
scroll to position [1707, 0]
click at [685, 377] on button "Assign to" at bounding box center [670, 365] width 63 height 28
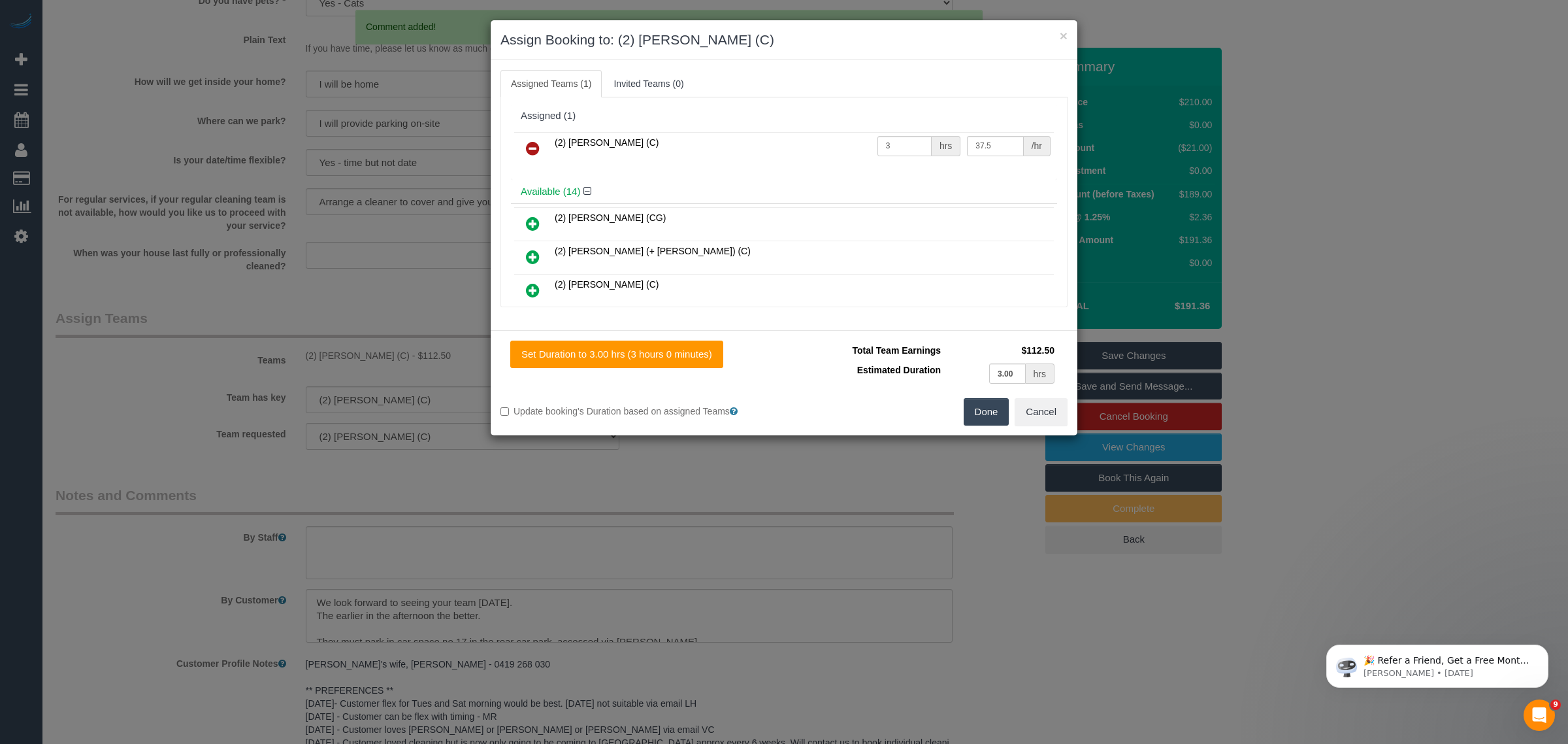
click at [540, 134] on td at bounding box center [532, 148] width 37 height 33
click at [541, 149] on link at bounding box center [532, 148] width 31 height 26
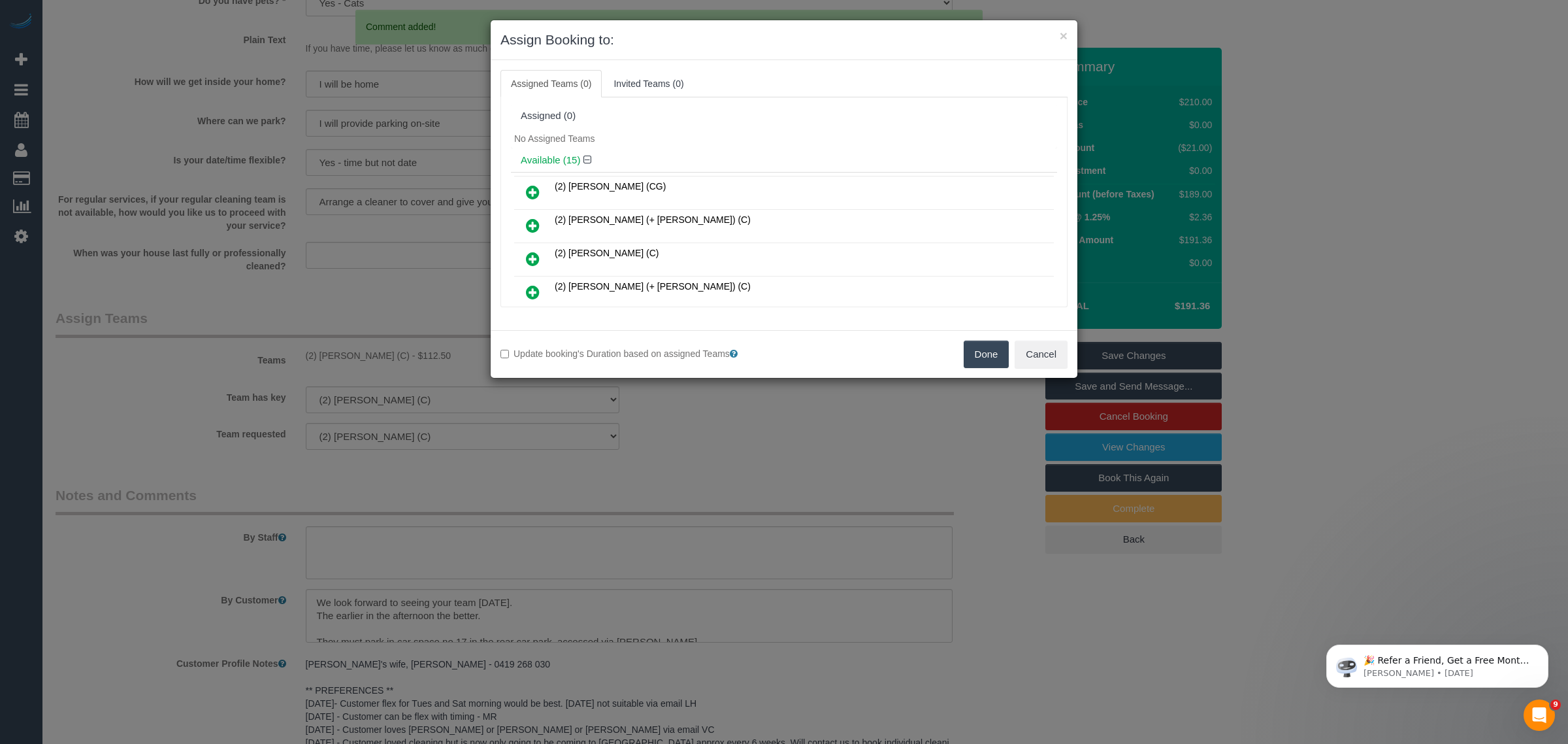
click at [977, 360] on button "Done" at bounding box center [986, 354] width 46 height 28
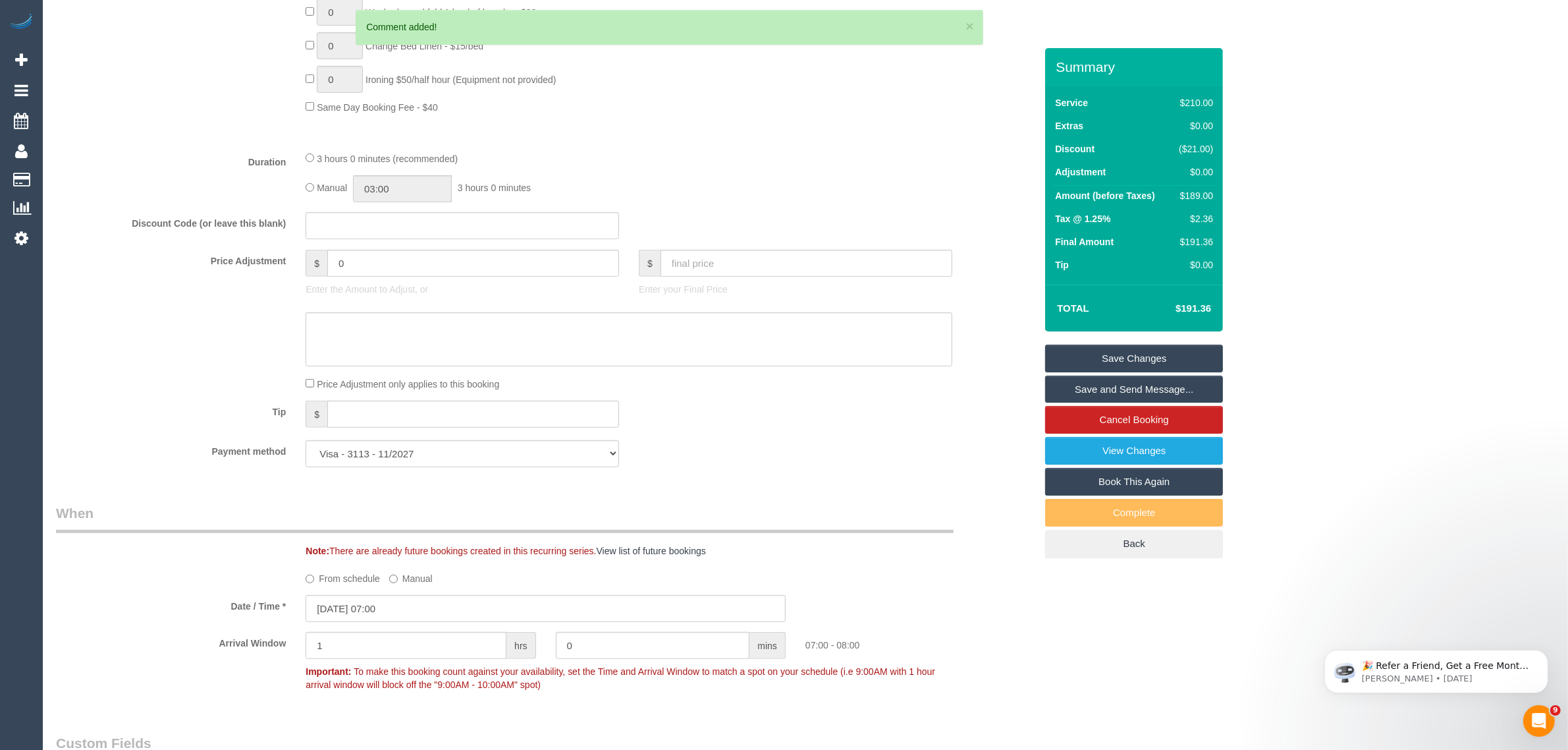
scroll to position [0, 0]
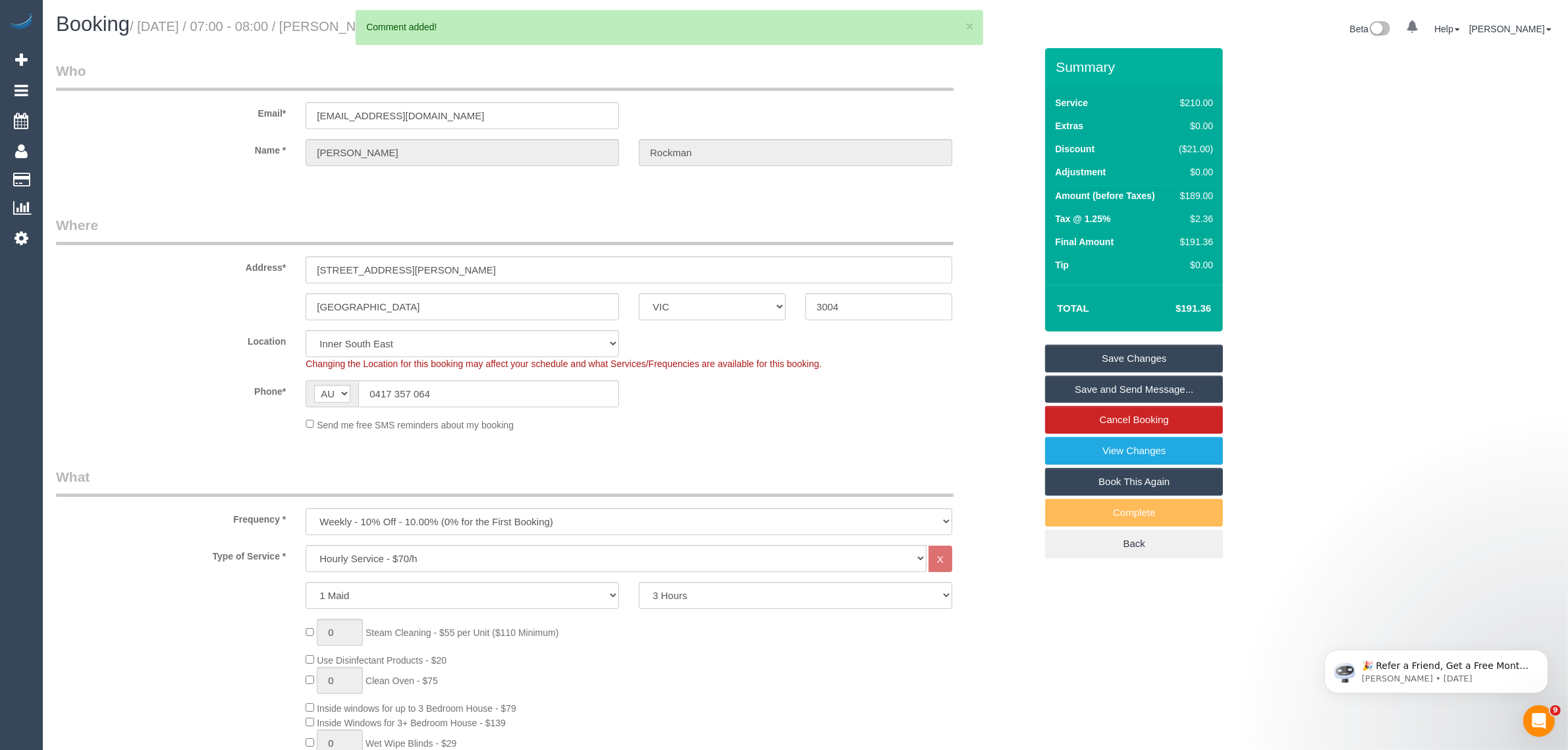
click at [1106, 357] on link "Save Changes" at bounding box center [1133, 358] width 177 height 28
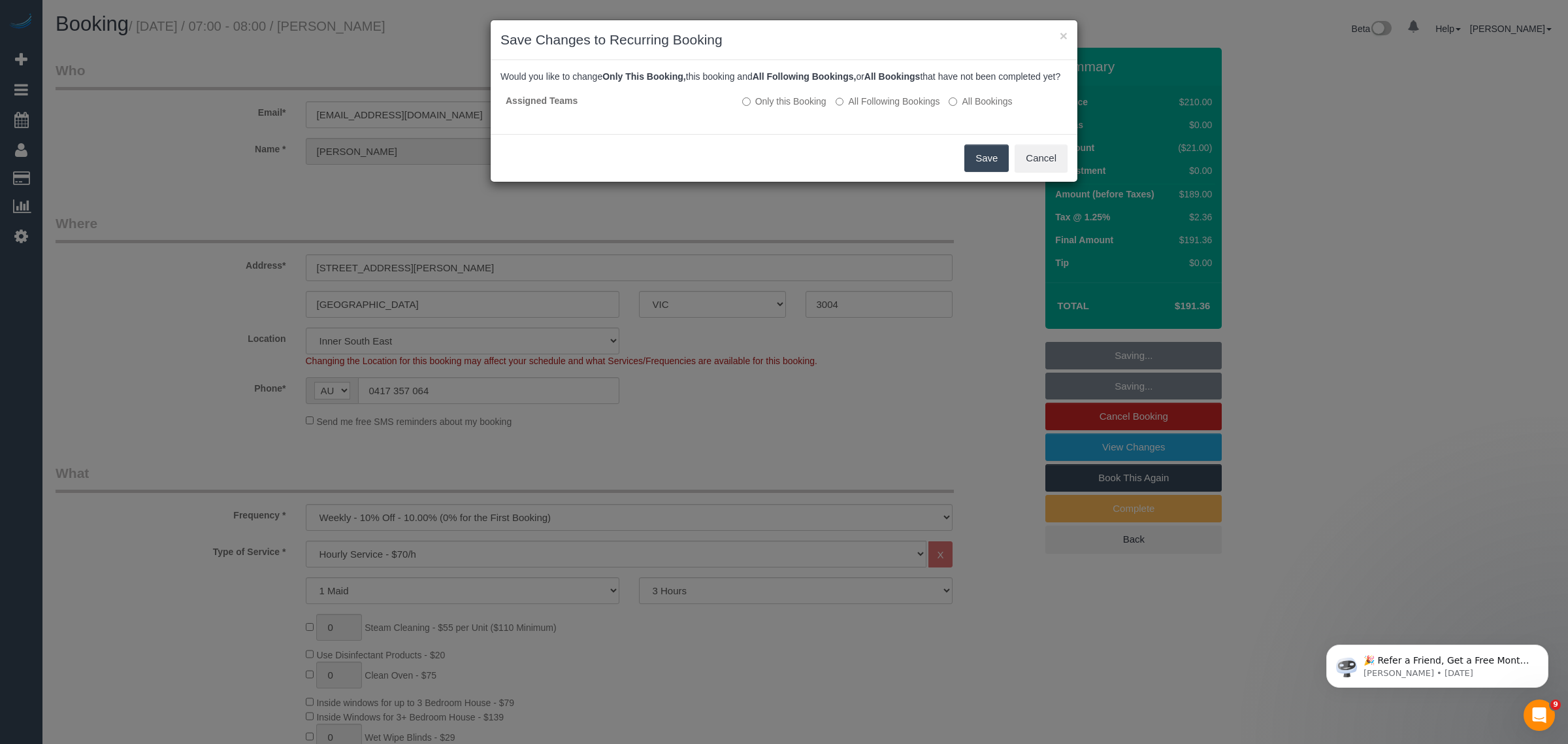
click at [980, 163] on button "Save" at bounding box center [986, 158] width 44 height 28
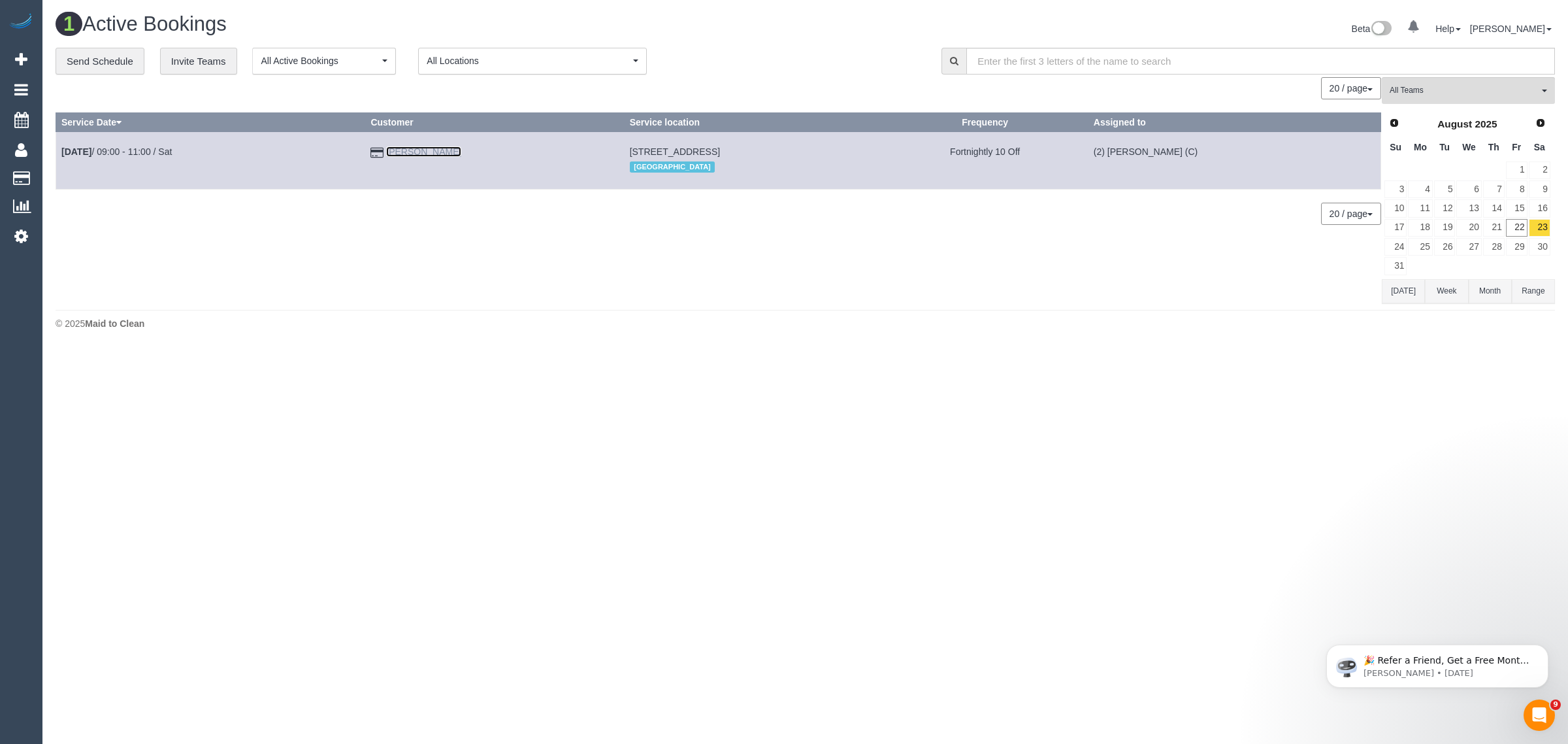
click at [418, 156] on link "Grace Mander" at bounding box center [423, 151] width 75 height 10
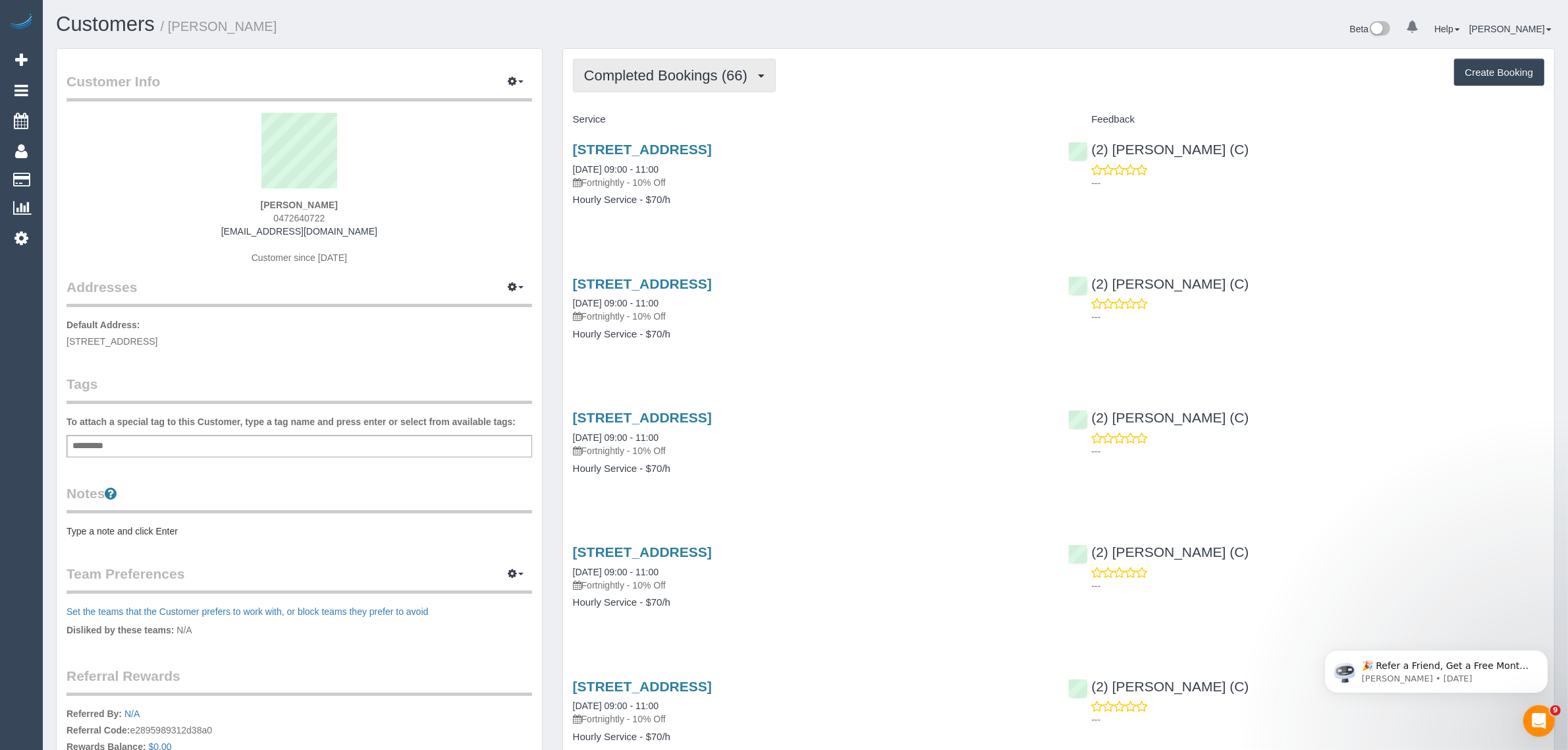
click at [703, 77] on span "Completed Bookings (66)" at bounding box center [669, 75] width 170 height 17
click at [660, 122] on link "Upcoming Bookings (11)" at bounding box center [645, 123] width 142 height 18
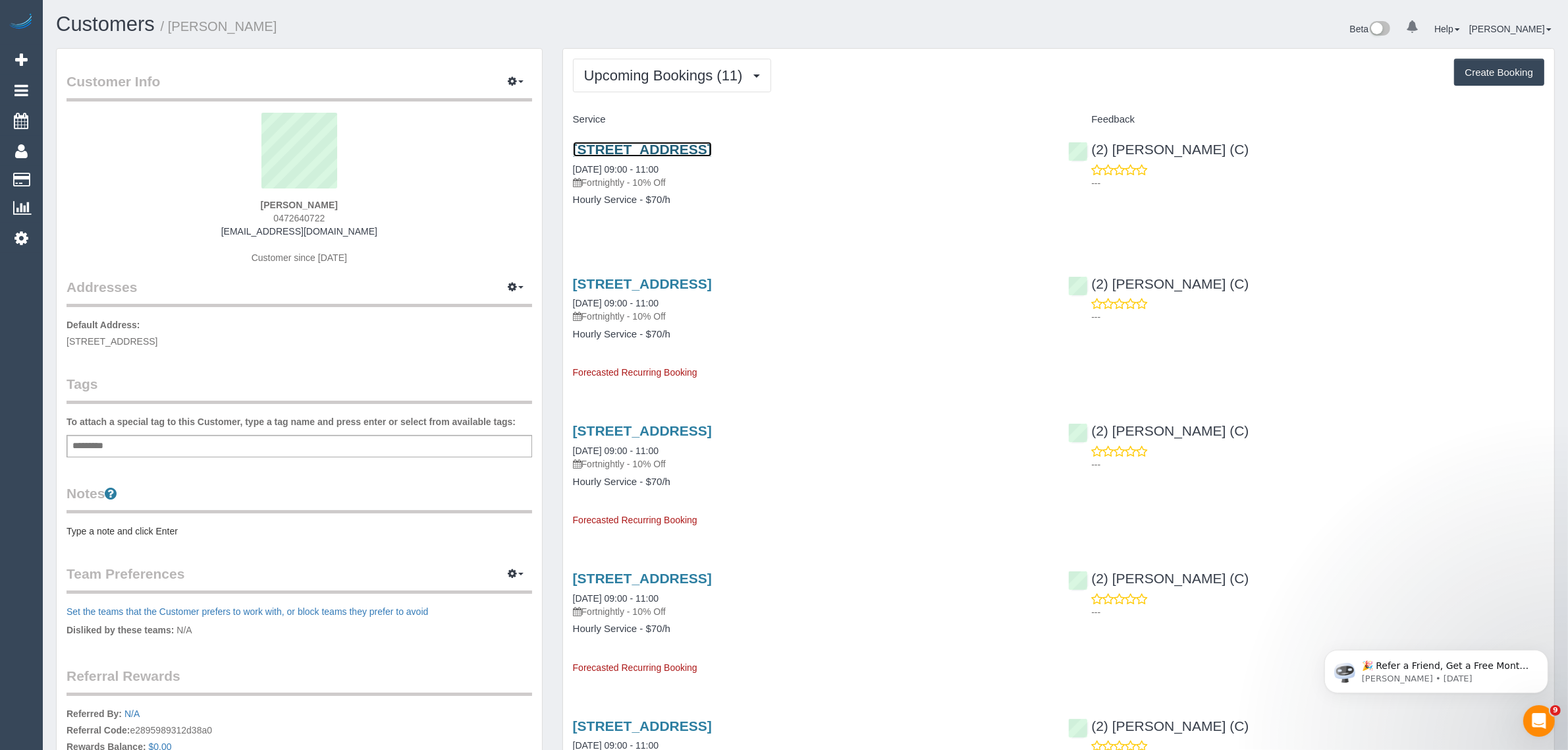
click at [633, 143] on link "15/56 Chatsworth Rd, Prahran, VIC 3181" at bounding box center [642, 149] width 139 height 15
click at [690, 77] on span "Upcoming Bookings (11)" at bounding box center [667, 75] width 166 height 17
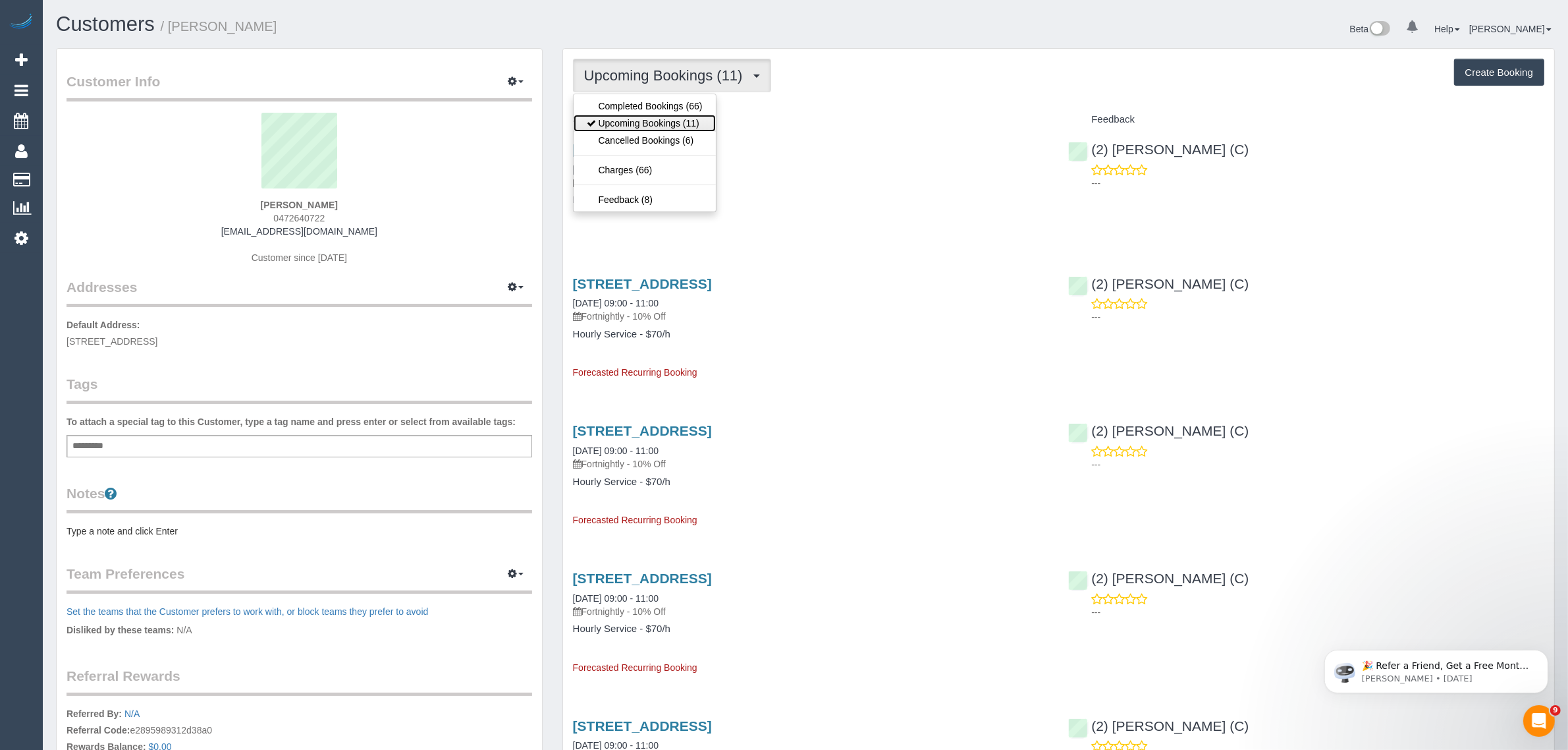
click at [649, 124] on link "Upcoming Bookings (11)" at bounding box center [645, 123] width 142 height 18
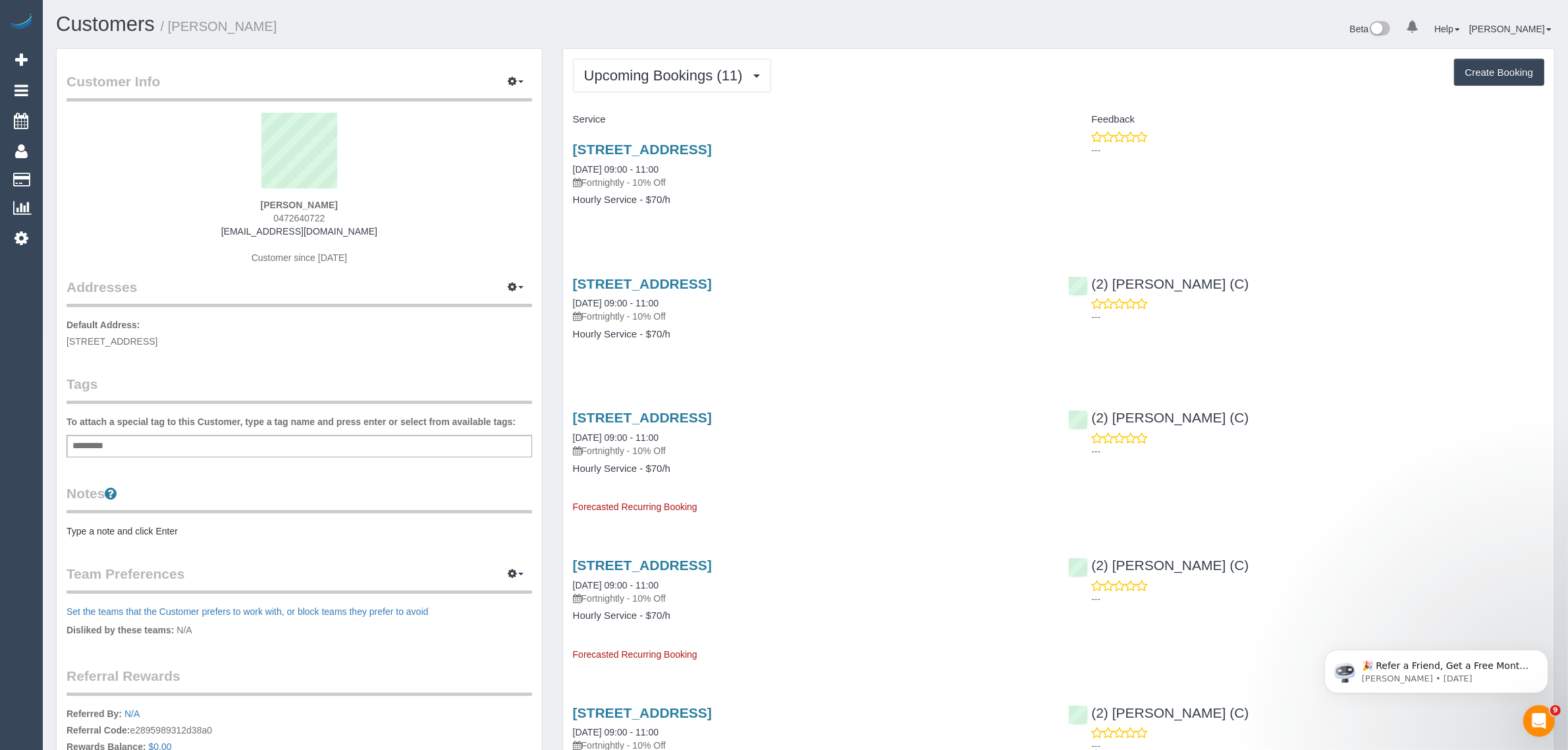
click at [841, 21] on div "Beta 0 Your Notifications You have 0 alerts Help Help Docs Take a Tour Contact …" at bounding box center [1185, 31] width 759 height 35
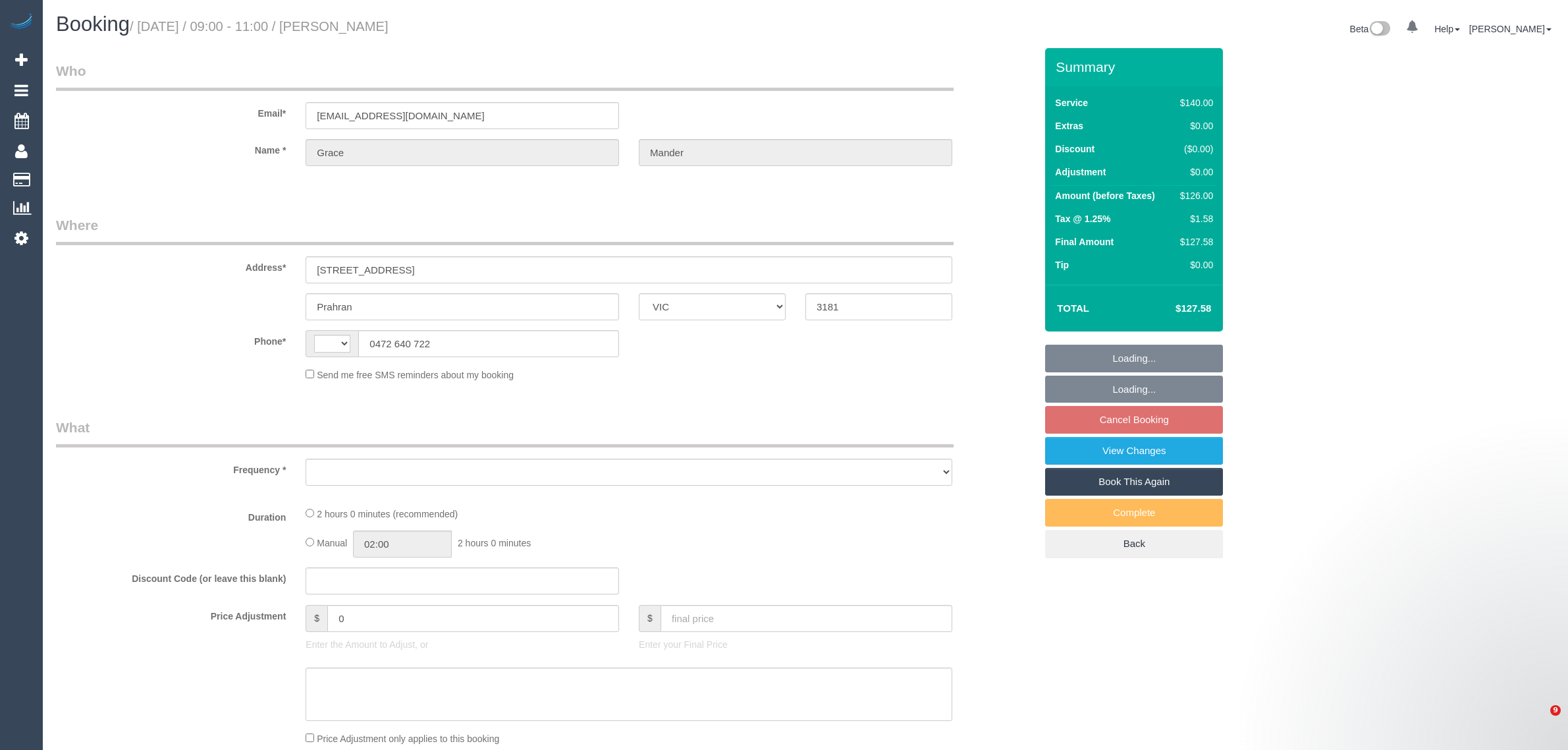
select select "VIC"
select select "object:281"
select select "string:AU"
select select "string:stripe-pm_1OozBY2GScqysDRVBGqXKmKF"
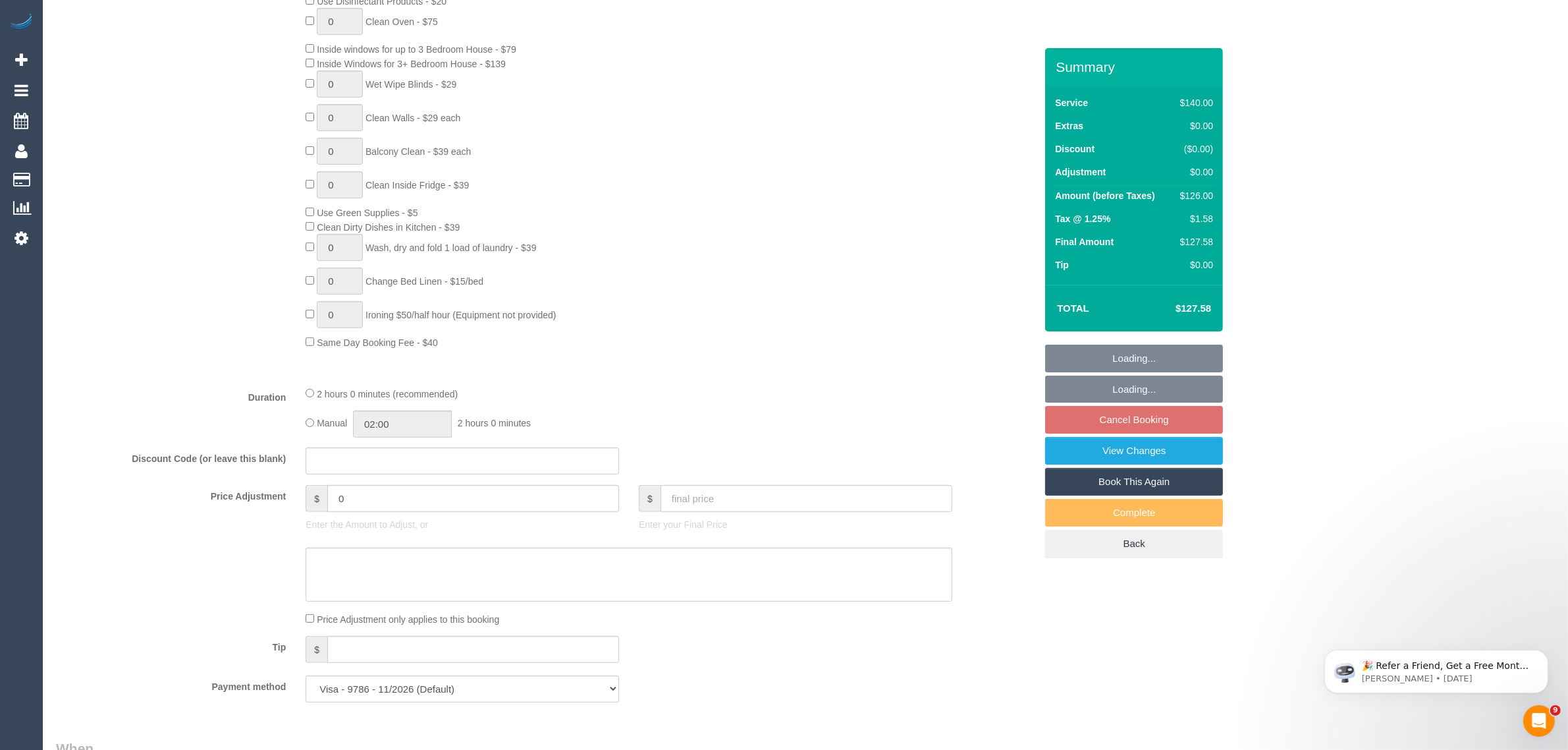
select select "number:28"
select select "number:14"
select select "number:19"
select select "number:34"
select select "object:845"
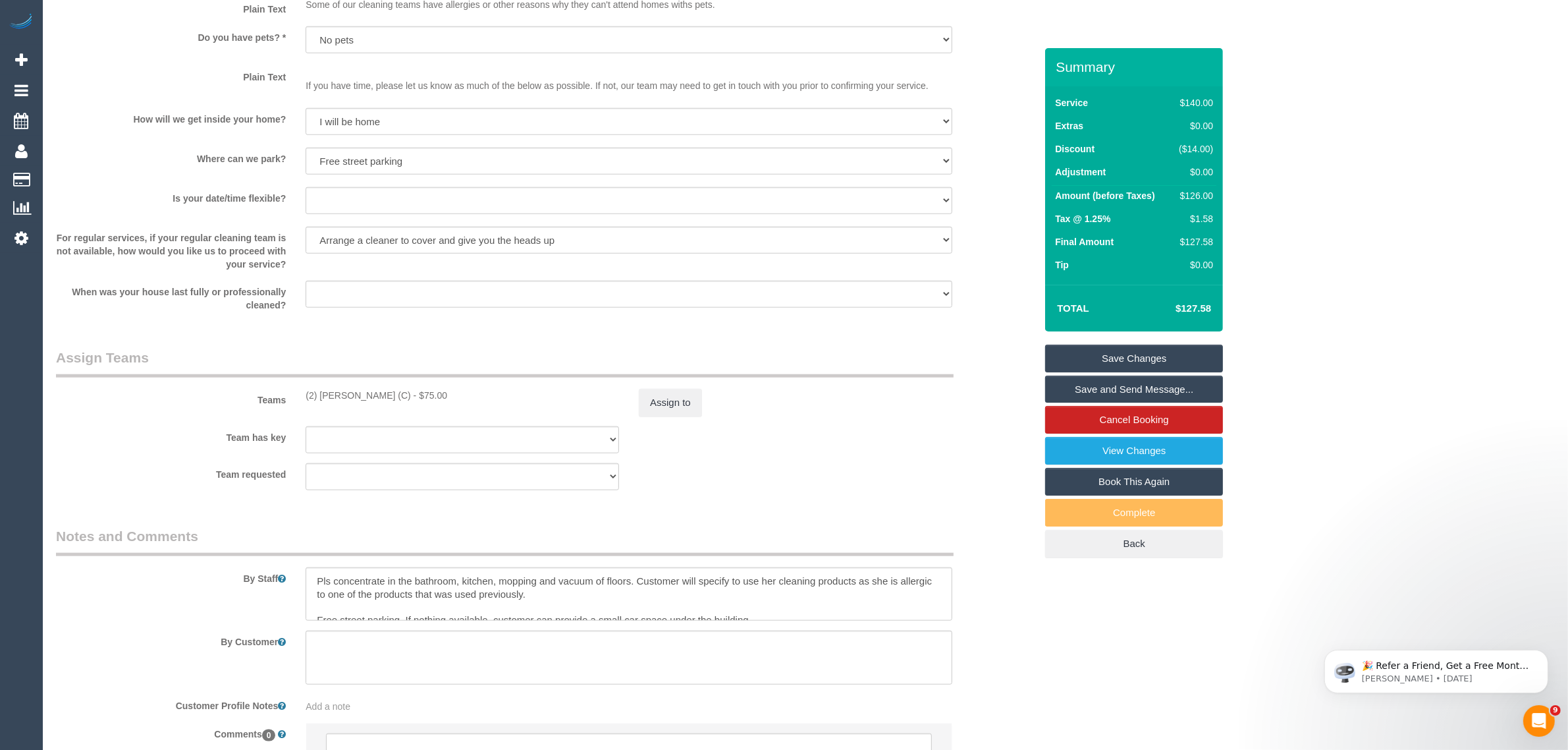
scroll to position [988, 0]
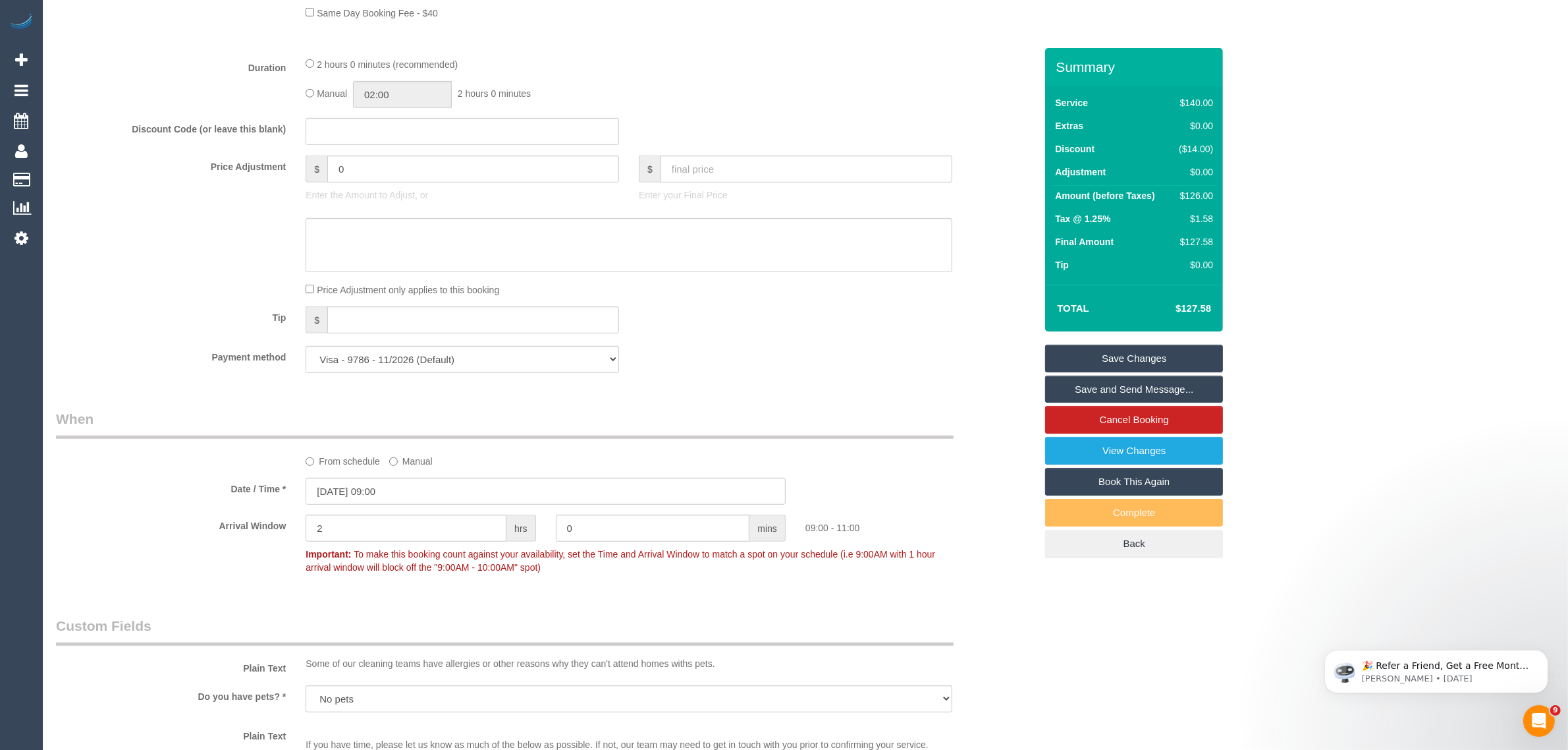
click at [910, 409] on legend "When" at bounding box center [505, 424] width 898 height 29
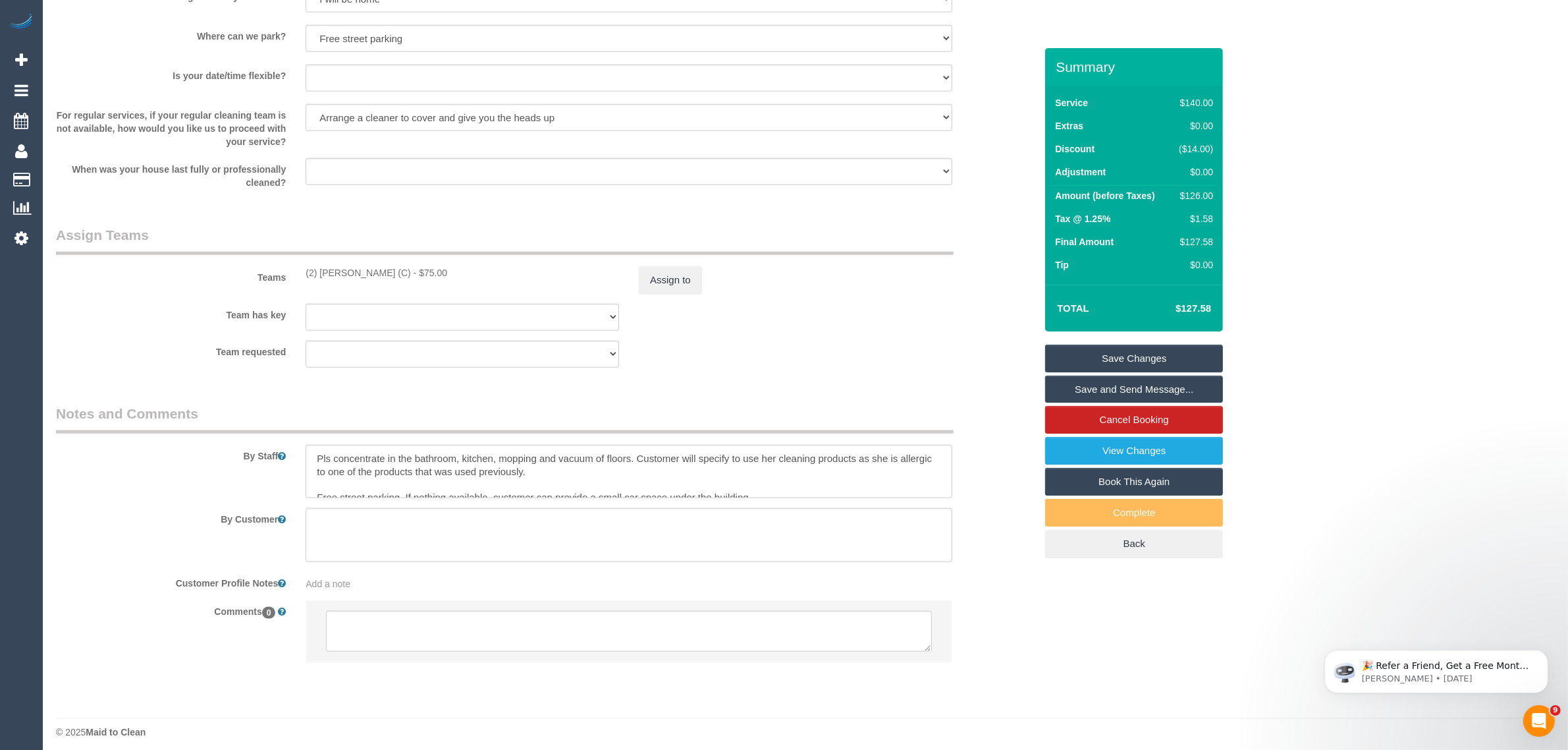
scroll to position [1777, 0]
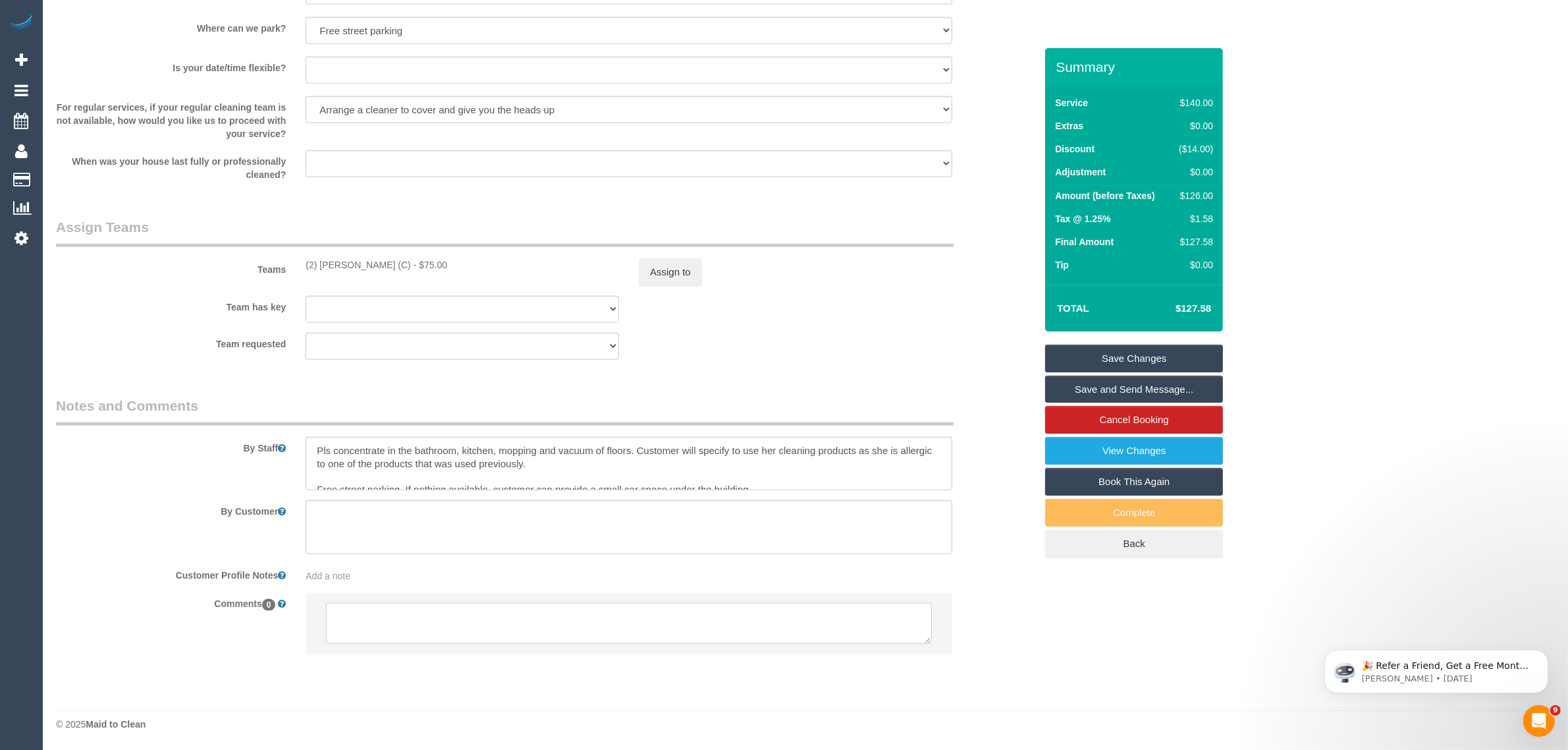
click at [679, 609] on textarea at bounding box center [629, 623] width 606 height 41
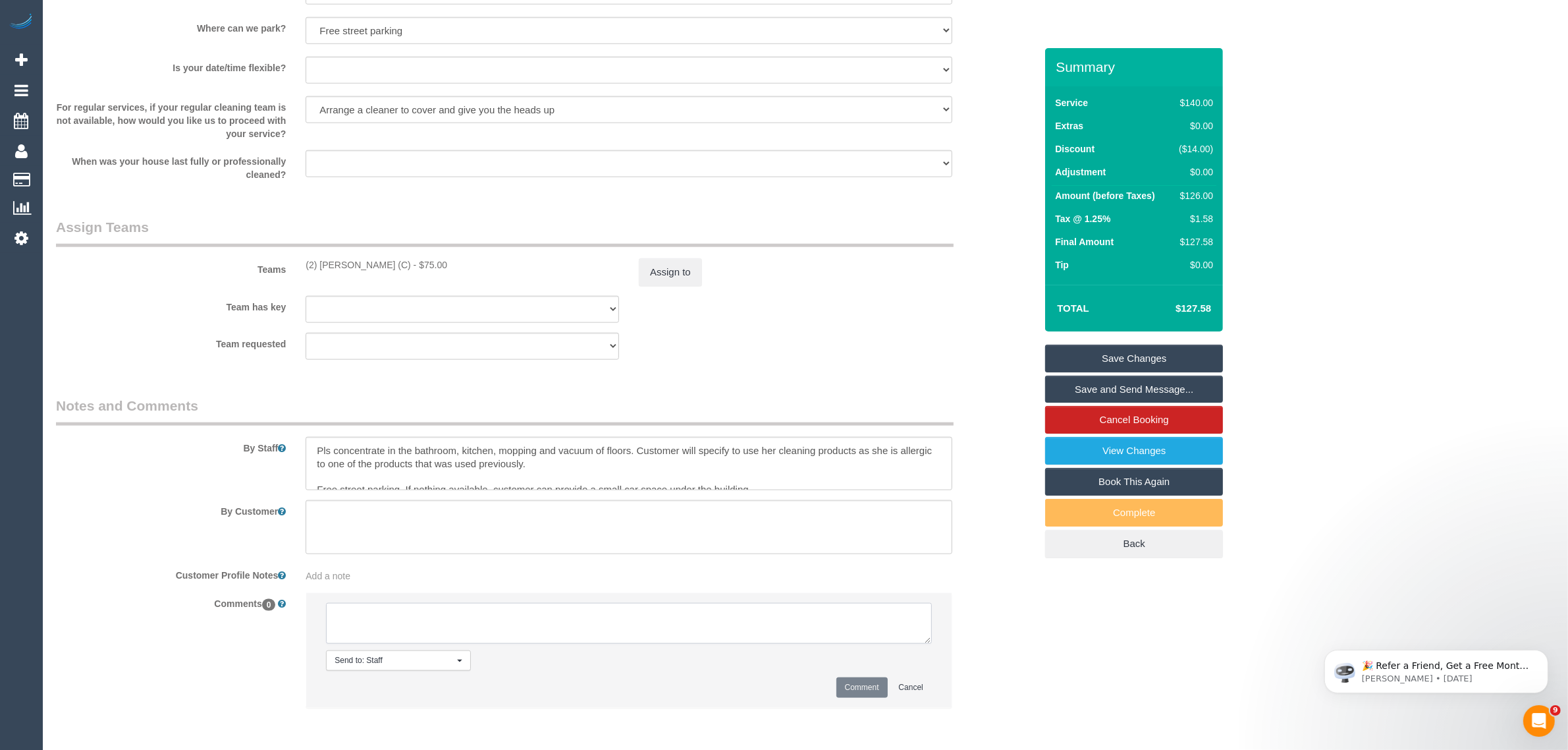
paste textarea "Cleaner(s) Unassigned: Reason Unassigned: Contact via: Which message sent: Addi…"
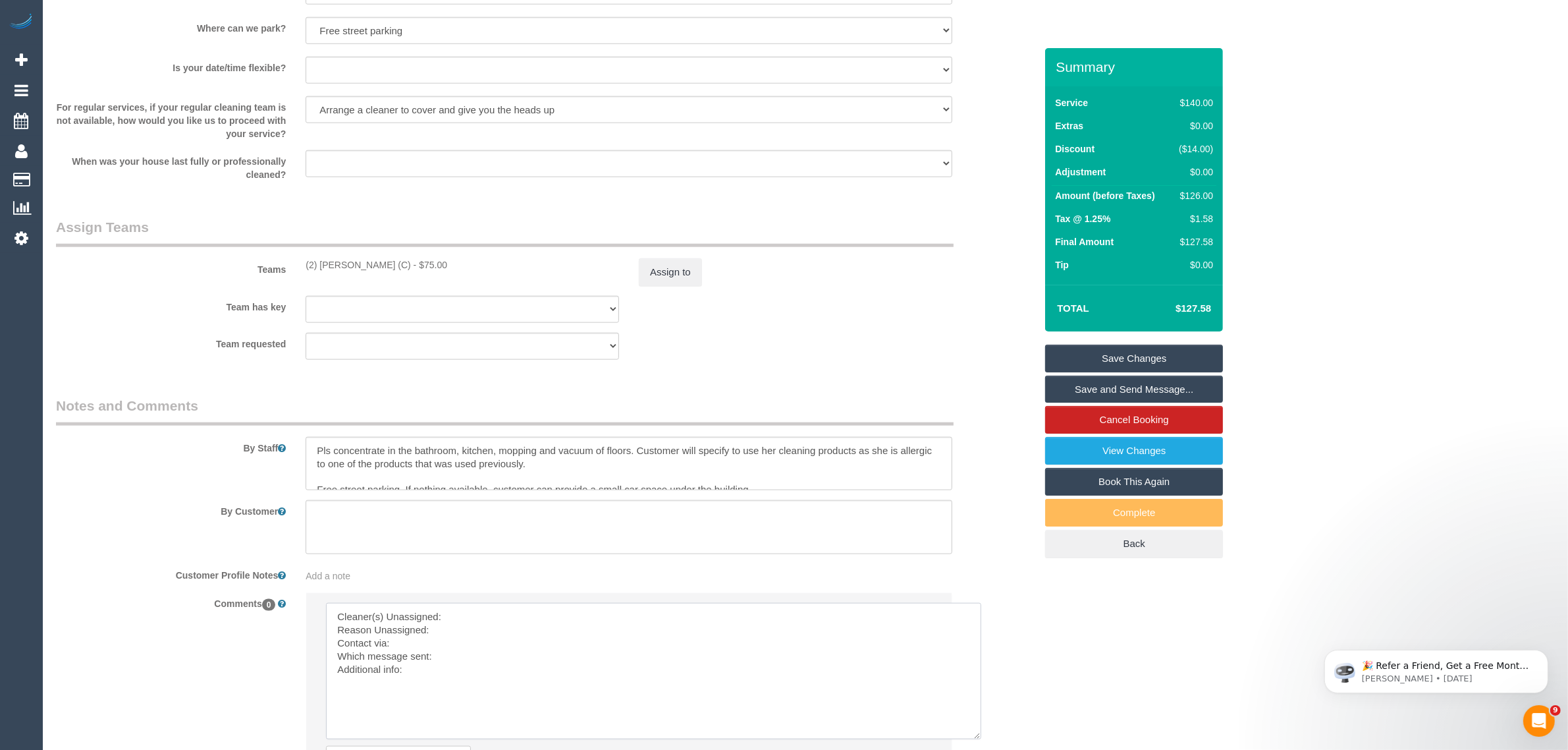
drag, startPoint x: 922, startPoint y: 639, endPoint x: 972, endPoint y: 735, distance: 108.2
click at [972, 735] on textarea at bounding box center [653, 670] width 655 height 136
click at [702, 626] on textarea at bounding box center [653, 672] width 655 height 139
click at [708, 616] on textarea at bounding box center [653, 672] width 655 height 139
drag, startPoint x: 293, startPoint y: 258, endPoint x: 418, endPoint y: 260, distance: 125.0
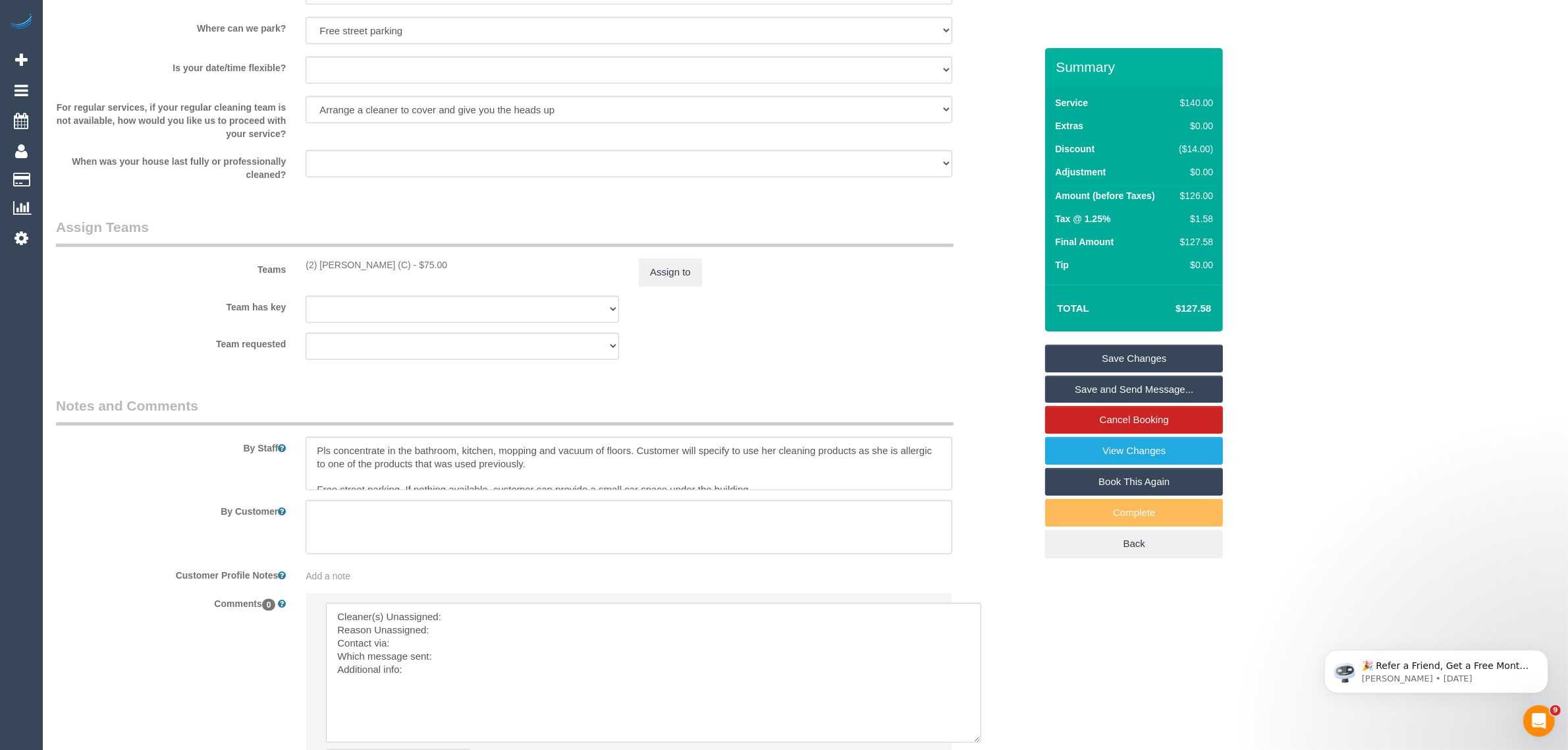
click at [418, 260] on div "Teams (2) [PERSON_NAME] (C) - $75.00 Assign to" at bounding box center [545, 252] width 999 height 68
copy div "(2) [PERSON_NAME] (C) -"
click at [488, 608] on textarea at bounding box center [653, 672] width 655 height 139
paste textarea "(2) [PERSON_NAME] (C) -"
drag, startPoint x: 336, startPoint y: 628, endPoint x: 362, endPoint y: 623, distance: 26.5
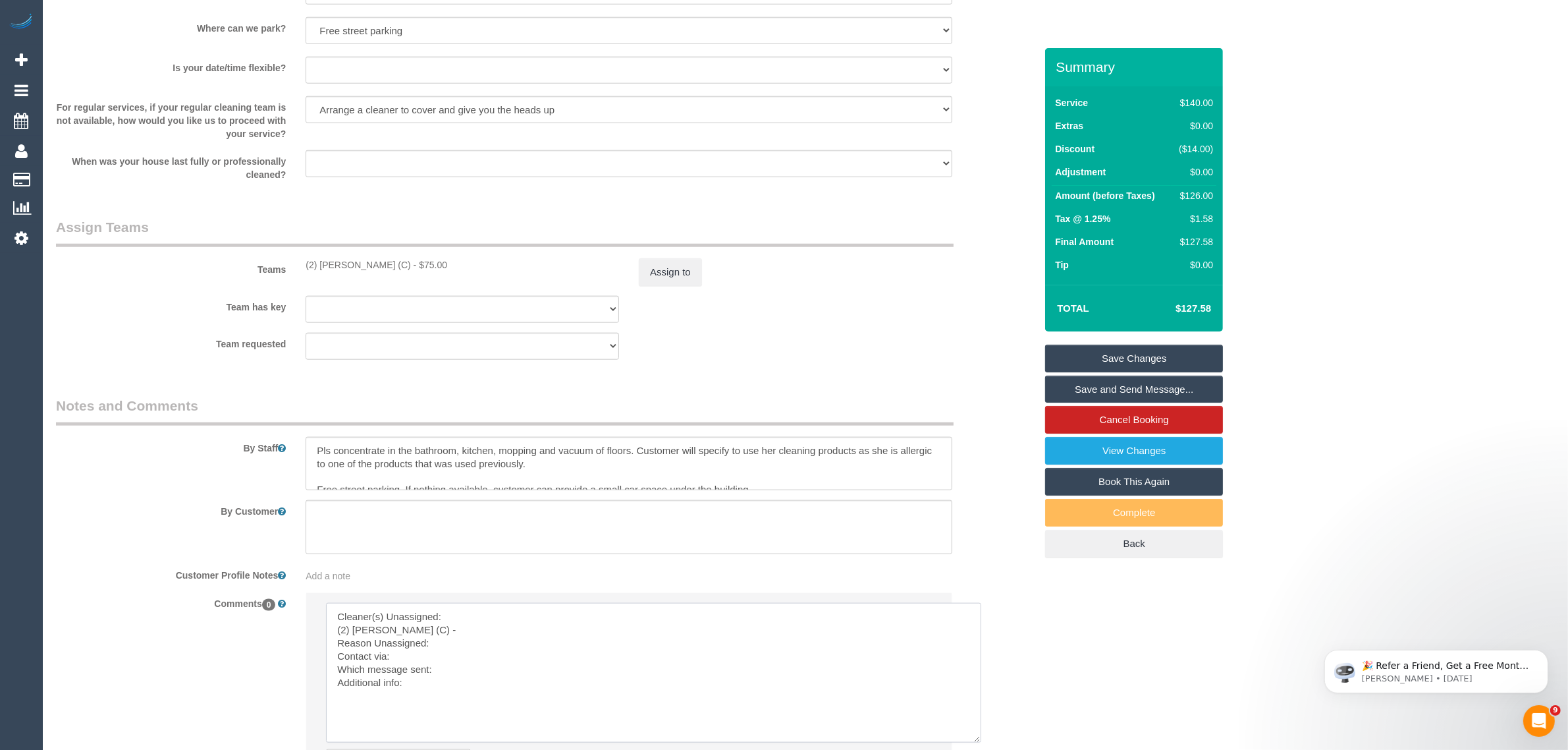
click at [333, 628] on textarea at bounding box center [653, 672] width 655 height 139
click at [443, 631] on textarea at bounding box center [653, 672] width 655 height 139
click at [462, 643] on textarea at bounding box center [653, 672] width 655 height 139
click at [466, 658] on textarea at bounding box center [653, 672] width 655 height 139
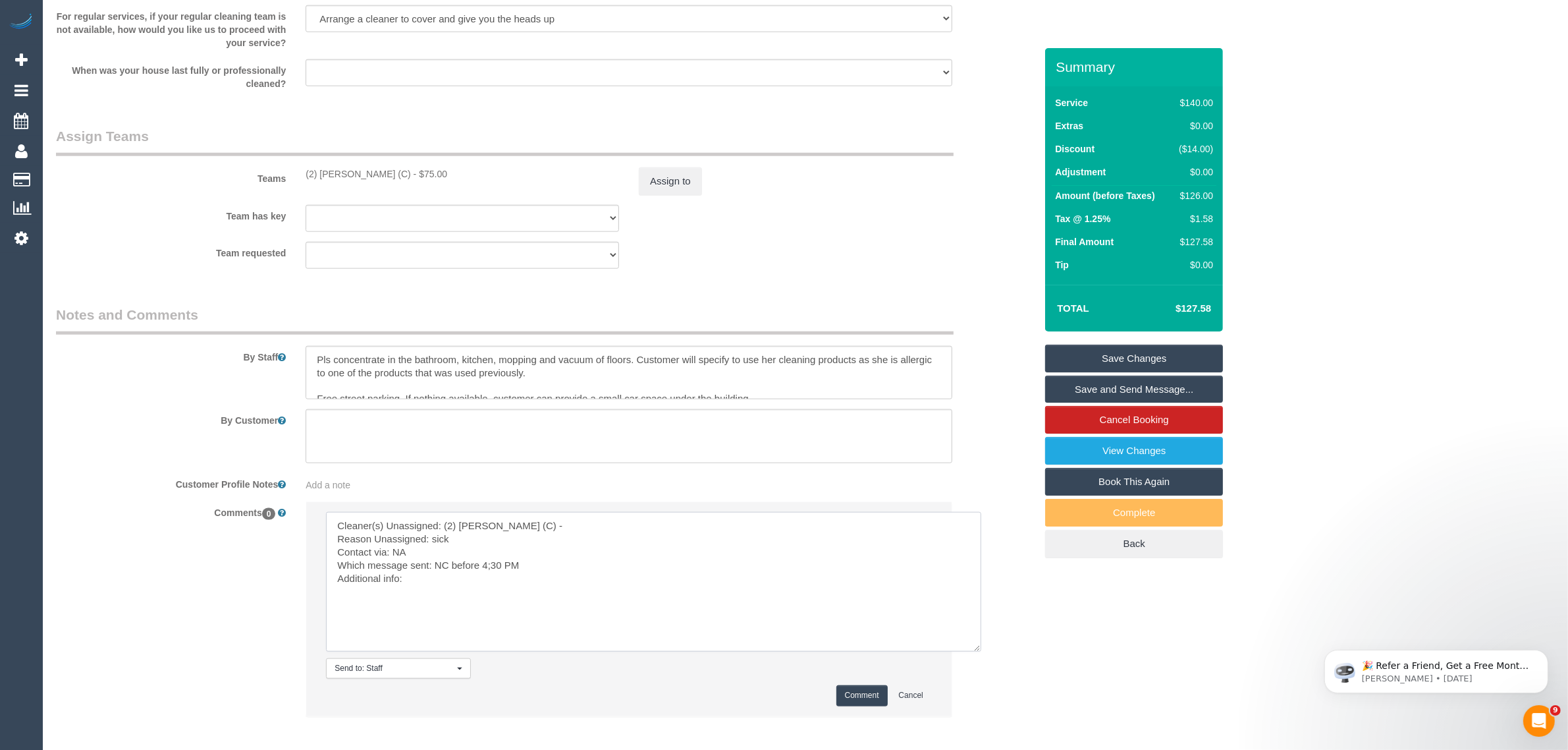
scroll to position [1932, 0]
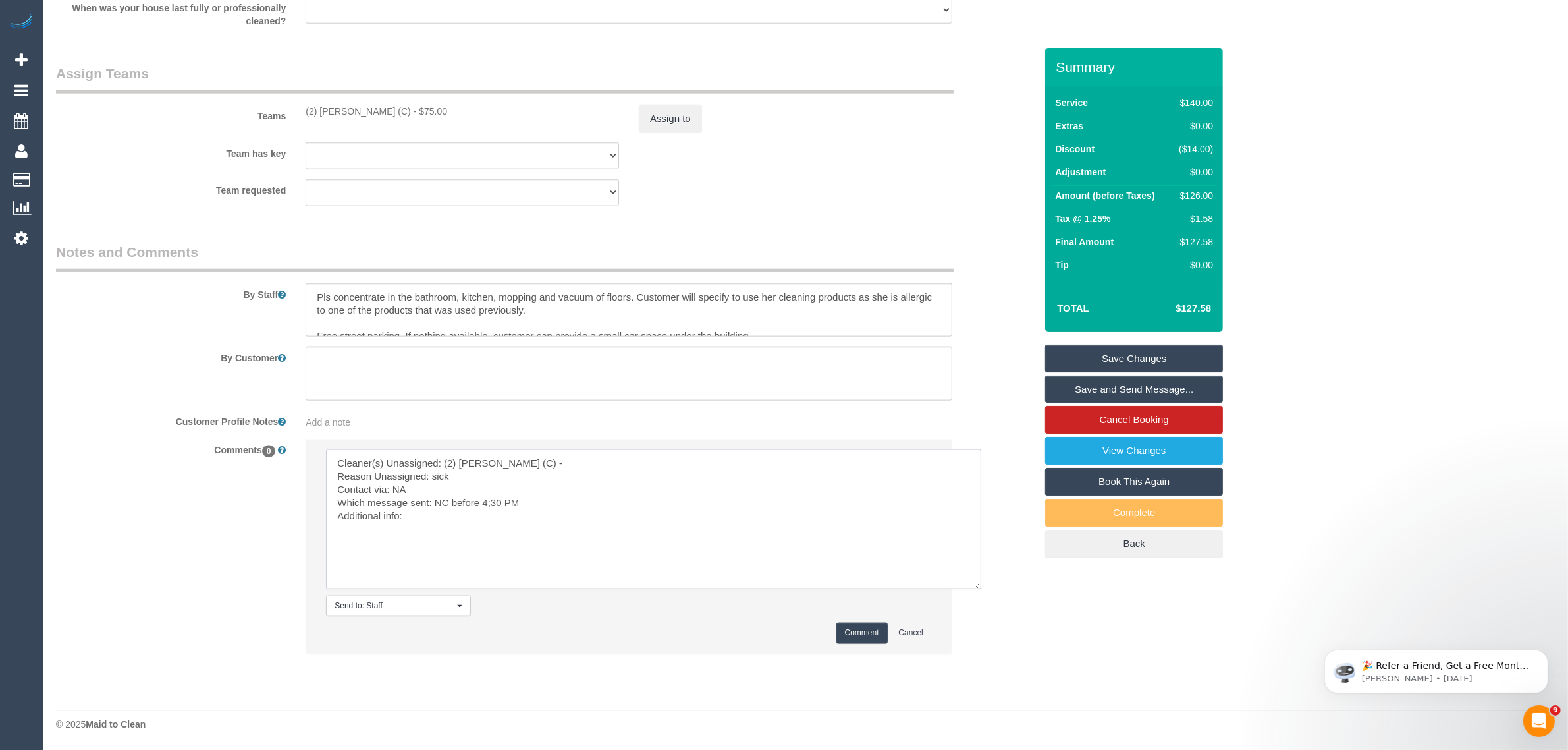
type textarea "Cleaner(s) Unassigned: (2) [PERSON_NAME] (C) - Reason Unassigned: sick Contact …"
click at [851, 627] on button "Comment" at bounding box center [862, 633] width 52 height 21
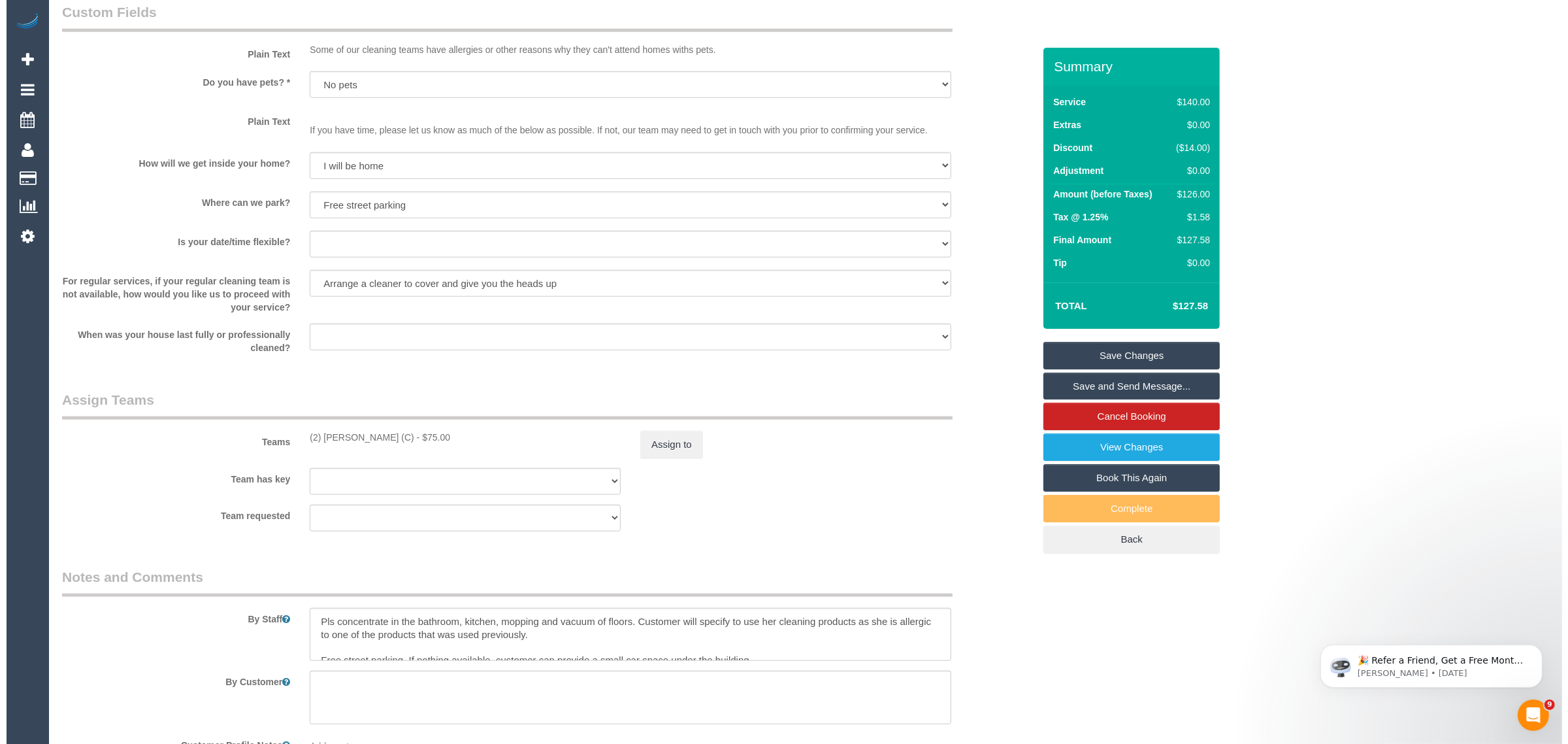
scroll to position [1589, 0]
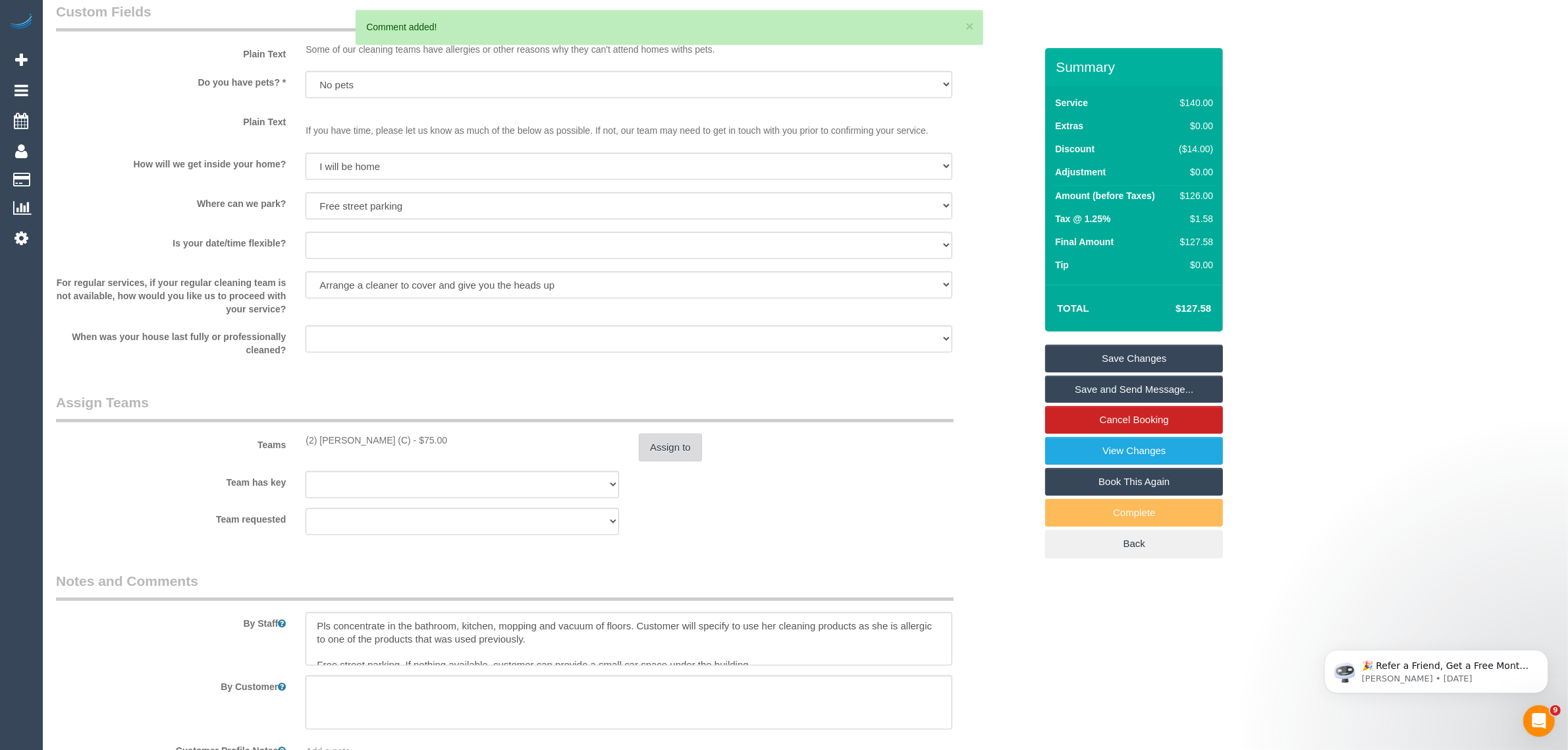
click at [669, 441] on button "Assign to" at bounding box center [670, 447] width 63 height 28
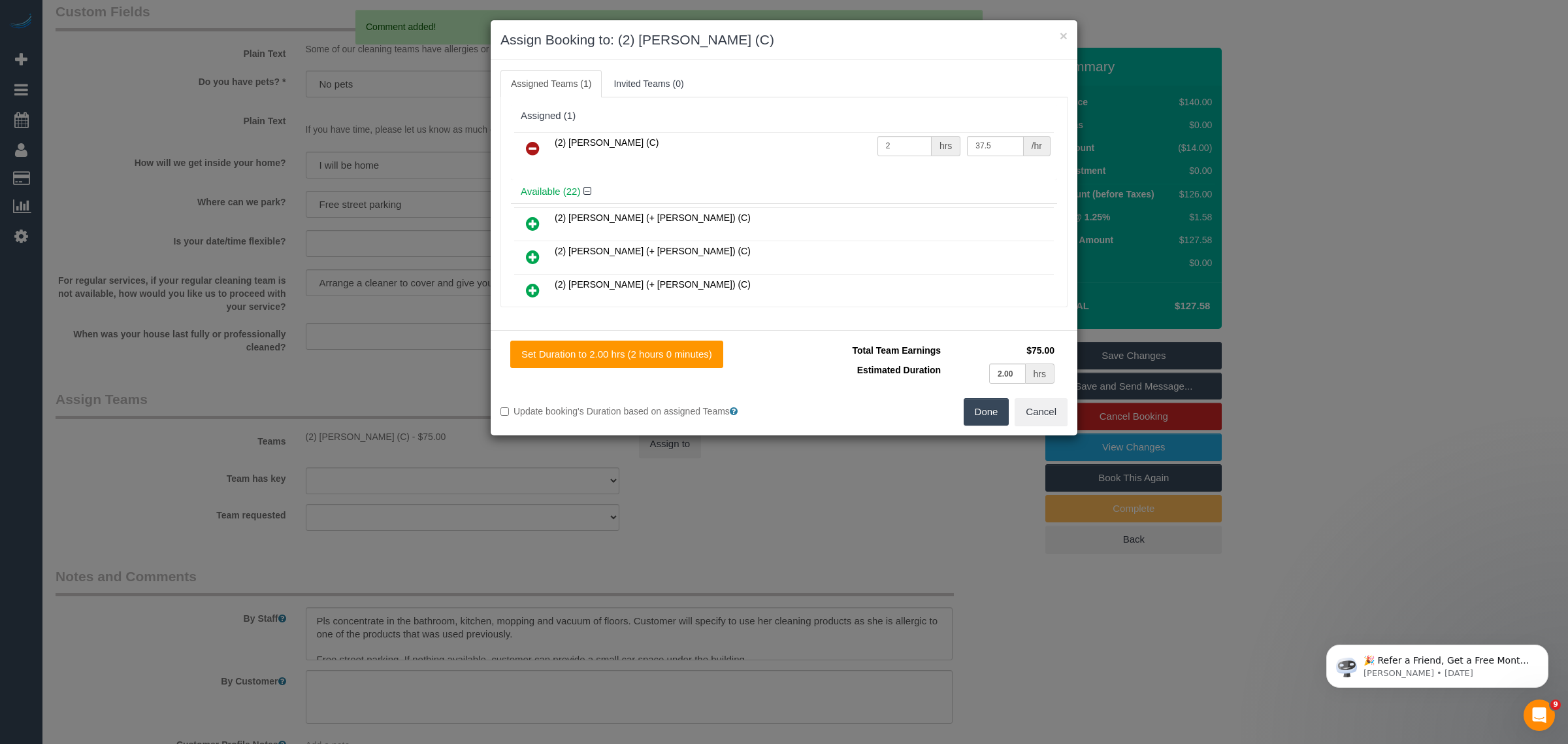
click at [530, 151] on icon at bounding box center [532, 148] width 13 height 16
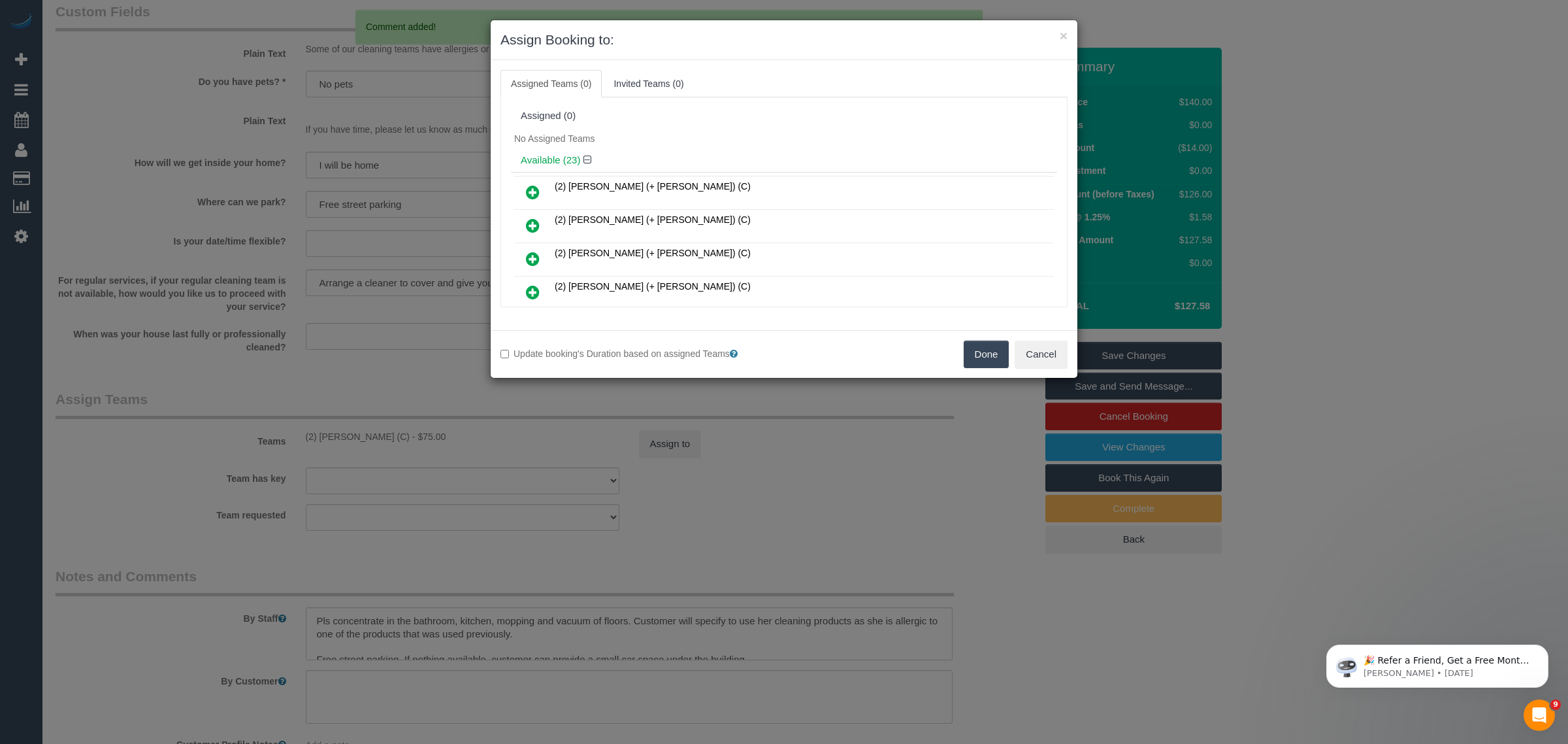
click at [984, 360] on button "Done" at bounding box center [986, 354] width 46 height 28
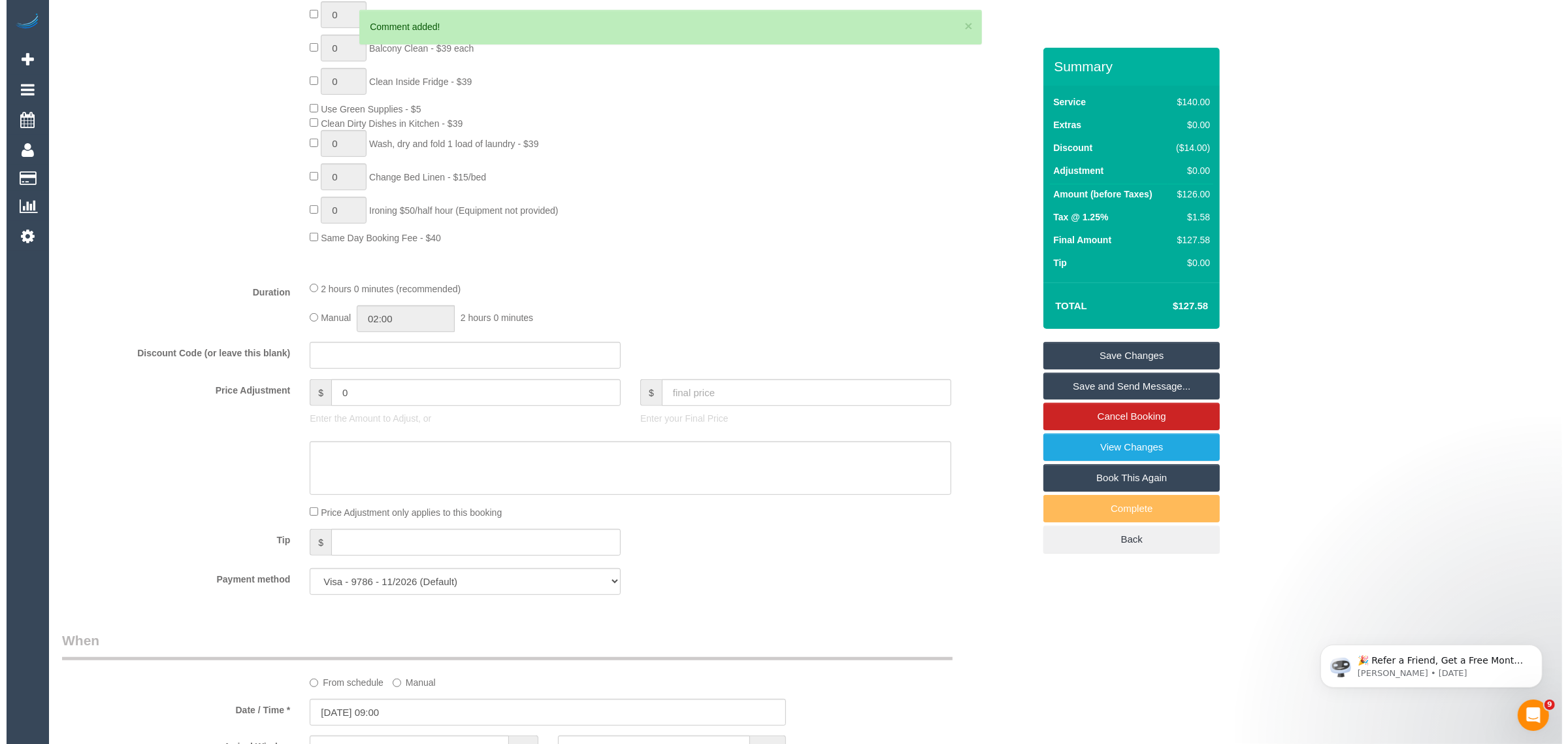
scroll to position [0, 0]
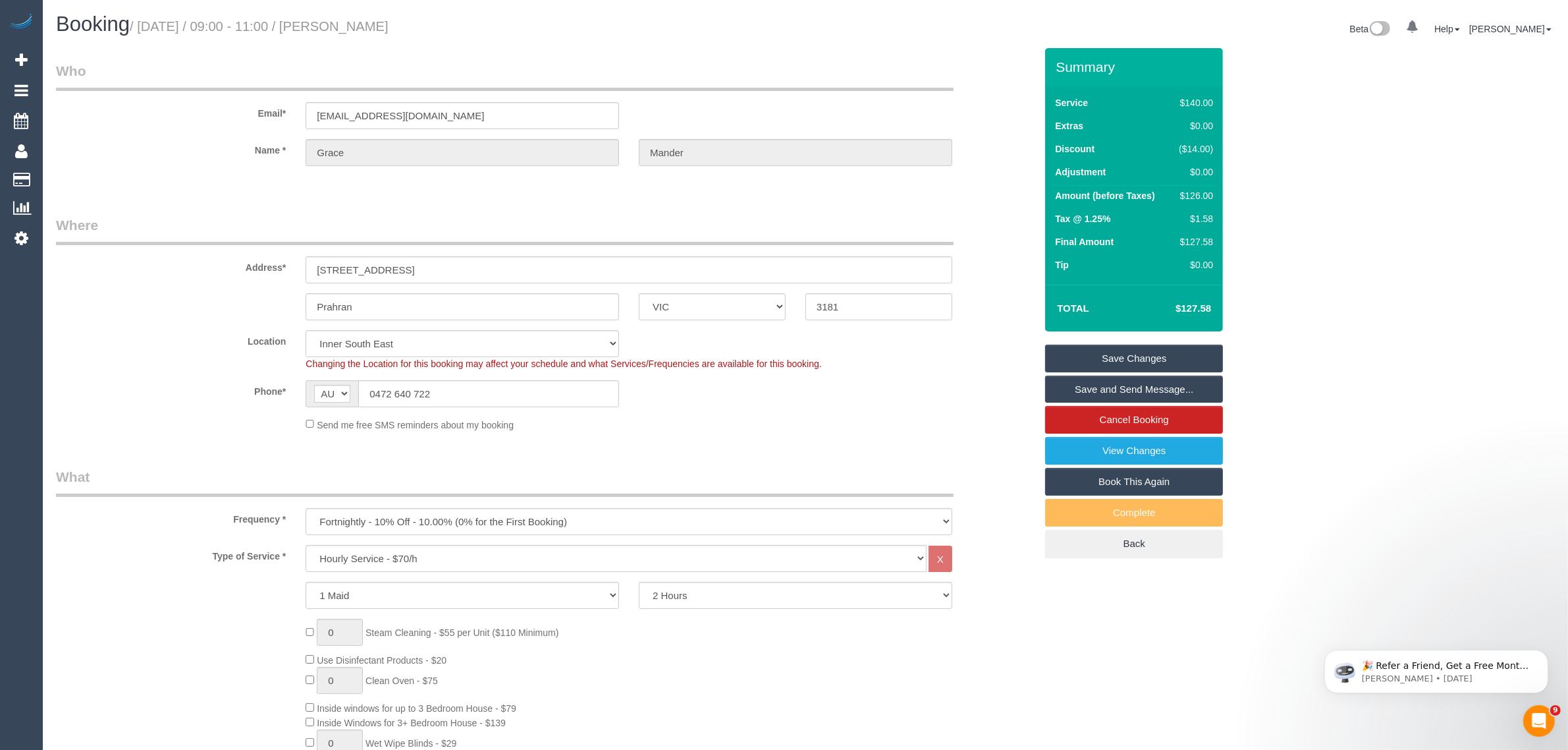
click at [1110, 353] on link "Save Changes" at bounding box center [1133, 358] width 177 height 28
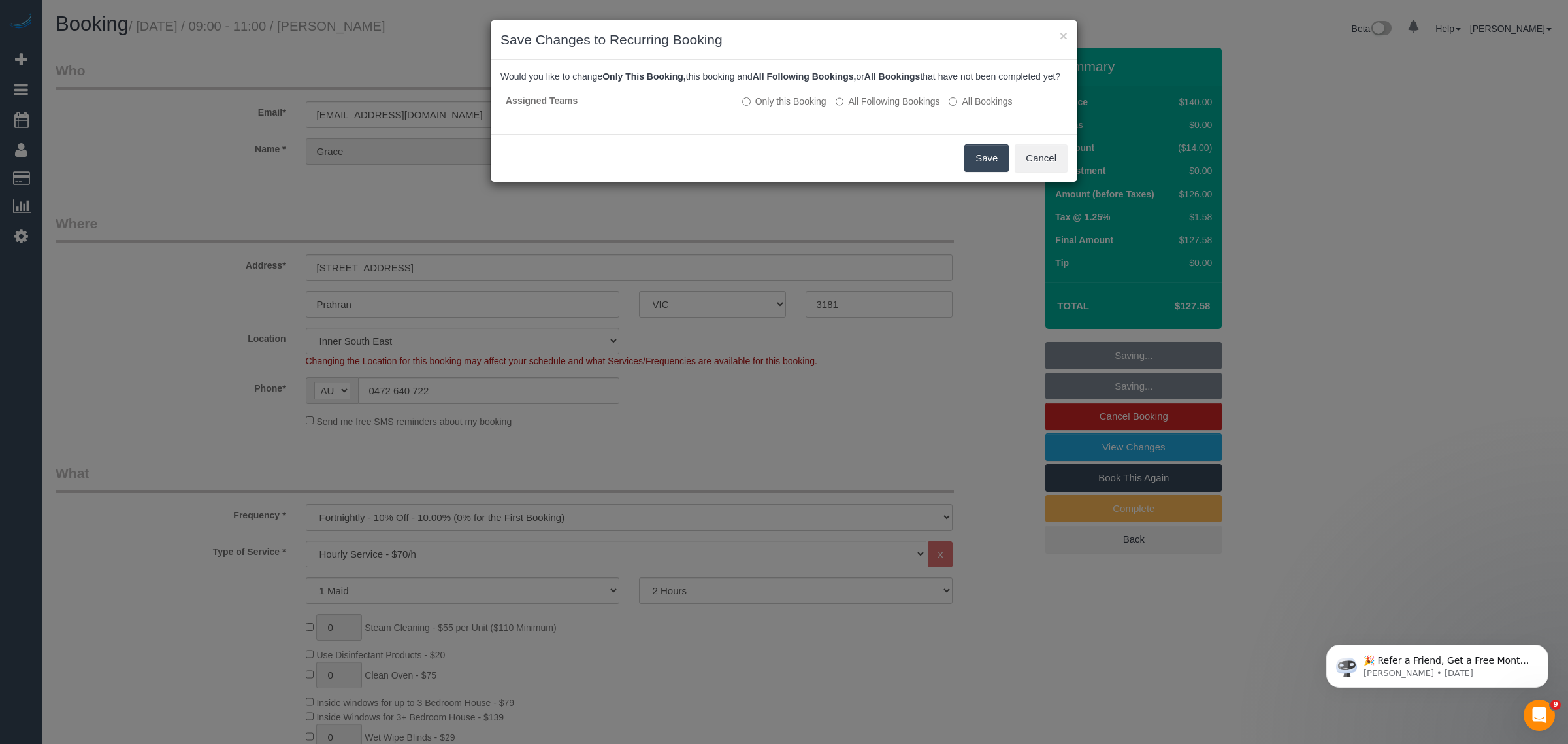
click at [974, 170] on button "Save" at bounding box center [986, 158] width 44 height 28
